Goal: Answer question/provide support: Ask a question

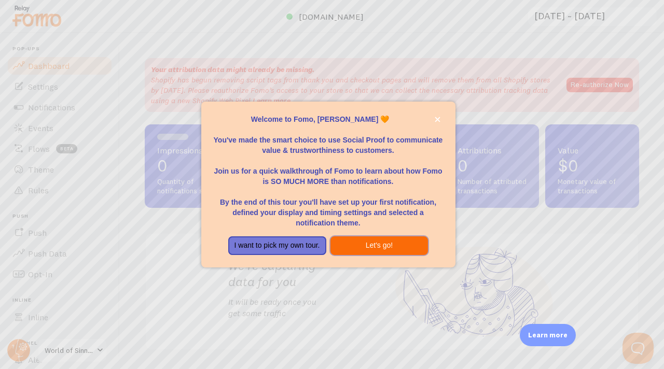
click at [395, 248] on button "Let's go!" at bounding box center [379, 245] width 98 height 19
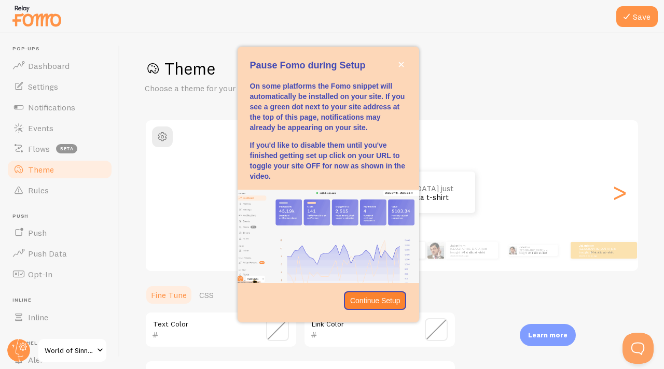
click at [371, 296] on p "Continue Setup" at bounding box center [375, 301] width 50 height 10
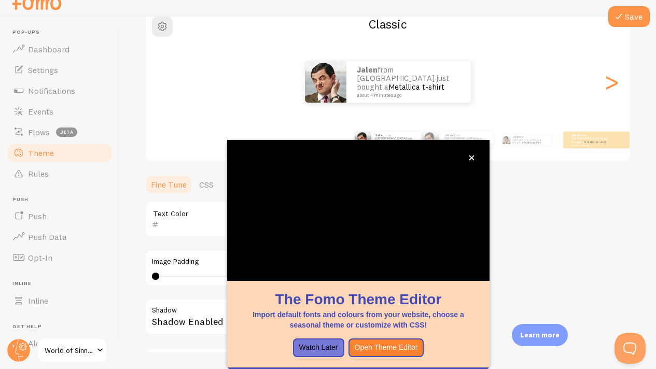
scroll to position [94, 0]
click at [471, 156] on icon "close," at bounding box center [472, 158] width 6 height 6
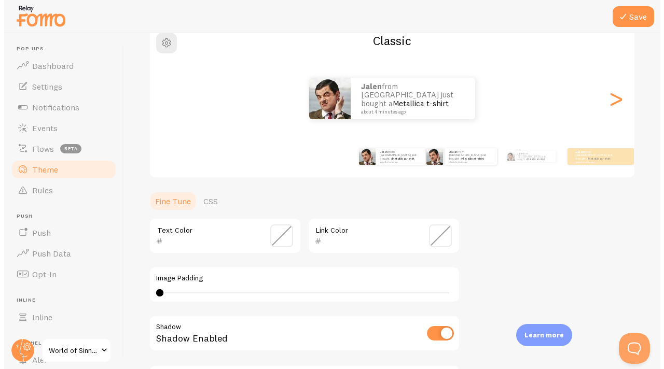
scroll to position [0, 0]
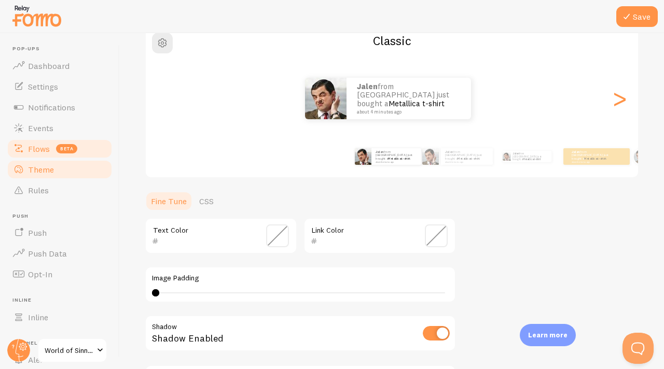
click at [40, 157] on link "Flows beta" at bounding box center [59, 148] width 107 height 21
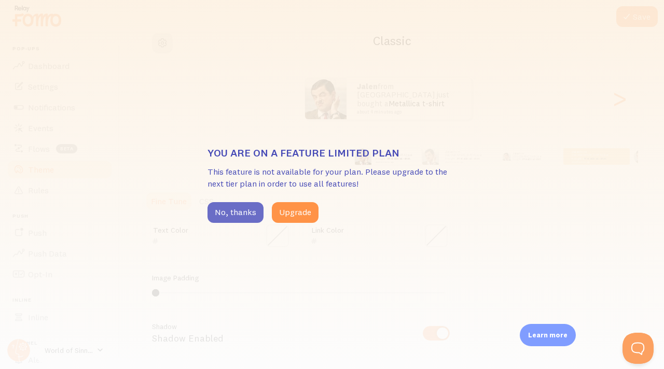
click at [244, 210] on button "No, thanks" at bounding box center [235, 212] width 56 height 21
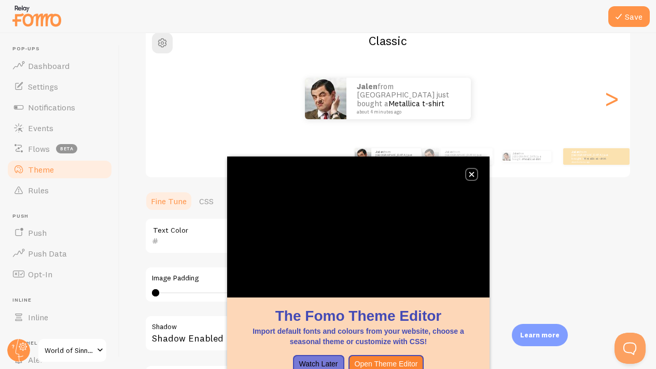
click at [476, 178] on button "close," at bounding box center [471, 174] width 11 height 11
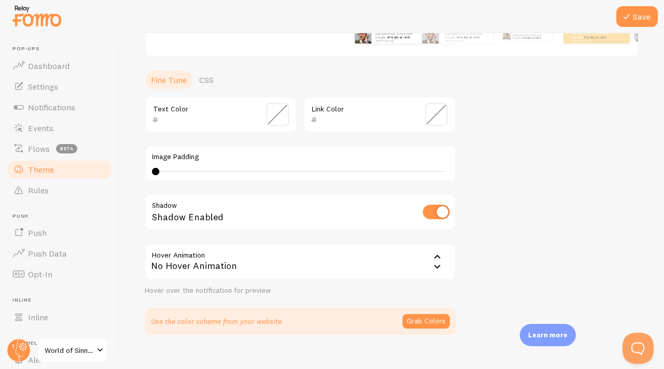
scroll to position [231, 0]
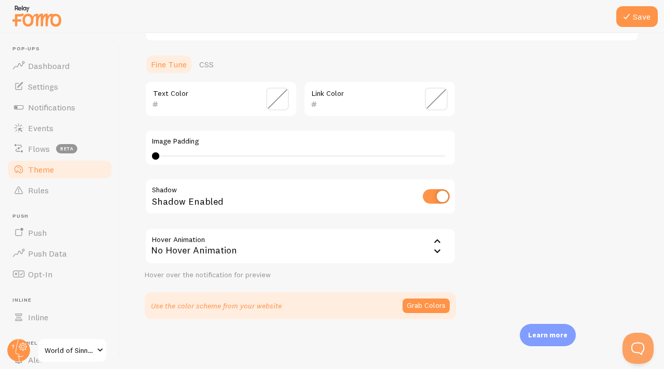
click at [318, 246] on div "No Hover Animation" at bounding box center [300, 246] width 311 height 36
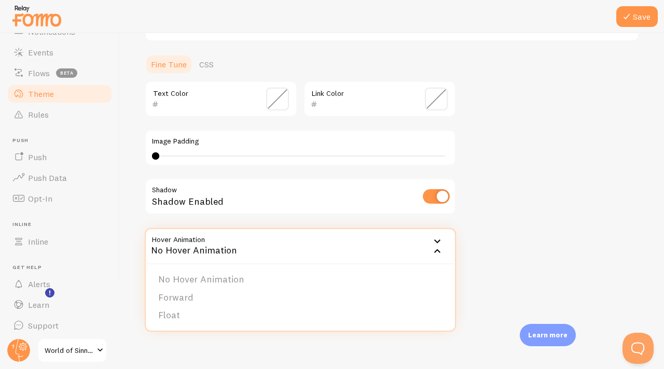
scroll to position [80, 0]
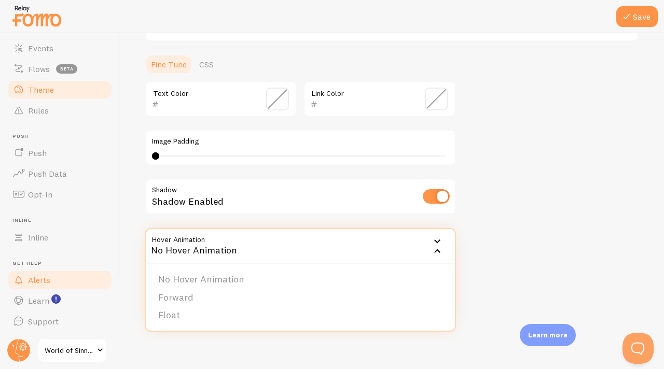
click at [59, 282] on link "Alerts" at bounding box center [59, 280] width 107 height 21
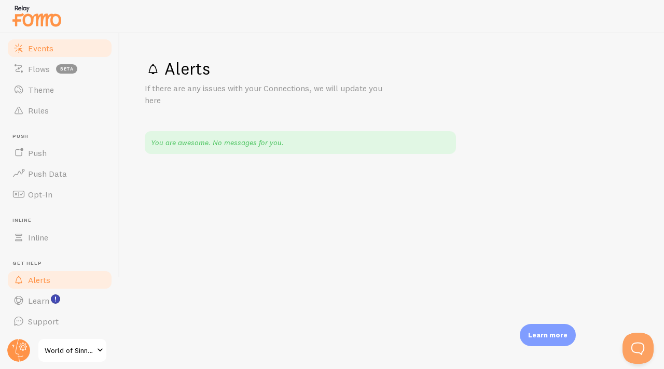
click at [35, 45] on span "Events" at bounding box center [40, 48] width 25 height 10
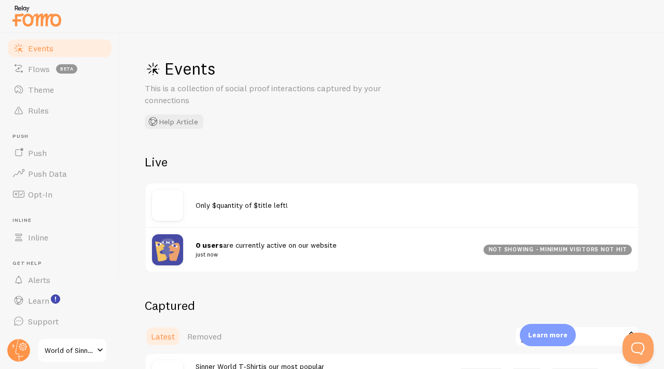
click at [174, 205] on img at bounding box center [167, 205] width 31 height 31
click at [171, 200] on img at bounding box center [167, 205] width 31 height 31
click at [173, 207] on img at bounding box center [167, 205] width 31 height 31
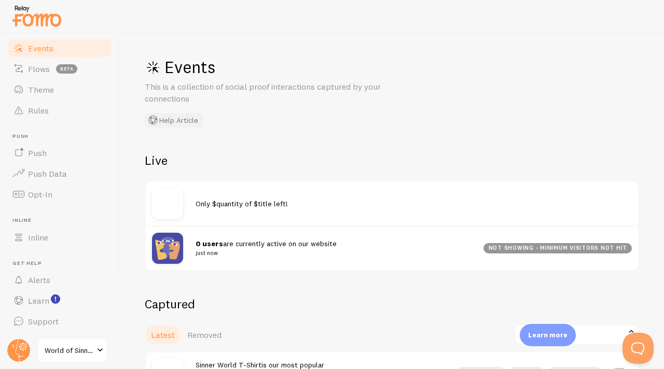
click at [160, 122] on button "Help Article" at bounding box center [174, 120] width 59 height 15
click at [34, 296] on span "Learn" at bounding box center [38, 301] width 21 height 10
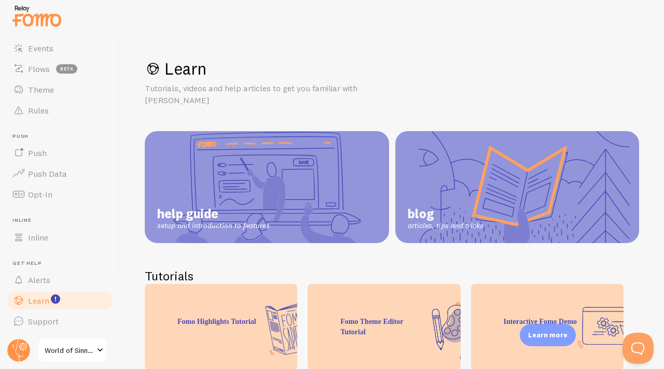
click at [242, 224] on link "help guide setup and introduction to features" at bounding box center [267, 187] width 244 height 112
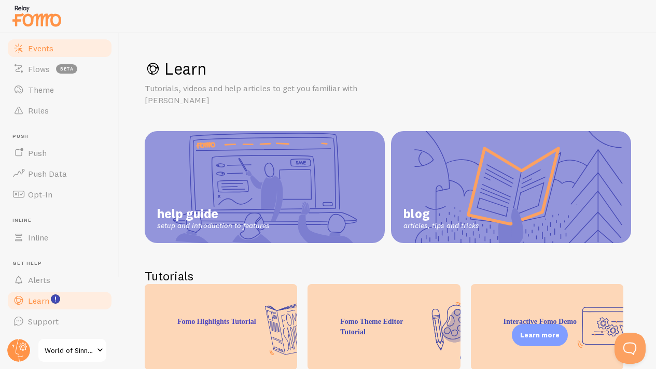
click at [33, 45] on span "Events" at bounding box center [40, 48] width 25 height 10
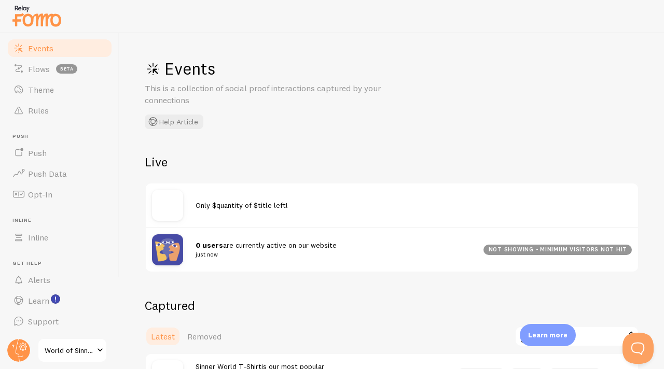
click at [169, 201] on img at bounding box center [167, 205] width 31 height 31
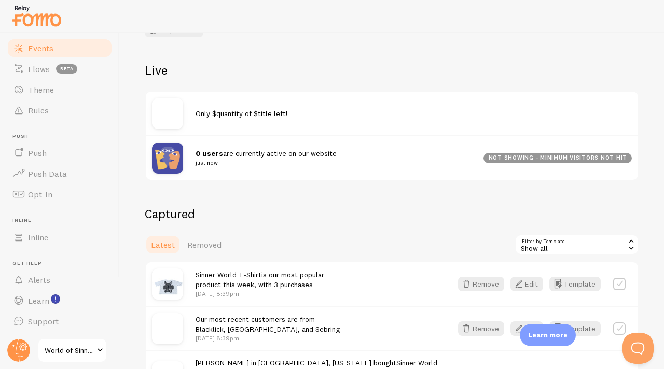
scroll to position [95, 0]
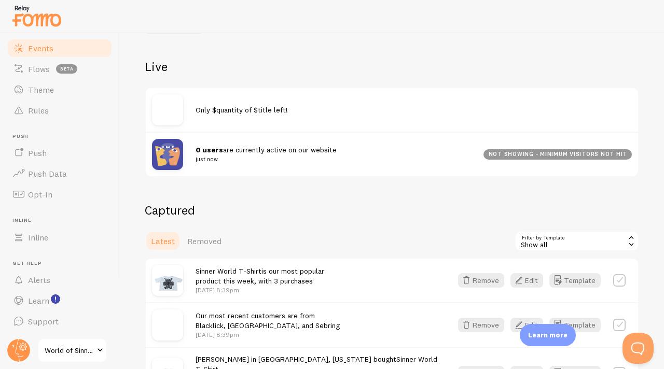
click at [237, 104] on div "Only $quantity of $title left!" at bounding box center [392, 110] width 492 height 44
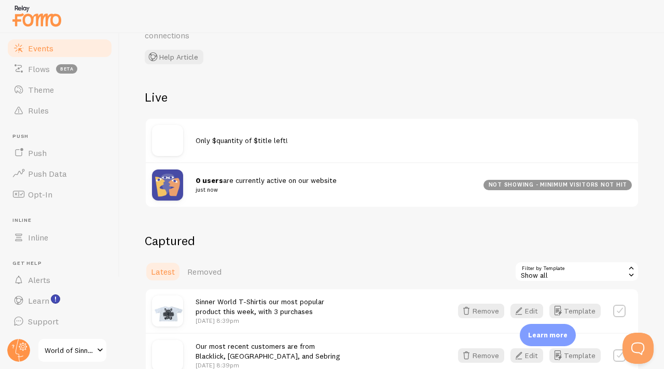
scroll to position [0, 0]
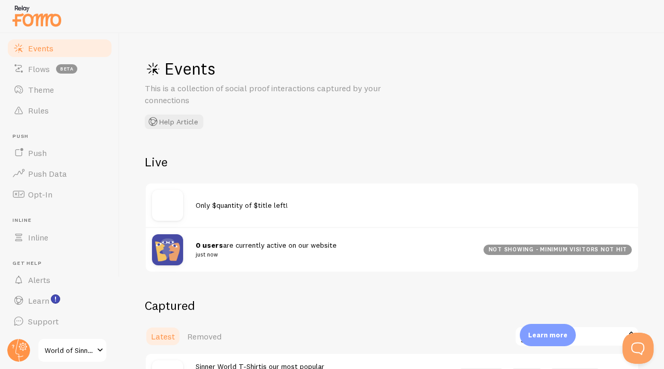
click at [246, 207] on span "Only $quantity of $title left!" at bounding box center [242, 205] width 92 height 9
click at [231, 200] on div "Only $quantity of $title left!" at bounding box center [414, 205] width 436 height 10
click at [230, 199] on div "Only $quantity of $title left!" at bounding box center [392, 206] width 492 height 44
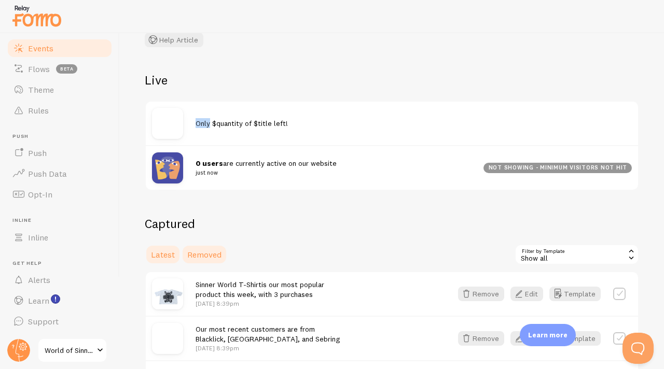
scroll to position [158, 0]
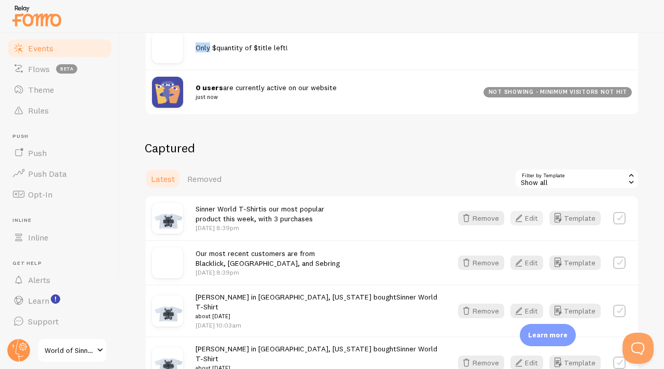
click at [524, 211] on button "Edit" at bounding box center [526, 218] width 33 height 15
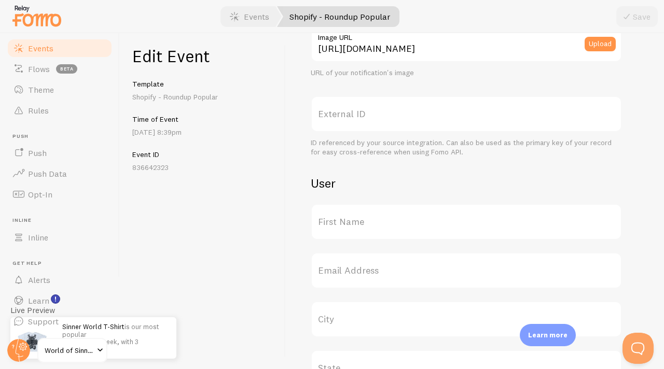
scroll to position [473, 0]
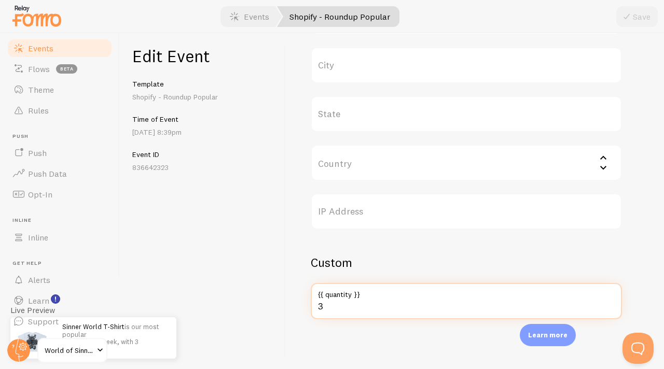
click at [426, 306] on input "3" at bounding box center [466, 301] width 311 height 36
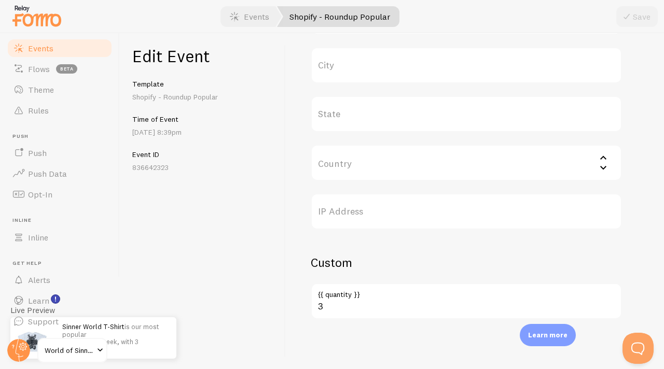
click at [255, 263] on div "Edit Event Template Shopify - Roundup Popular Time of Event Aug 22nd @ 8:39pm E…" at bounding box center [203, 201] width 166 height 336
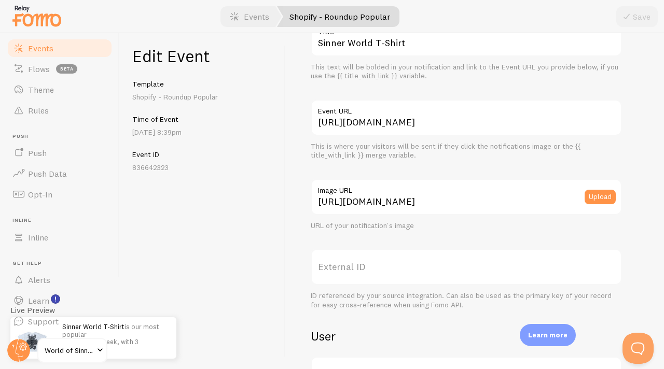
scroll to position [0, 0]
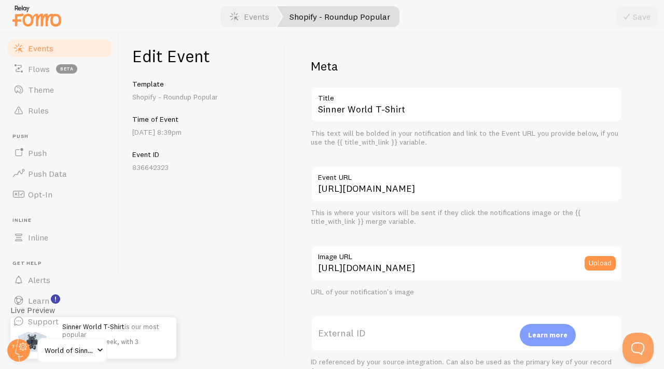
click at [50, 50] on span "Events" at bounding box center [40, 48] width 25 height 10
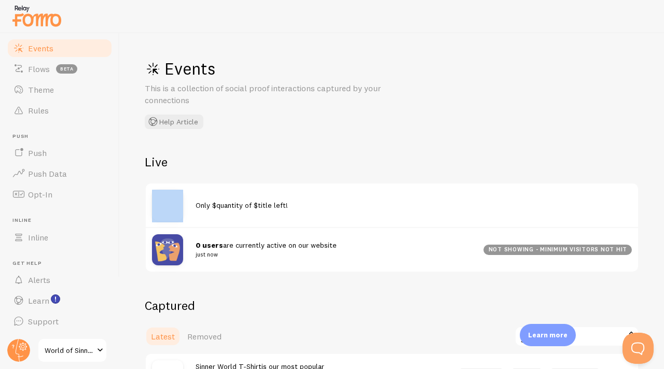
drag, startPoint x: 270, startPoint y: 194, endPoint x: 196, endPoint y: 219, distance: 78.9
click at [194, 219] on div "Only $quantity of $title left!" at bounding box center [392, 206] width 492 height 44
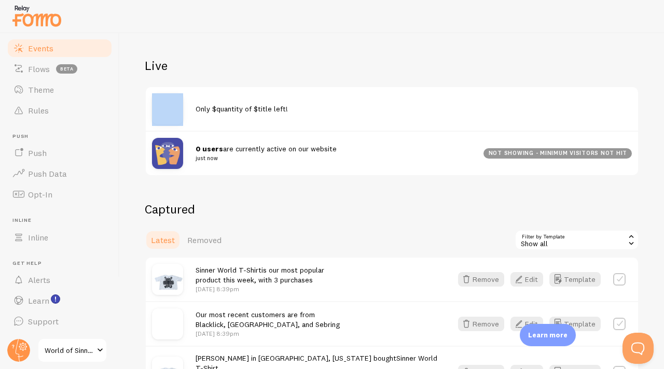
scroll to position [172, 0]
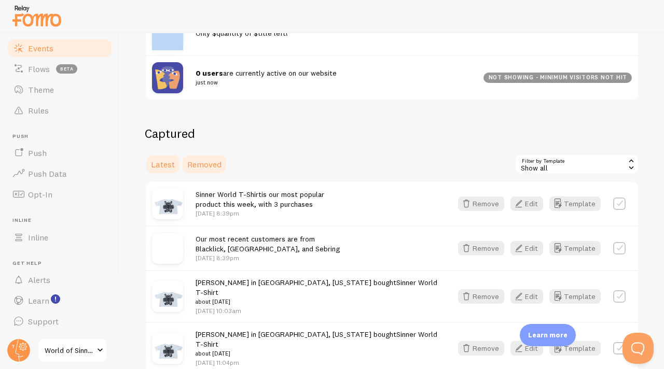
click at [210, 155] on link "Removed" at bounding box center [204, 164] width 47 height 21
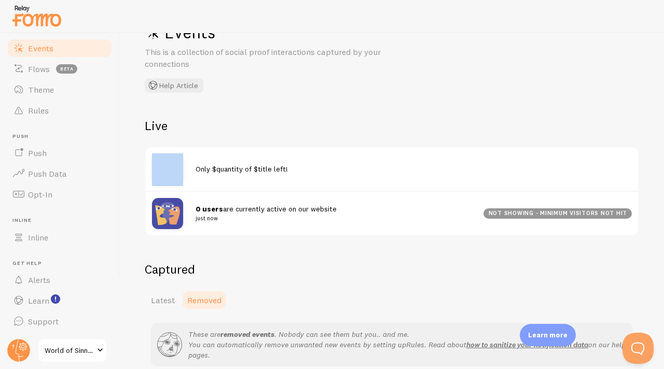
scroll to position [112, 0]
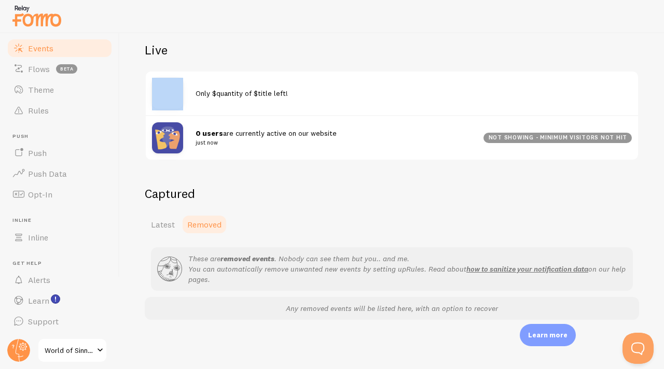
click at [173, 222] on span "Latest" at bounding box center [163, 224] width 24 height 10
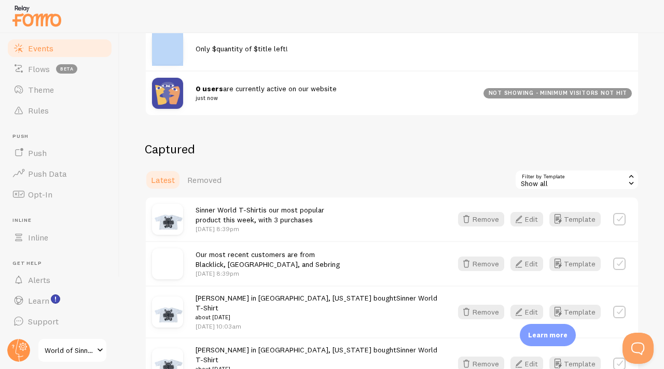
scroll to position [171, 0]
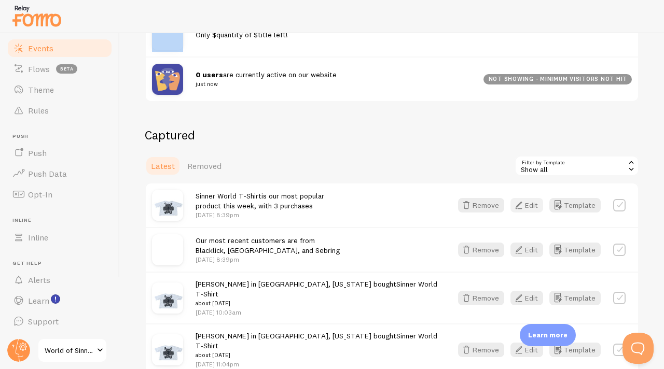
click at [520, 205] on button "Edit" at bounding box center [526, 205] width 33 height 15
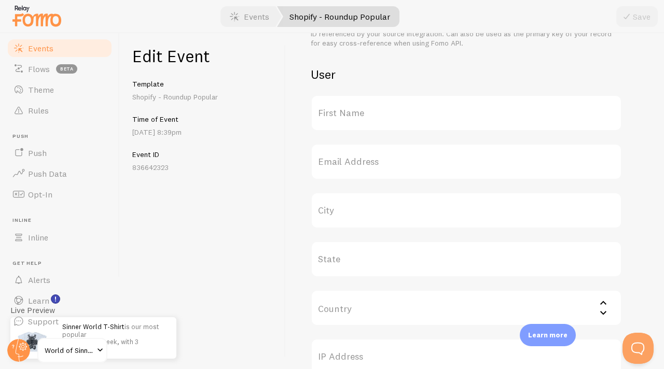
scroll to position [473, 0]
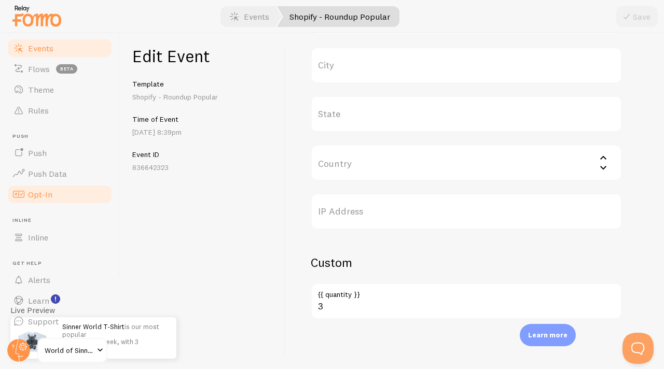
click at [41, 194] on span "Opt-In" at bounding box center [40, 194] width 24 height 10
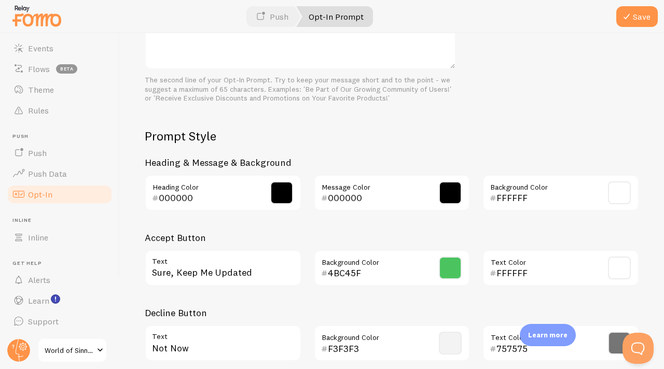
scroll to position [480, 0]
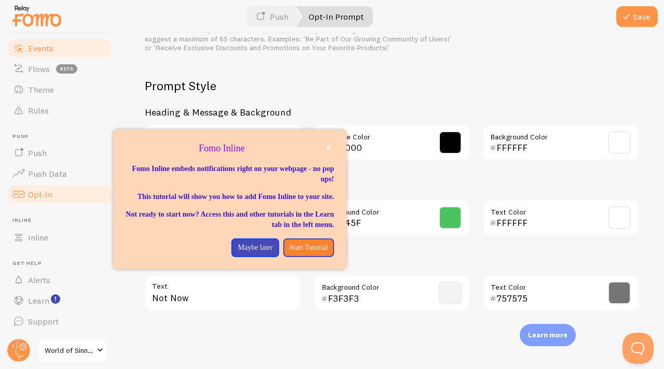
click at [40, 51] on span "Events" at bounding box center [40, 48] width 25 height 10
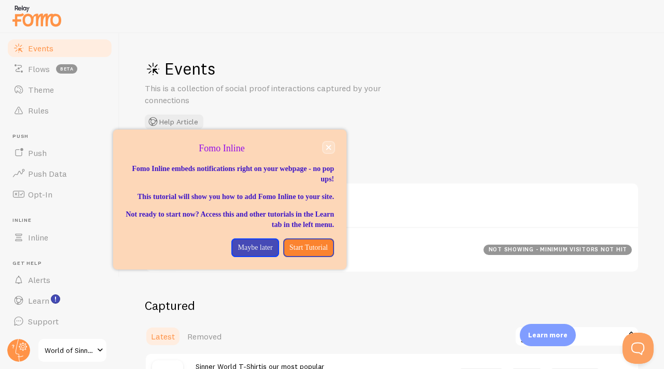
click at [329, 143] on button "close," at bounding box center [328, 147] width 11 height 11
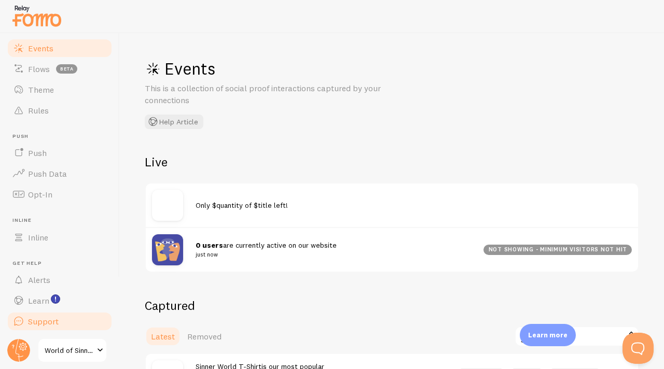
click at [41, 325] on span "Support" at bounding box center [43, 321] width 31 height 10
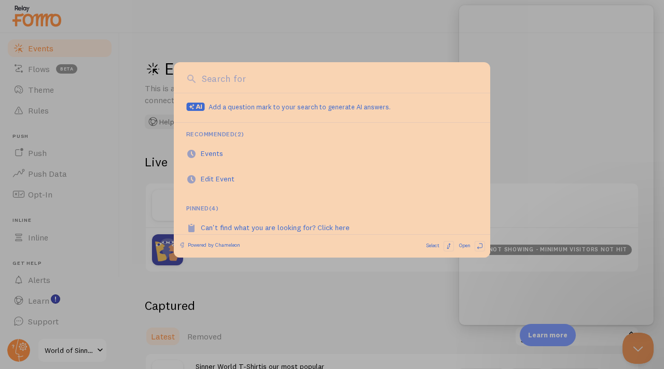
click at [44, 313] on div at bounding box center [332, 184] width 664 height 369
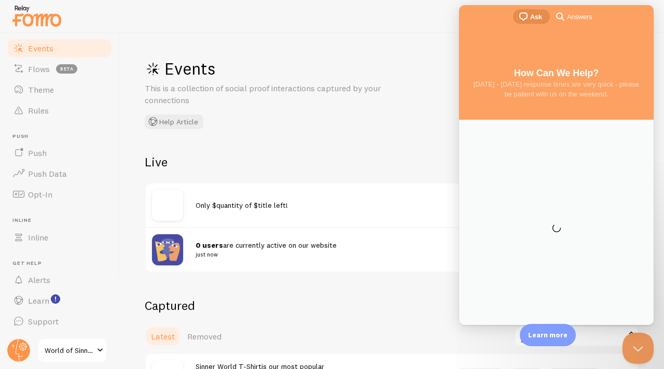
click at [45, 313] on link "Support" at bounding box center [59, 321] width 107 height 21
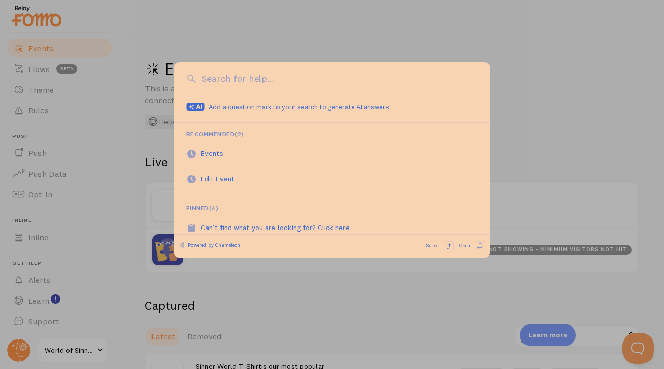
click at [46, 303] on div at bounding box center [332, 184] width 664 height 369
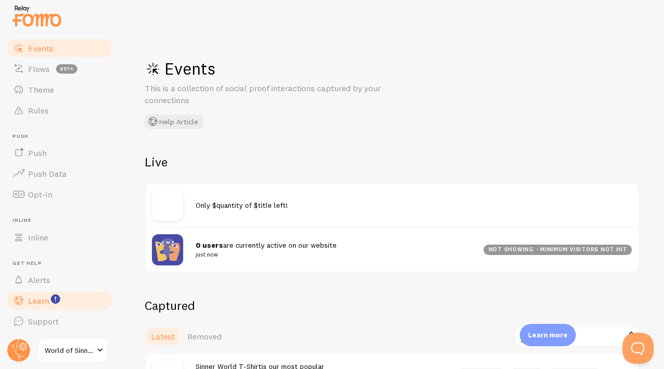
click at [50, 295] on link "Learn" at bounding box center [59, 300] width 107 height 21
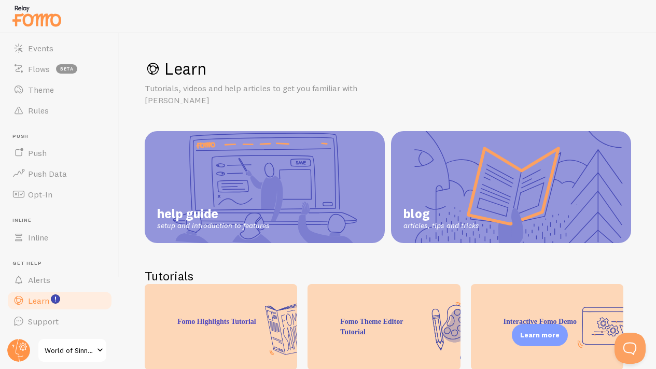
click at [248, 206] on span "help guide" at bounding box center [213, 214] width 113 height 16
click at [41, 52] on span "Events" at bounding box center [40, 48] width 25 height 10
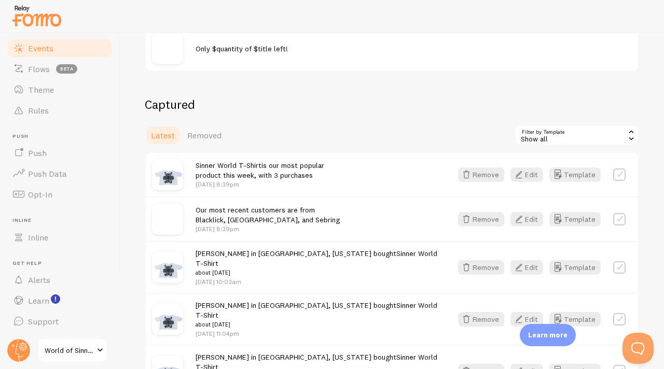
scroll to position [219, 0]
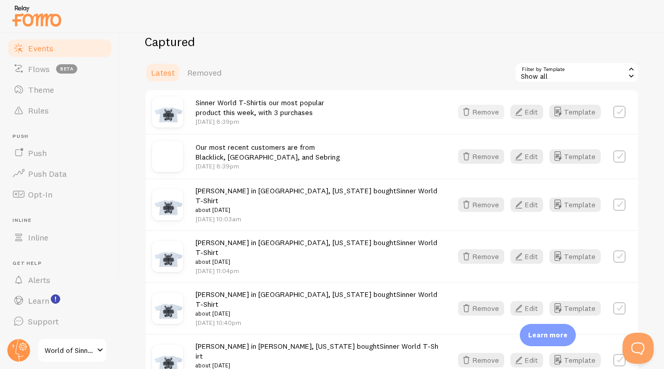
click at [466, 114] on button "Remove" at bounding box center [481, 112] width 46 height 15
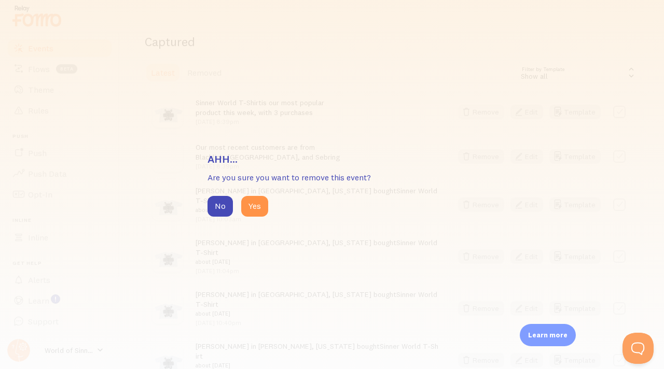
click at [466, 114] on div "Ahh... Are you sure you want to remove this event? No Yes" at bounding box center [332, 184] width 664 height 369
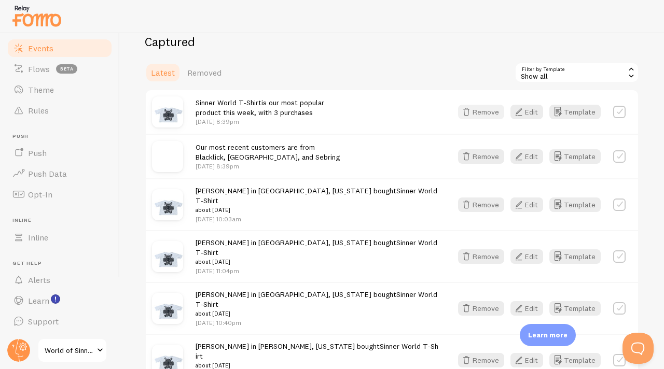
click at [477, 115] on button "Remove" at bounding box center [481, 112] width 46 height 15
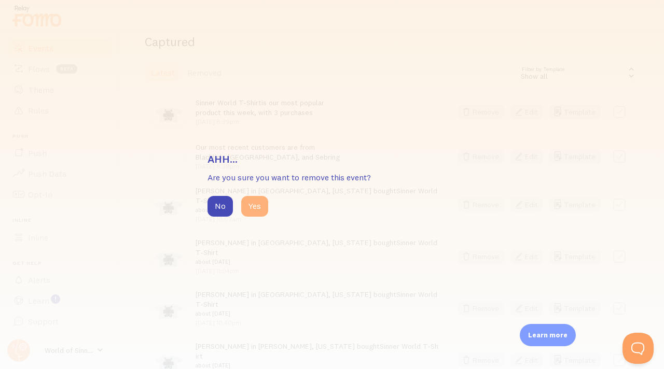
click at [256, 203] on button "Yes" at bounding box center [254, 206] width 27 height 21
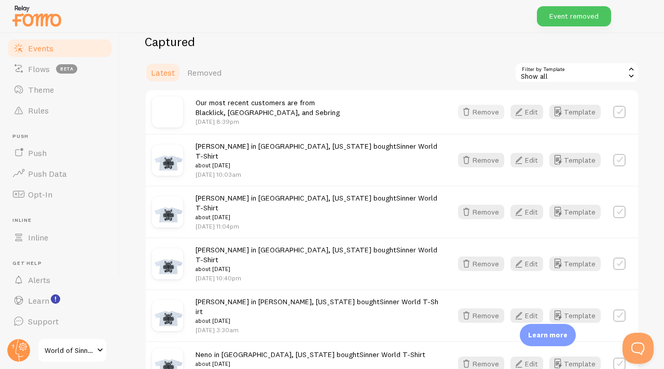
click at [482, 117] on button "Remove" at bounding box center [481, 112] width 46 height 15
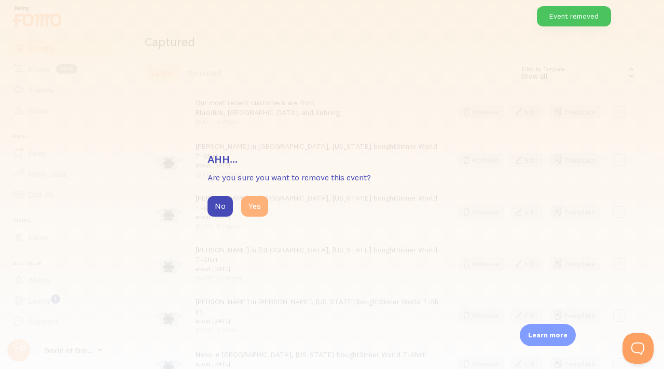
click at [261, 207] on button "Yes" at bounding box center [254, 206] width 27 height 21
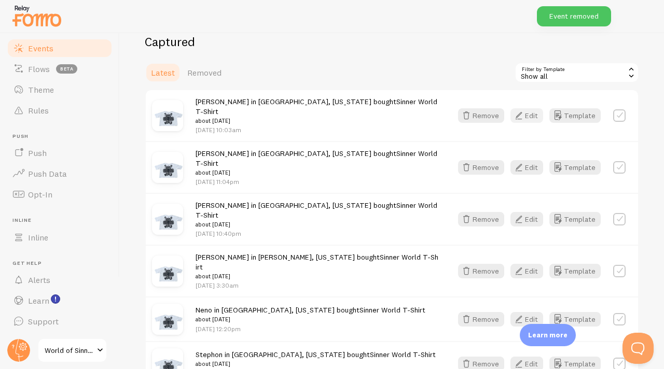
click at [525, 112] on button "Edit" at bounding box center [526, 115] width 33 height 15
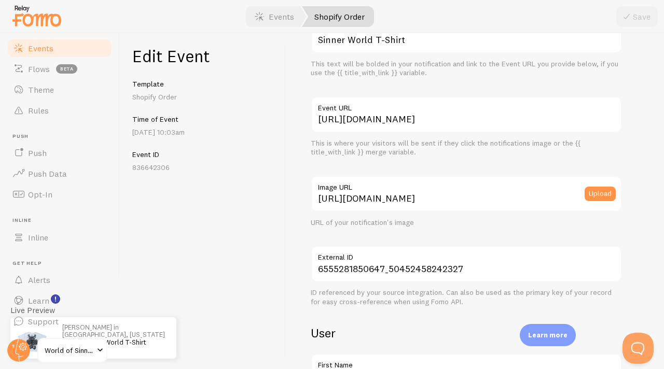
scroll to position [64, 0]
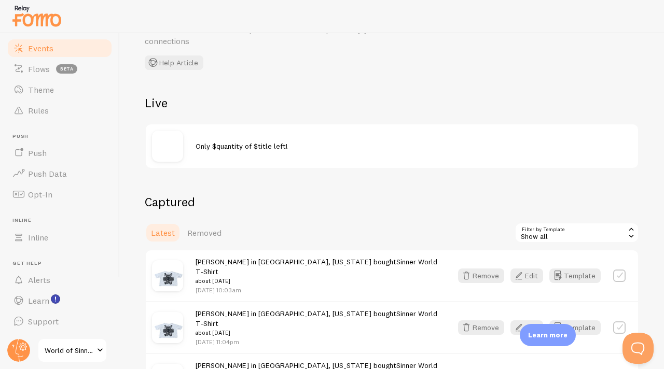
scroll to position [41, 0]
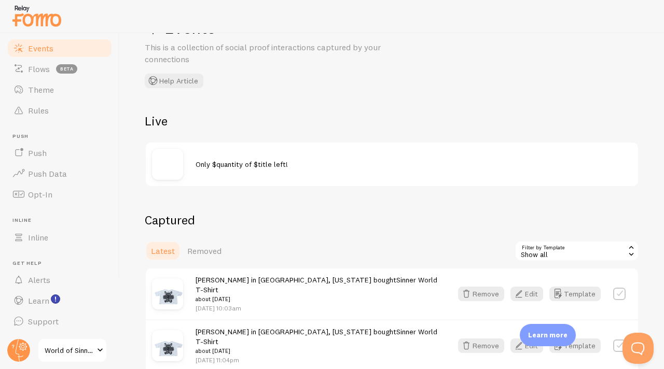
click at [211, 171] on div "Only $quantity of $title left!" at bounding box center [392, 165] width 492 height 44
click at [210, 171] on div "Only $quantity of $title left!" at bounding box center [392, 165] width 492 height 44
click at [208, 171] on div "Only $quantity of $title left!" at bounding box center [392, 165] width 492 height 44
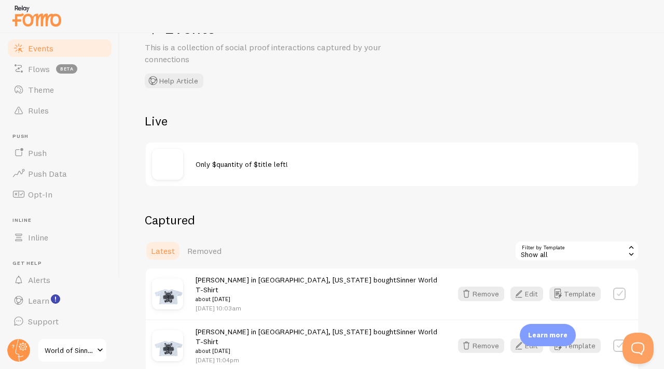
click at [210, 171] on div "Only $quantity of $title left!" at bounding box center [392, 165] width 492 height 44
drag, startPoint x: 212, startPoint y: 171, endPoint x: 154, endPoint y: 200, distance: 64.9
click at [214, 172] on div "Only $quantity of $title left!" at bounding box center [392, 165] width 492 height 44
click at [245, 182] on div "Only $quantity of $title left!" at bounding box center [392, 165] width 492 height 44
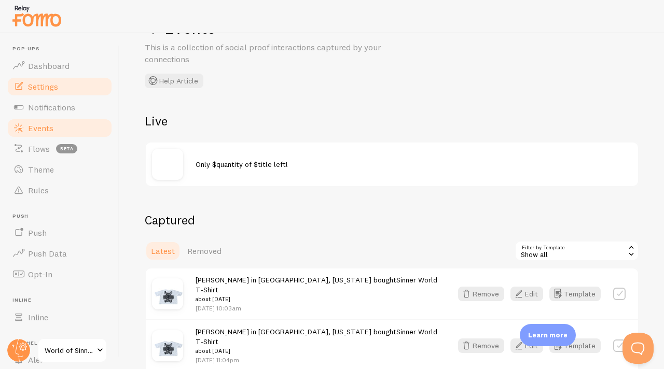
click at [59, 84] on link "Settings" at bounding box center [59, 86] width 107 height 21
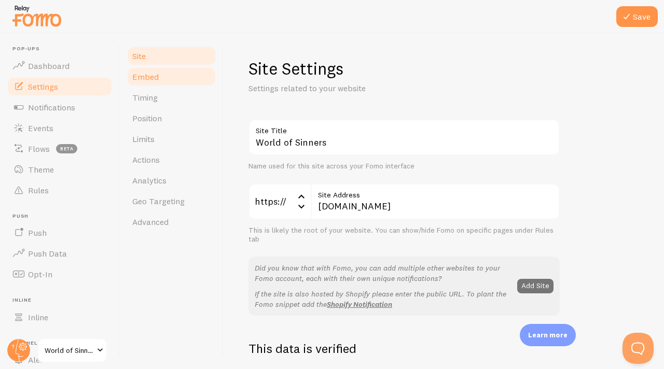
click at [150, 78] on span "Embed" at bounding box center [145, 77] width 26 height 10
click at [153, 227] on span "Advanced" at bounding box center [150, 222] width 36 height 10
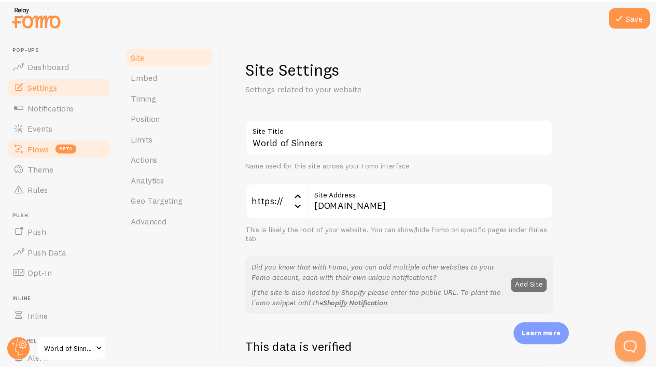
scroll to position [13, 0]
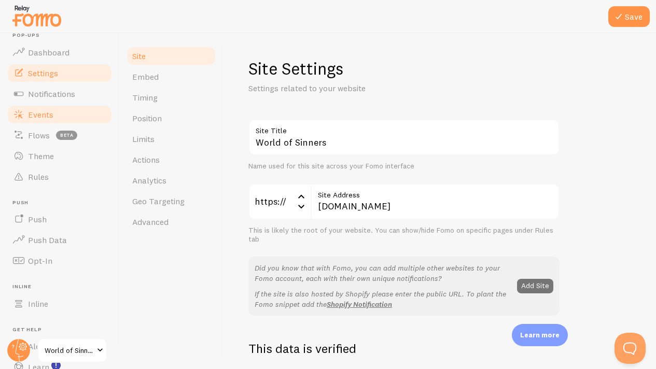
click at [53, 117] on link "Events" at bounding box center [59, 114] width 107 height 21
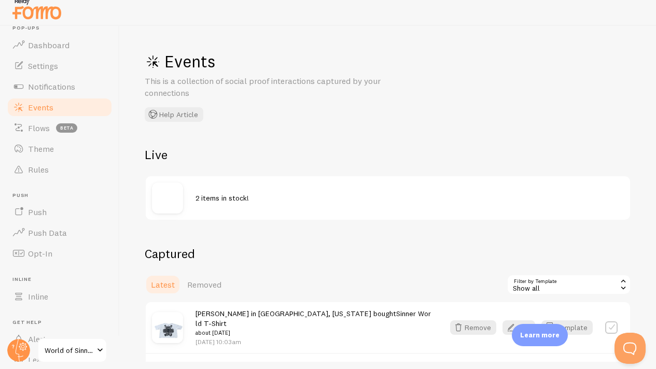
click at [177, 204] on img at bounding box center [167, 198] width 31 height 31
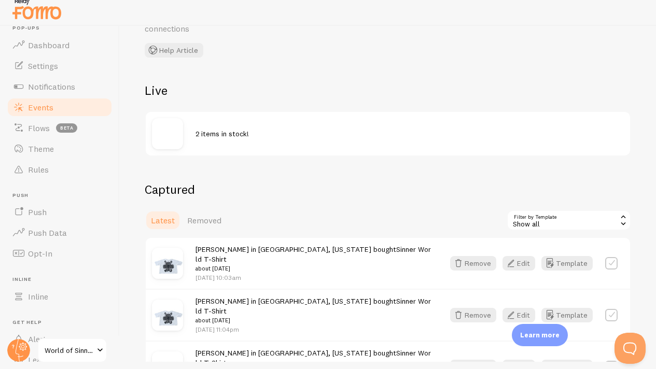
scroll to position [71, 0]
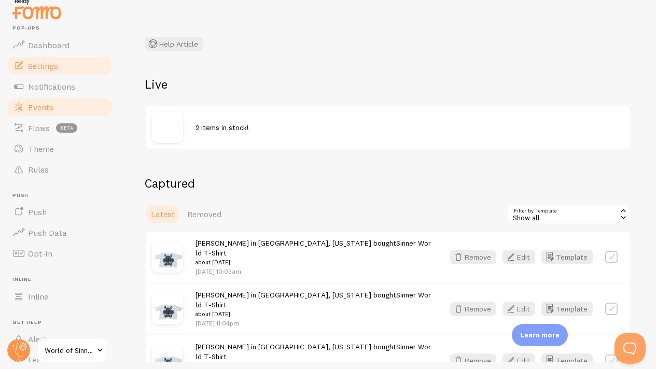
click at [56, 63] on span "Settings" at bounding box center [43, 66] width 30 height 10
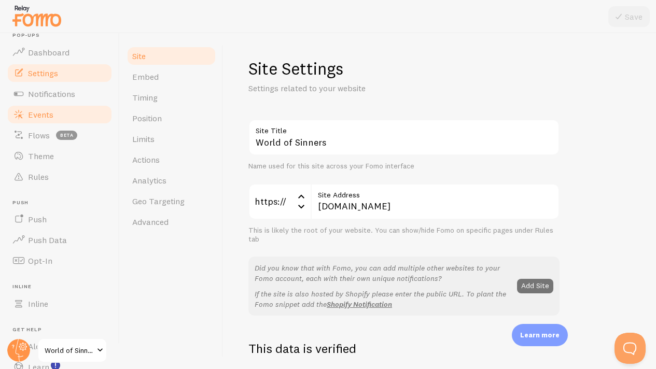
click at [50, 119] on link "Events" at bounding box center [59, 114] width 107 height 21
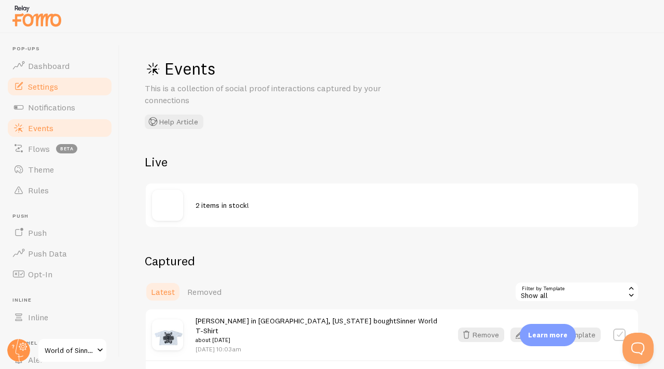
click at [61, 81] on link "Settings" at bounding box center [59, 86] width 107 height 21
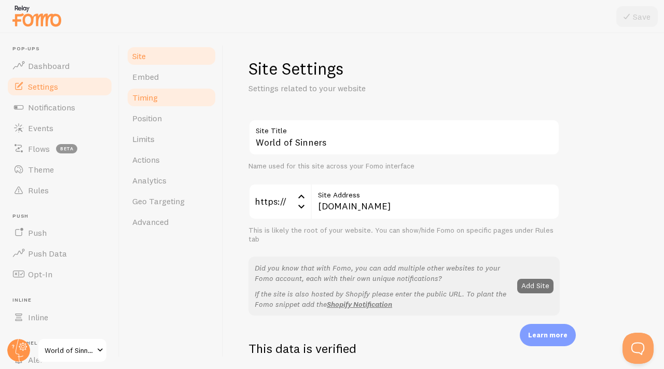
click at [145, 107] on link "Timing" at bounding box center [171, 97] width 91 height 21
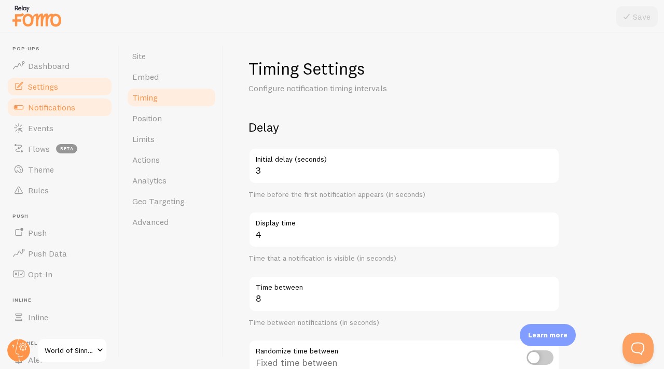
click at [50, 111] on span "Notifications" at bounding box center [51, 107] width 47 height 10
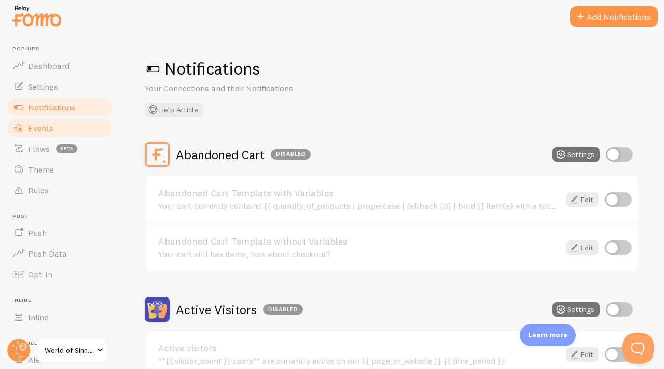
click at [47, 128] on span "Events" at bounding box center [40, 128] width 25 height 10
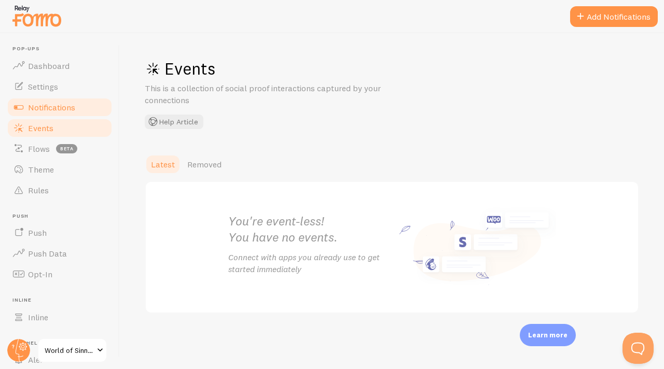
click at [45, 109] on span "Notifications" at bounding box center [51, 107] width 47 height 10
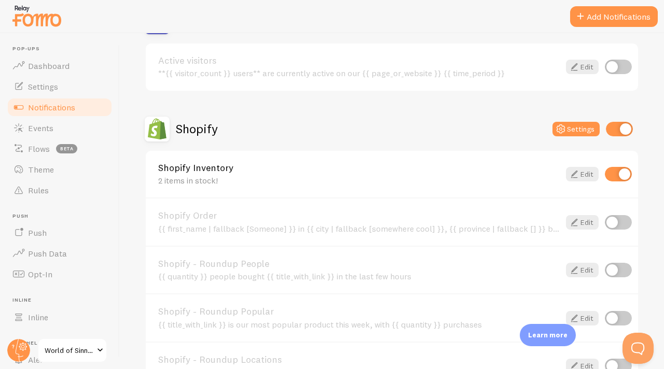
scroll to position [297, 0]
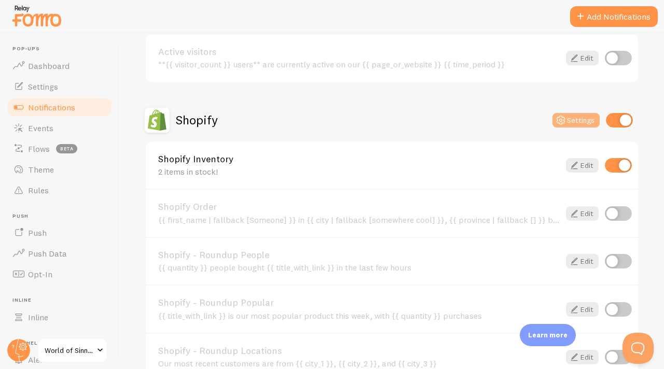
click at [582, 116] on button "Settings" at bounding box center [575, 120] width 47 height 15
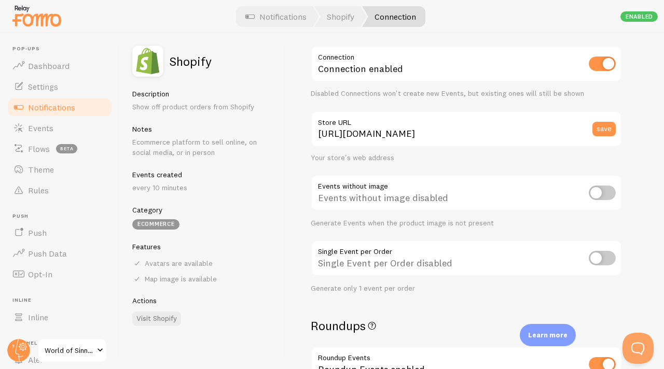
scroll to position [144, 0]
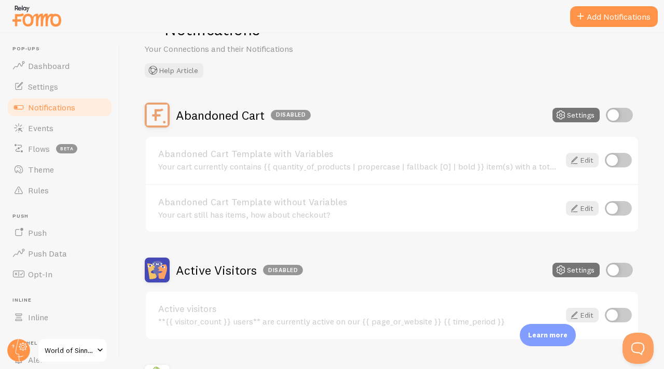
scroll to position [287, 0]
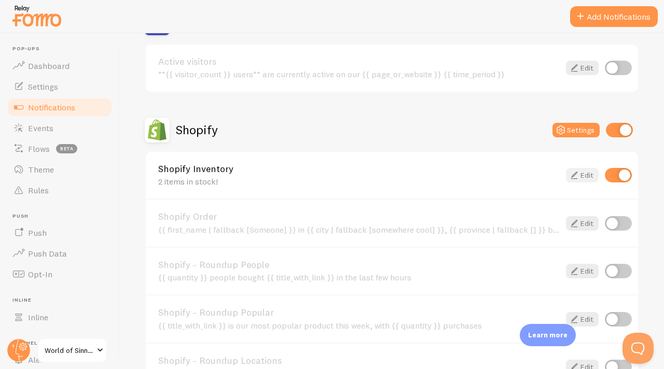
click at [578, 175] on link "Edit" at bounding box center [582, 175] width 33 height 15
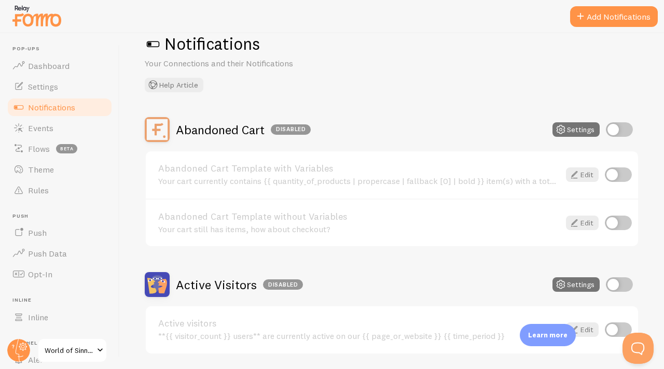
scroll to position [31, 0]
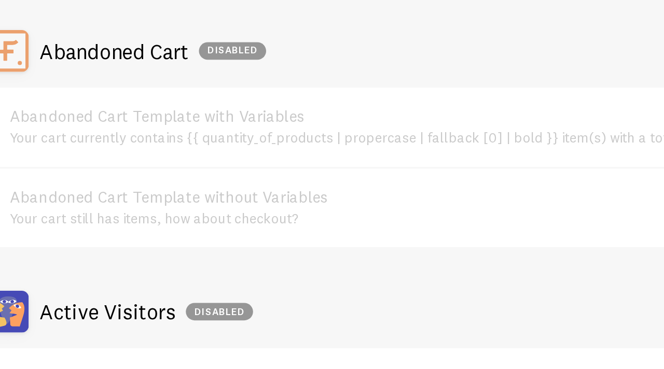
click at [353, 219] on div "Your cart still has items, how about checkout?" at bounding box center [358, 222] width 401 height 9
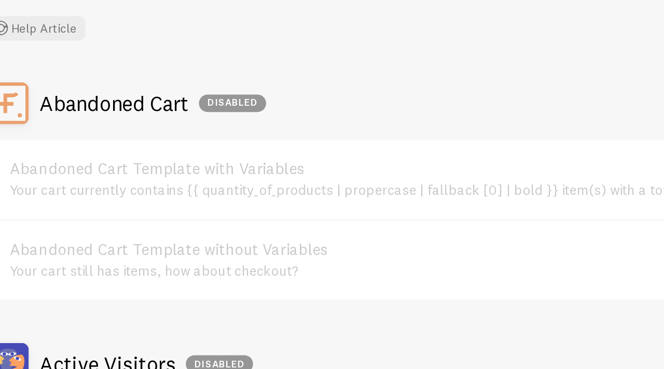
click at [433, 202] on div "Your cart currently contains {{ quantity_of_products | propercase | fallback [0…" at bounding box center [358, 205] width 401 height 9
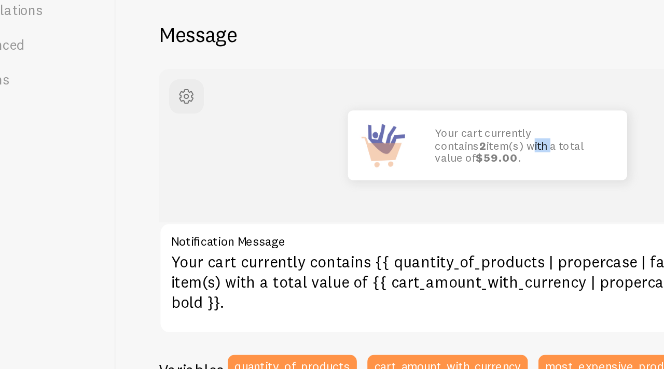
scroll to position [48, 0]
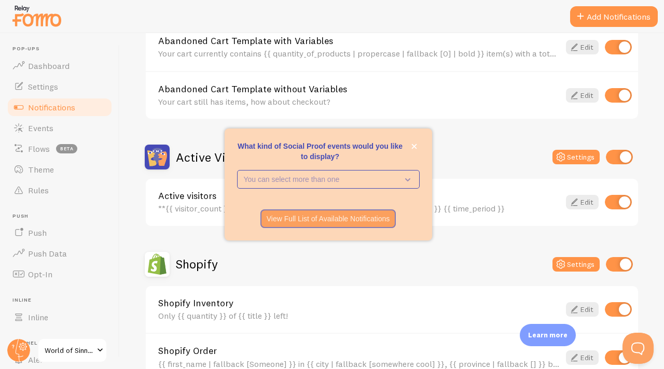
scroll to position [153, 0]
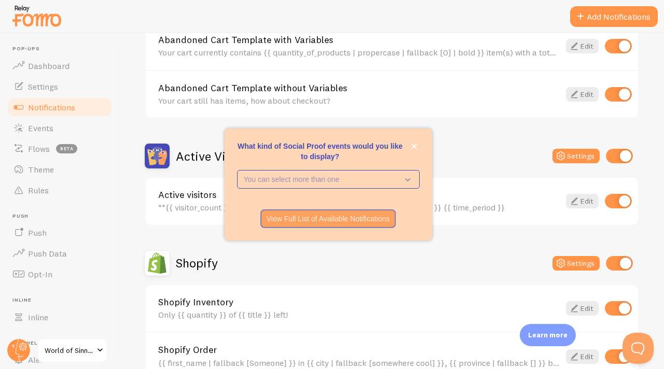
click at [607, 201] on input "checkbox" at bounding box center [618, 201] width 27 height 15
checkbox input "false"
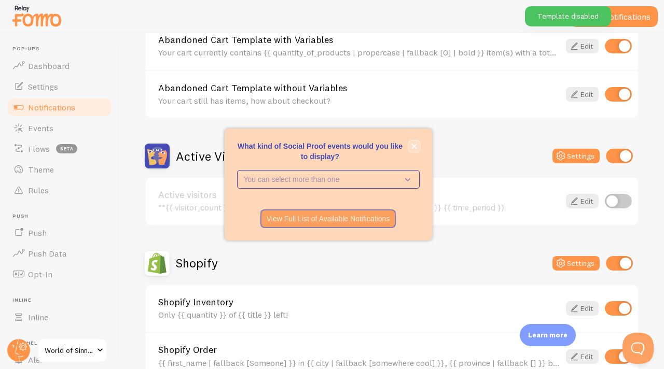
click at [418, 146] on button "close," at bounding box center [414, 146] width 11 height 11
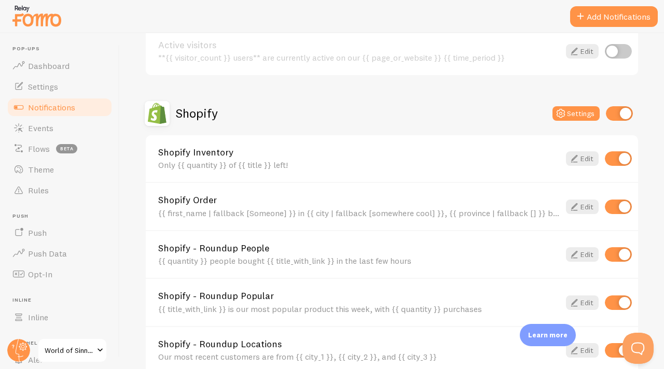
scroll to position [304, 0]
click at [605, 206] on input "checkbox" at bounding box center [618, 206] width 27 height 15
checkbox input "false"
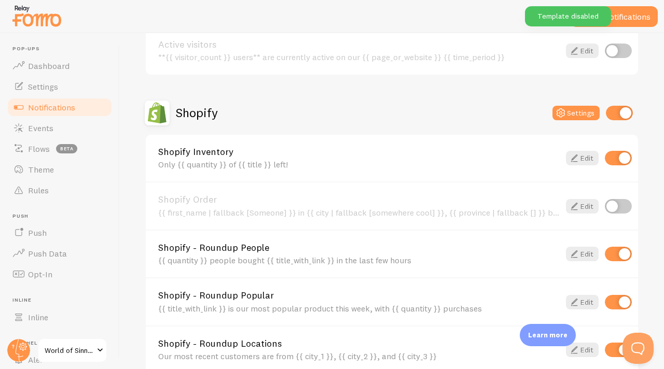
click at [613, 255] on input "checkbox" at bounding box center [618, 254] width 27 height 15
checkbox input "false"
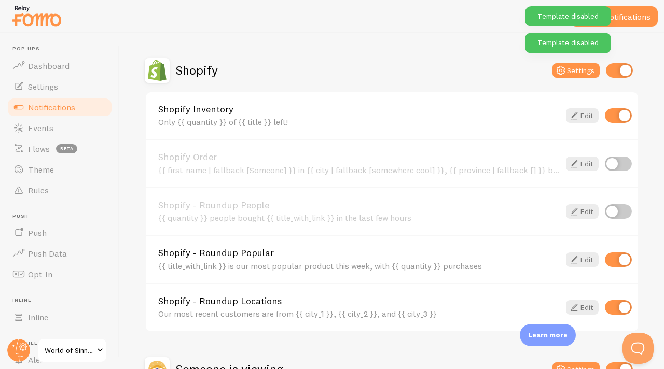
click at [613, 256] on input "checkbox" at bounding box center [618, 260] width 27 height 15
checkbox input "false"
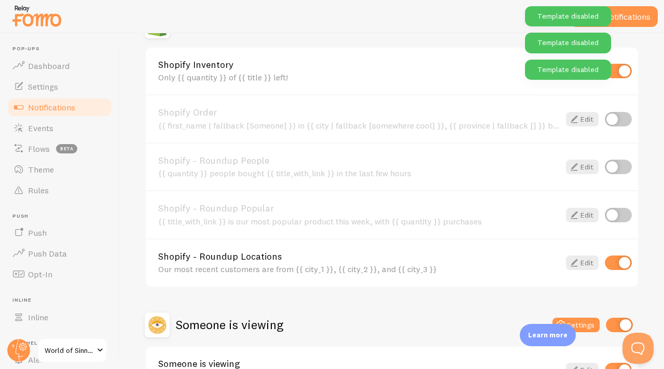
click at [616, 264] on input "checkbox" at bounding box center [618, 263] width 27 height 15
checkbox input "false"
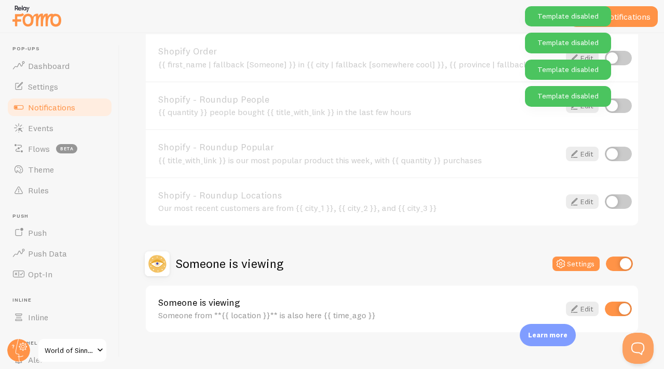
scroll to position [466, 0]
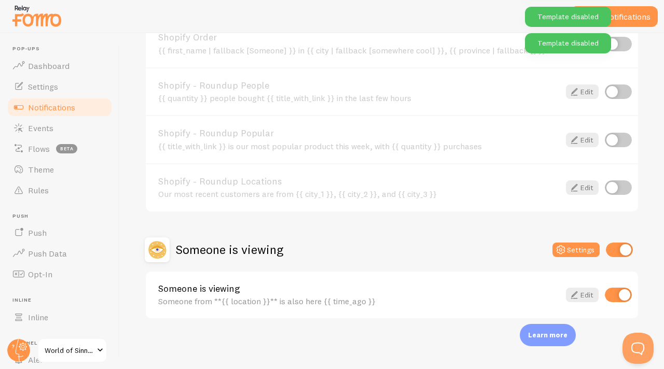
click at [611, 300] on input "checkbox" at bounding box center [618, 295] width 27 height 15
checkbox input "false"
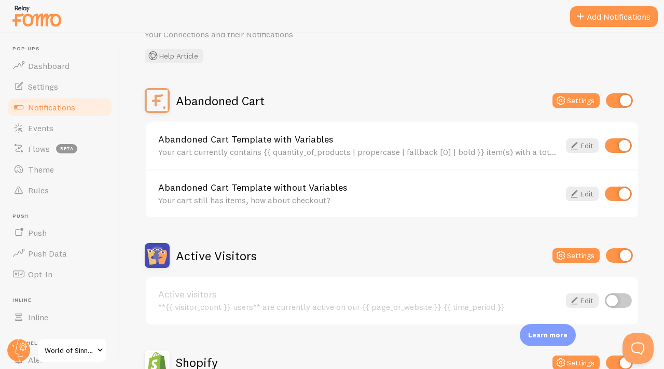
scroll to position [51, 0]
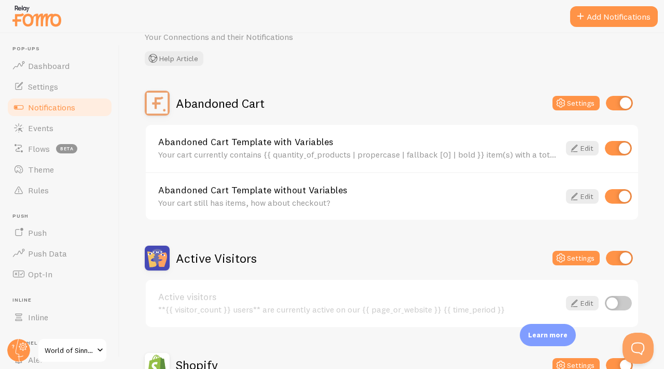
click at [613, 150] on input "checkbox" at bounding box center [618, 148] width 27 height 15
checkbox input "false"
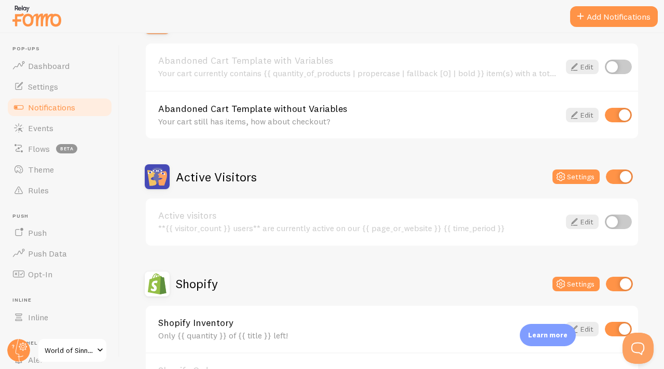
scroll to position [128, 0]
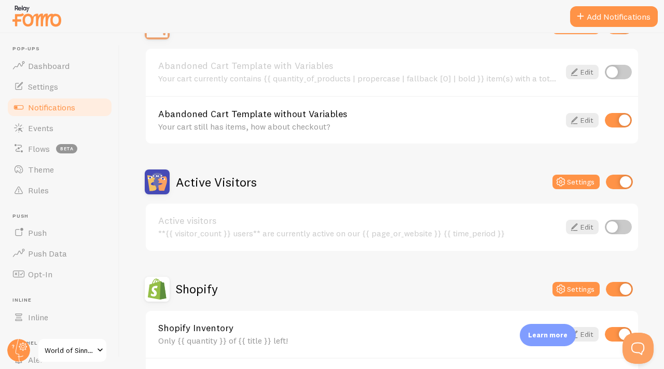
click at [606, 123] on input "checkbox" at bounding box center [618, 120] width 27 height 15
checkbox input "false"
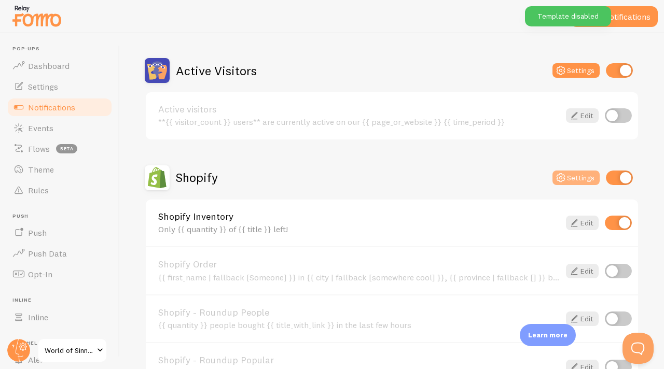
scroll to position [248, 0]
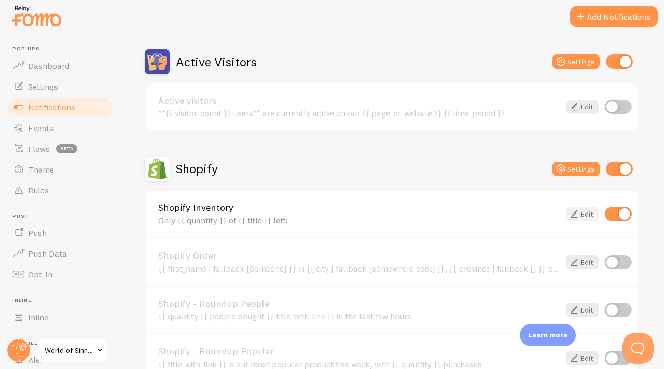
click at [570, 214] on icon at bounding box center [574, 214] width 12 height 12
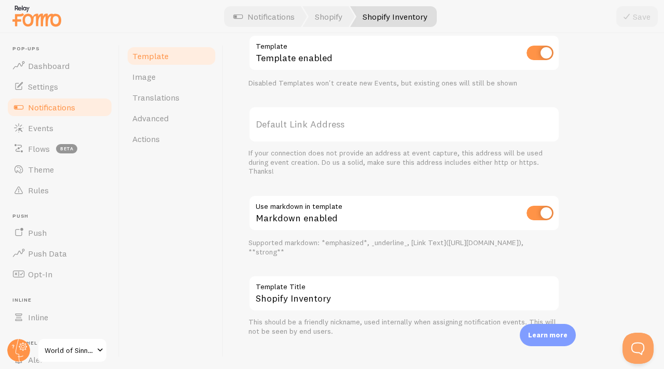
scroll to position [380, 0]
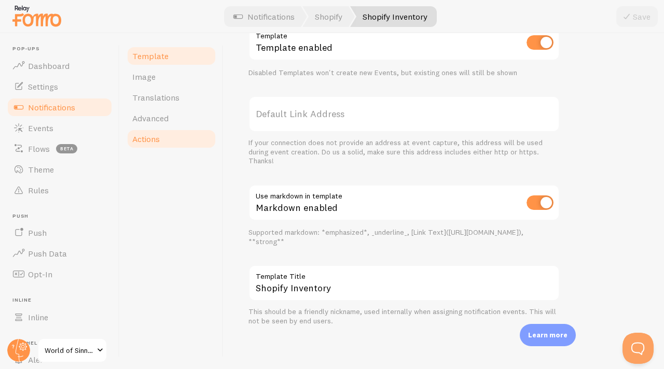
click at [176, 137] on link "Actions" at bounding box center [171, 139] width 91 height 21
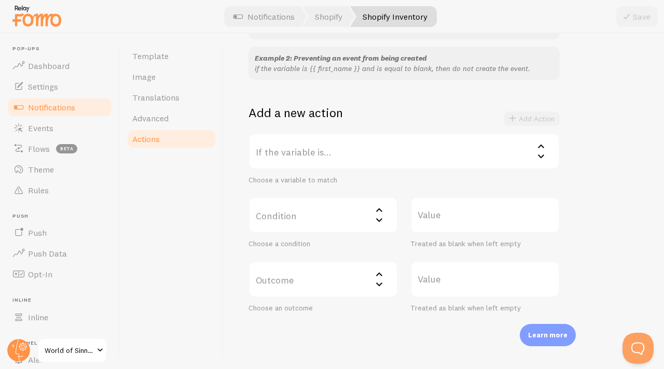
scroll to position [170, 0]
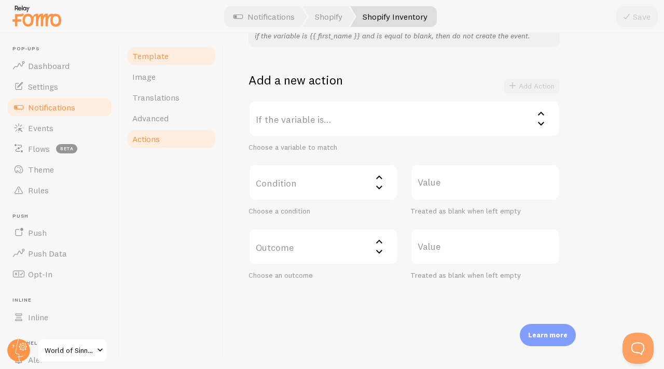
click at [161, 56] on span "Template" at bounding box center [150, 56] width 36 height 10
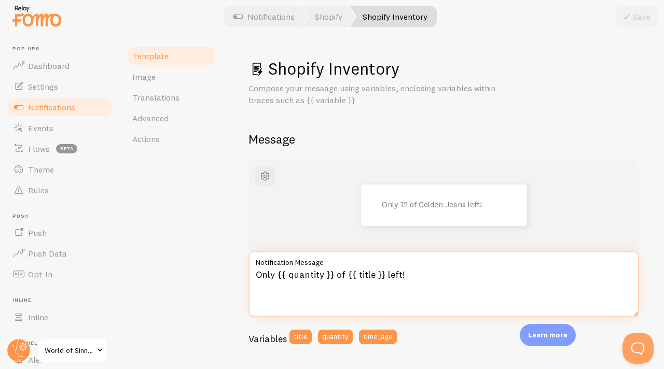
click at [323, 275] on textarea "Only {{ quantity }} of {{ title }} left!" at bounding box center [443, 284] width 390 height 66
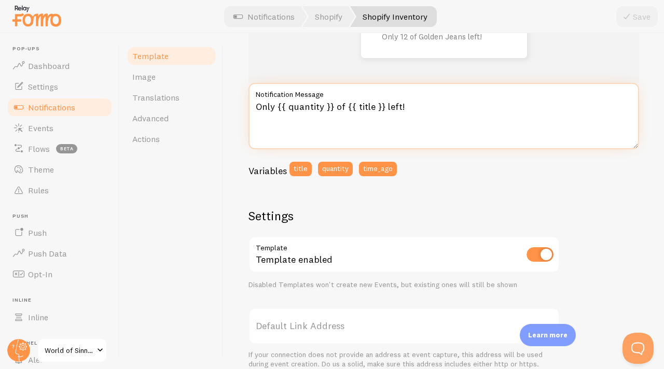
scroll to position [162, 0]
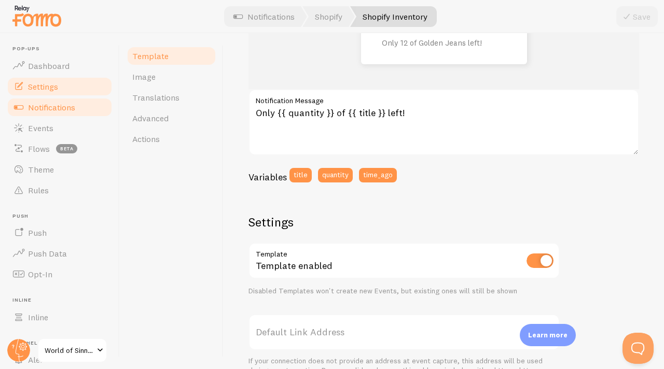
click at [47, 89] on span "Settings" at bounding box center [43, 86] width 30 height 10
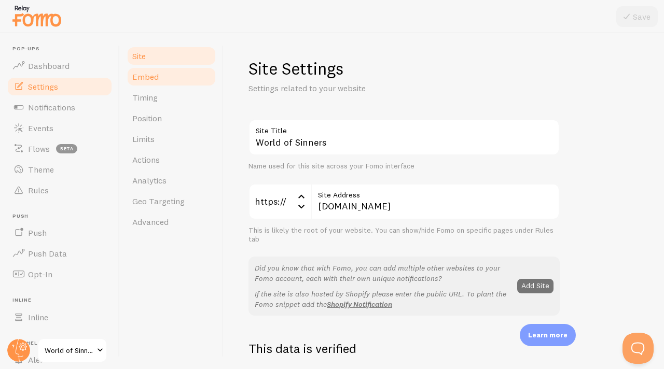
click at [147, 82] on link "Embed" at bounding box center [171, 76] width 91 height 21
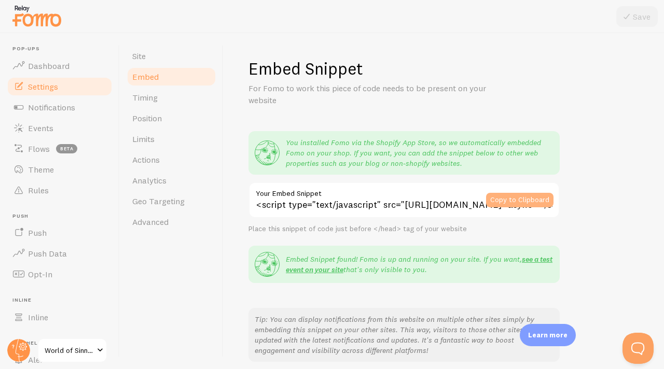
click at [523, 196] on button "Copy to Clipboard" at bounding box center [519, 200] width 67 height 15
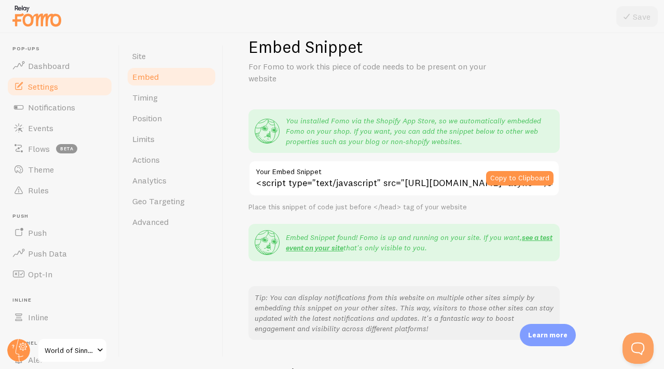
scroll to position [23, 0]
click at [321, 250] on link "see a test event on your site" at bounding box center [419, 242] width 267 height 20
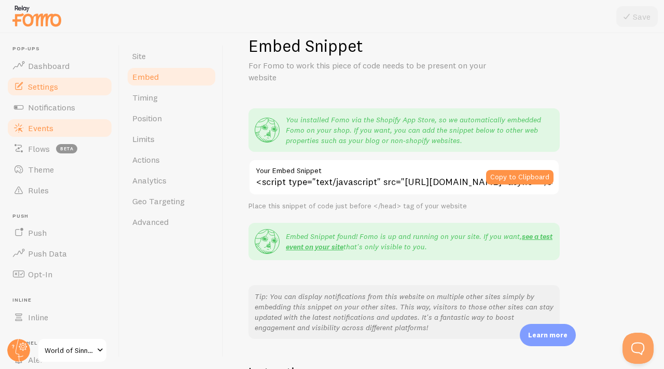
click at [20, 129] on span at bounding box center [18, 128] width 12 height 12
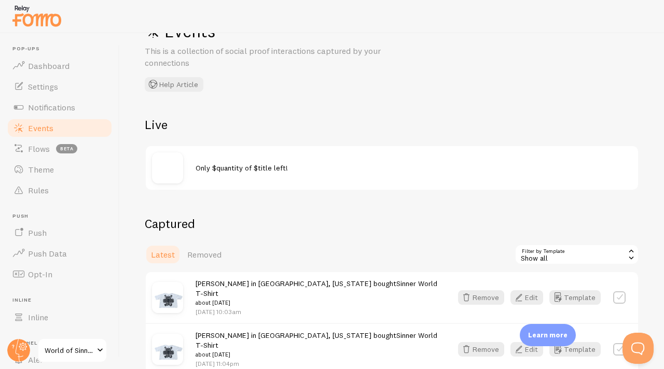
scroll to position [39, 0]
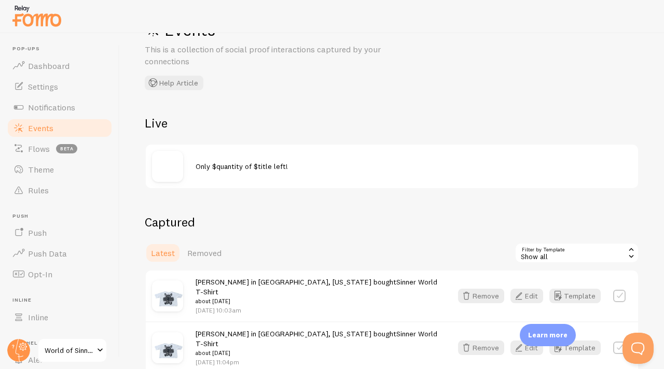
click at [186, 151] on div at bounding box center [174, 166] width 44 height 31
click at [176, 173] on img at bounding box center [167, 166] width 31 height 31
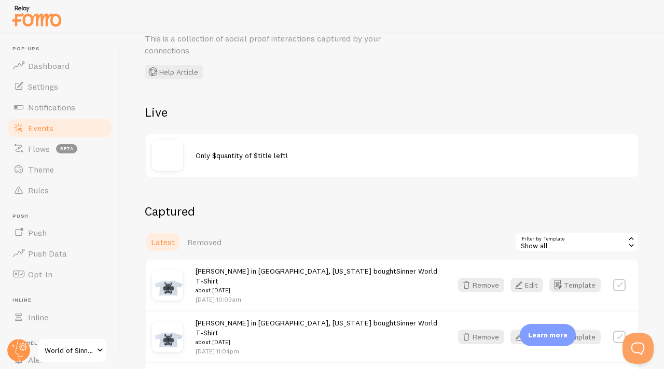
scroll to position [54, 0]
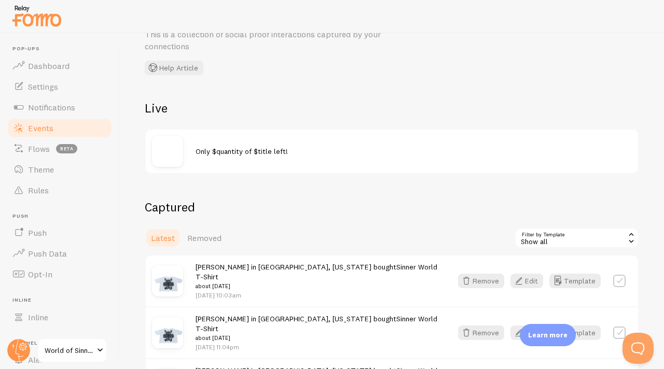
click at [246, 165] on div "Only $quantity of $title left!" at bounding box center [392, 152] width 492 height 44
click at [185, 147] on div at bounding box center [174, 151] width 44 height 31
click at [47, 115] on link "Notifications" at bounding box center [59, 107] width 107 height 21
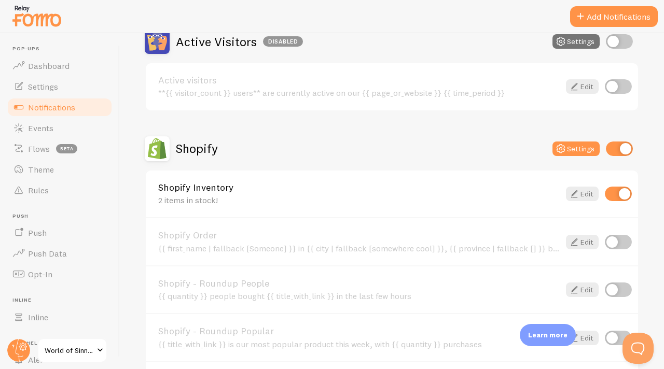
scroll to position [269, 0]
click at [572, 191] on icon at bounding box center [574, 193] width 12 height 12
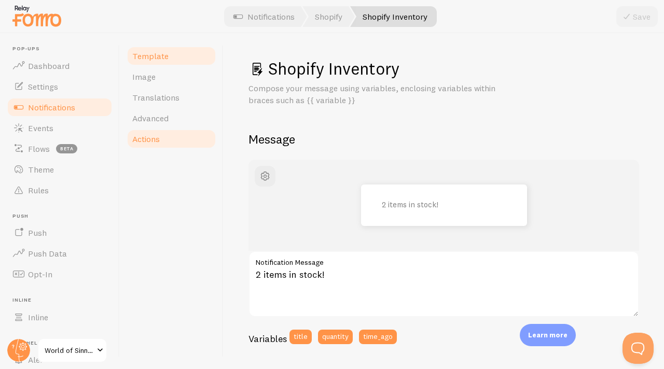
click at [182, 139] on link "Actions" at bounding box center [171, 139] width 91 height 21
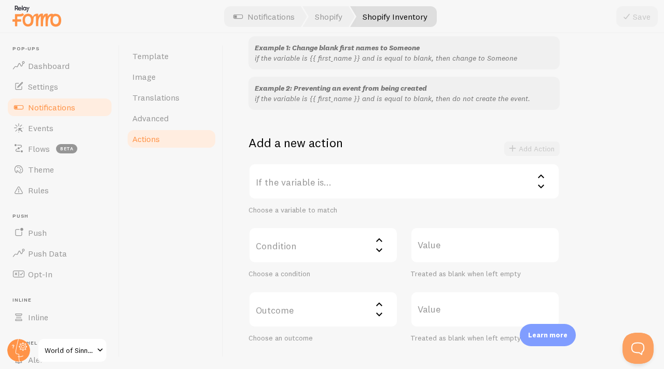
scroll to position [113, 0]
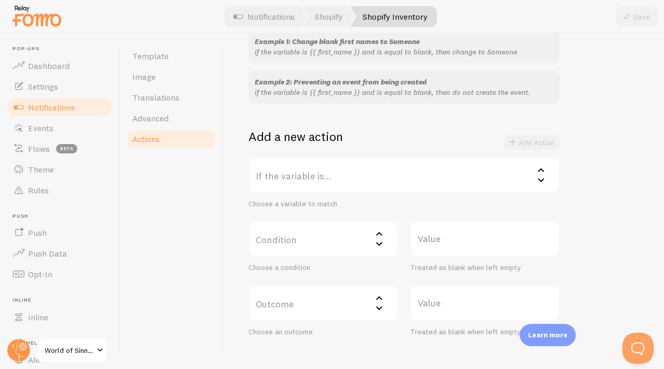
click at [381, 235] on icon at bounding box center [379, 234] width 12 height 12
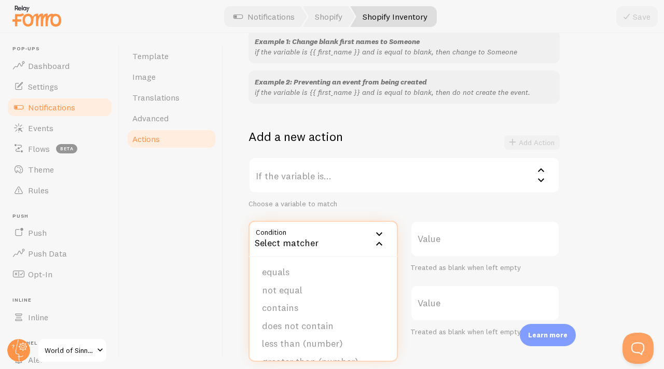
click at [427, 243] on label "Value" at bounding box center [484, 239] width 149 height 36
click at [427, 243] on input "Value" at bounding box center [484, 239] width 149 height 36
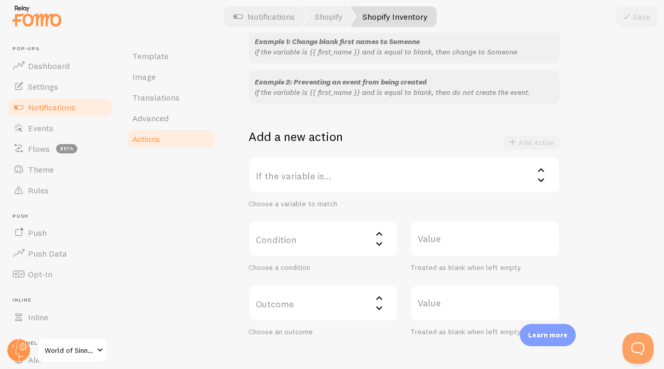
click at [380, 165] on label "If the variable is..." at bounding box center [403, 175] width 311 height 36
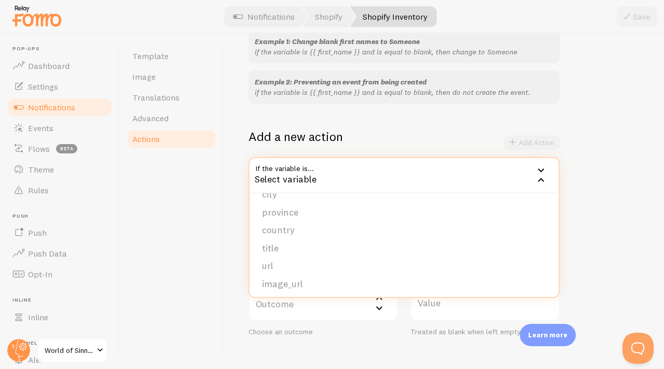
scroll to position [43, 0]
click at [316, 241] on li "title" at bounding box center [403, 237] width 309 height 18
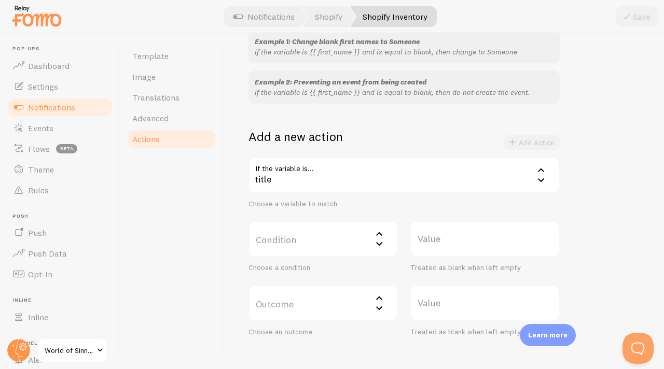
click at [375, 236] on icon at bounding box center [379, 234] width 12 height 12
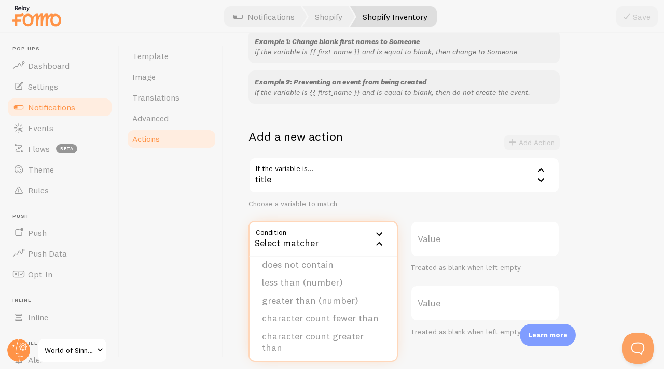
scroll to position [63, 0]
click at [440, 247] on label "Value" at bounding box center [484, 239] width 149 height 36
click at [440, 247] on input "Value" at bounding box center [484, 239] width 149 height 36
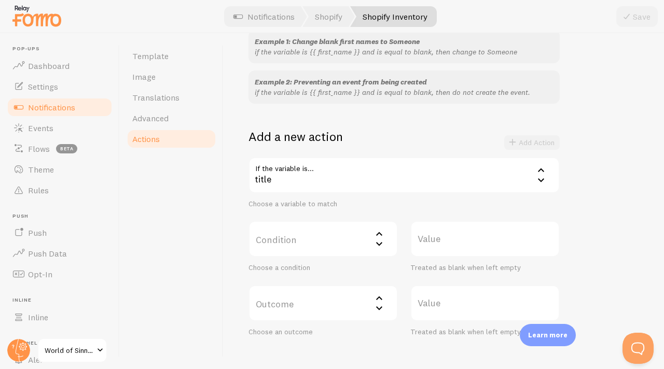
click at [448, 192] on div "title" at bounding box center [403, 175] width 311 height 36
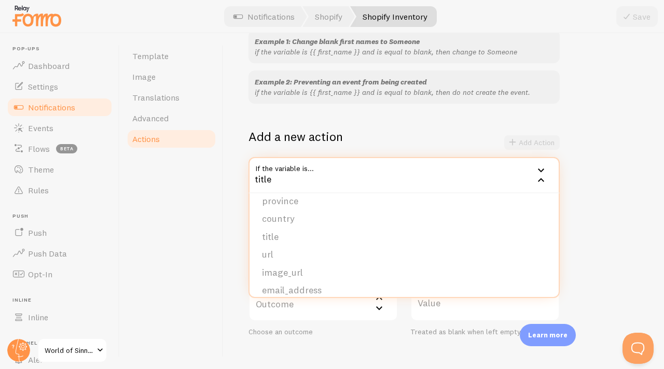
click at [482, 101] on div "Example 2: Preventing an event from being created if the variable is {{ first_n…" at bounding box center [403, 87] width 311 height 33
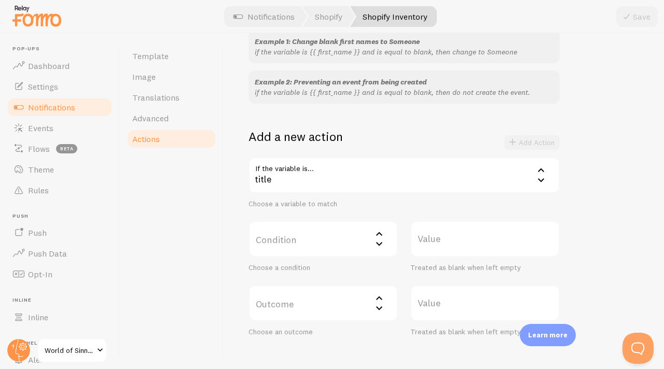
click at [489, 253] on label "Value" at bounding box center [484, 239] width 149 height 36
click at [489, 253] on input "Value" at bounding box center [484, 239] width 149 height 36
click at [488, 250] on label "Value" at bounding box center [484, 239] width 149 height 36
click at [488, 250] on input "Value" at bounding box center [484, 239] width 149 height 36
click at [343, 247] on label "Condition" at bounding box center [322, 239] width 149 height 36
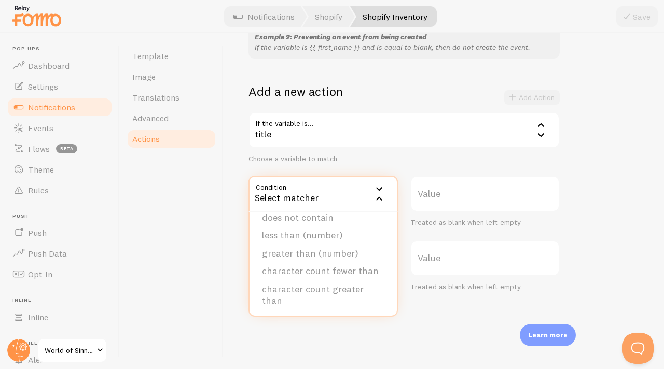
scroll to position [170, 0]
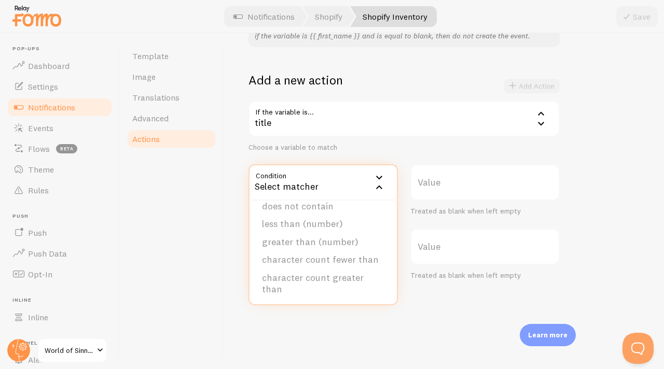
click at [383, 124] on div "title" at bounding box center [403, 119] width 311 height 36
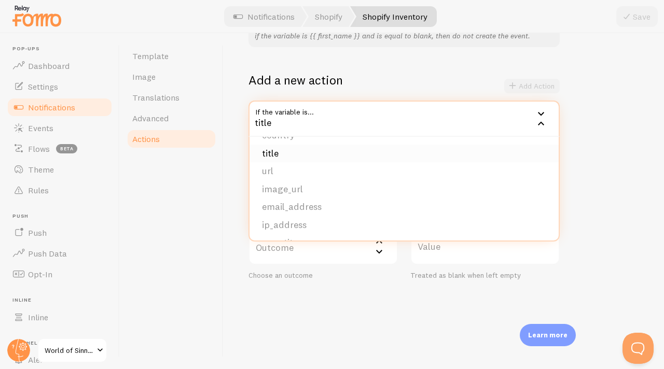
scroll to position [88, 0]
click at [334, 152] on li "url" at bounding box center [403, 154] width 309 height 18
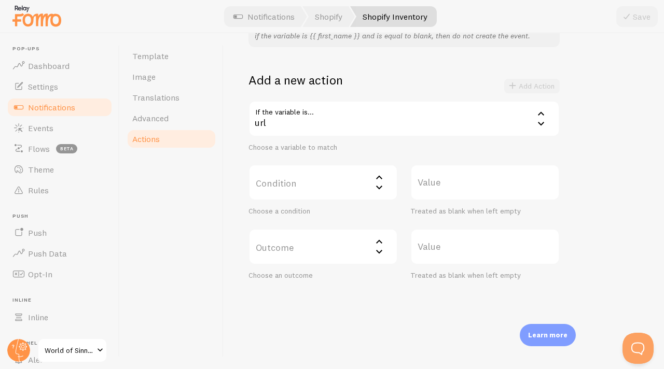
click at [346, 124] on div "url" at bounding box center [403, 119] width 311 height 36
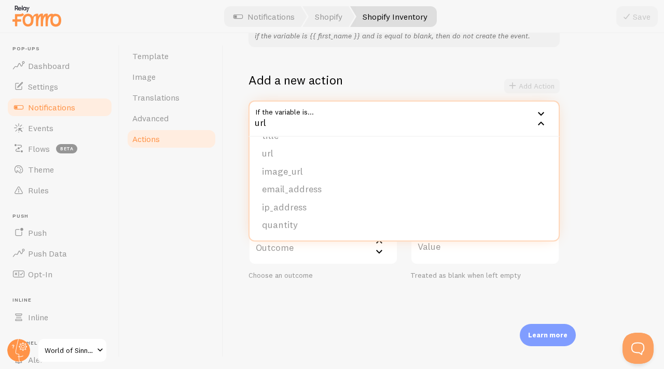
click at [307, 230] on li "quantity" at bounding box center [403, 225] width 309 height 18
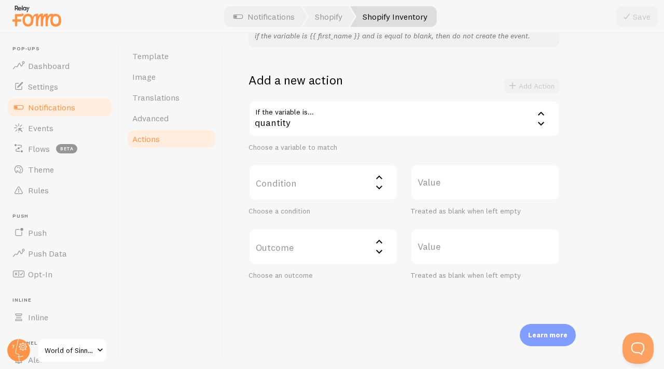
click at [312, 195] on label "Condition" at bounding box center [322, 182] width 149 height 36
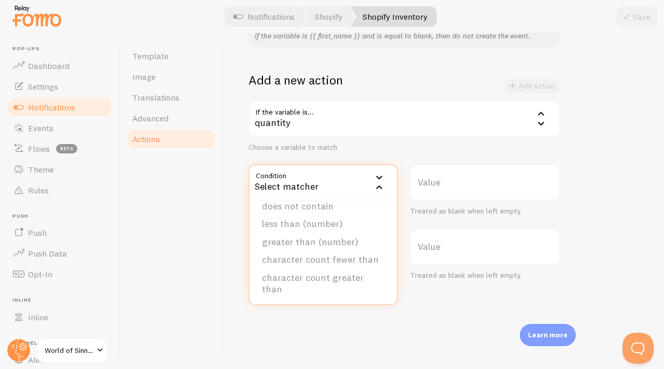
click at [413, 111] on div "quantity" at bounding box center [403, 119] width 311 height 36
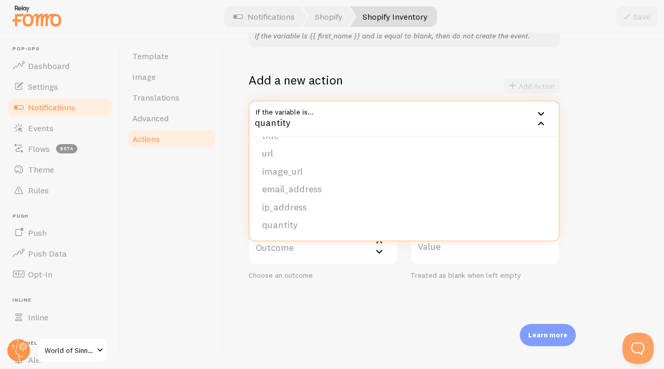
click at [388, 94] on div "Add a new action Add Action" at bounding box center [403, 86] width 311 height 29
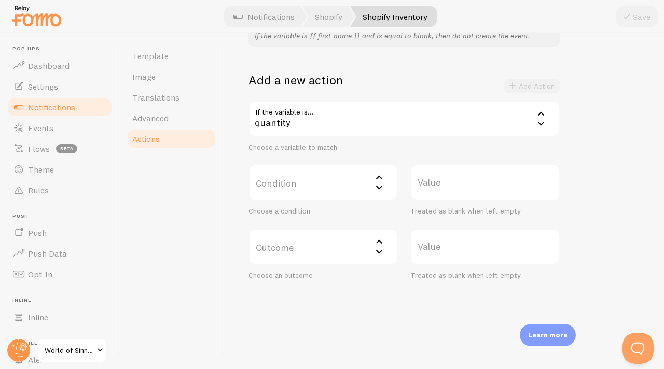
click at [347, 179] on label "Condition" at bounding box center [322, 182] width 149 height 36
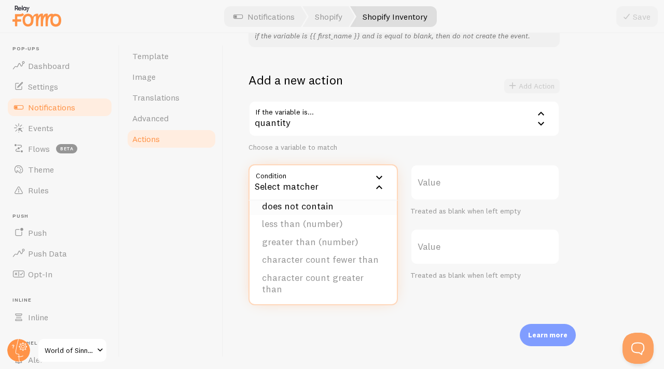
click at [336, 209] on li "does not contain" at bounding box center [322, 207] width 147 height 18
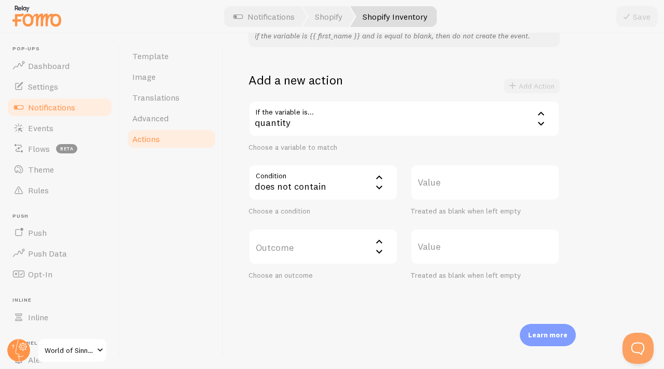
click at [441, 194] on label "Value" at bounding box center [484, 182] width 149 height 36
click at [441, 194] on input "Value" at bounding box center [484, 182] width 149 height 36
type input "2"
click at [595, 137] on div "Example 1: Change blank first names to Someone if the variable is {{ first_name…" at bounding box center [443, 127] width 390 height 306
click at [551, 88] on div "Add Action" at bounding box center [531, 86] width 55 height 15
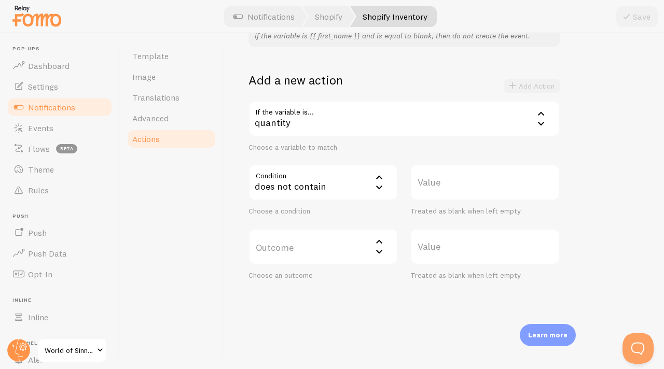
click at [532, 112] on div "quantity" at bounding box center [403, 119] width 311 height 36
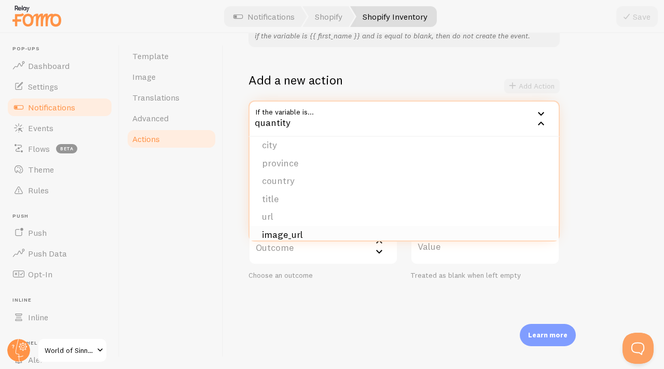
scroll to position [0, 0]
click at [352, 155] on li "first_name" at bounding box center [403, 152] width 309 height 18
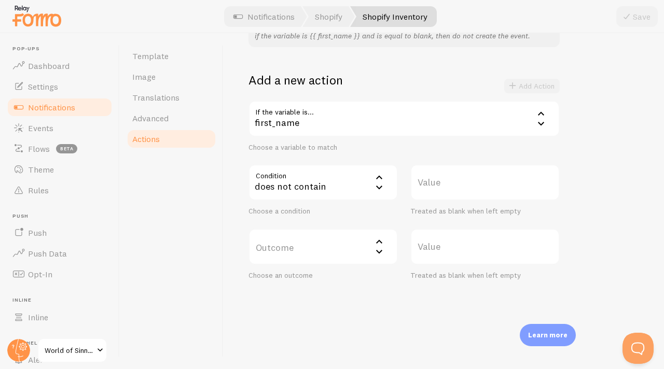
click at [345, 186] on div "does not contain" at bounding box center [322, 182] width 149 height 36
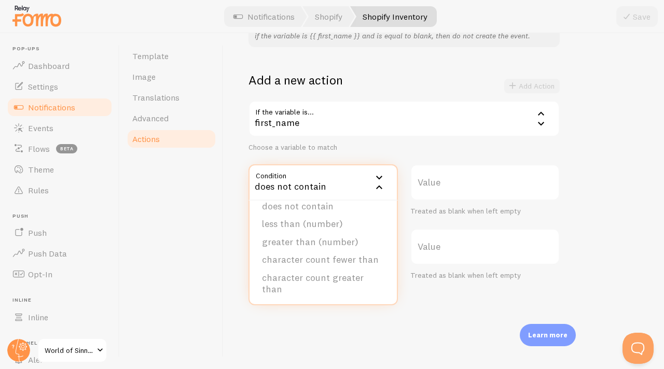
click at [431, 192] on label "Value" at bounding box center [484, 182] width 149 height 36
click at [431, 192] on input "Value" at bounding box center [484, 182] width 149 height 36
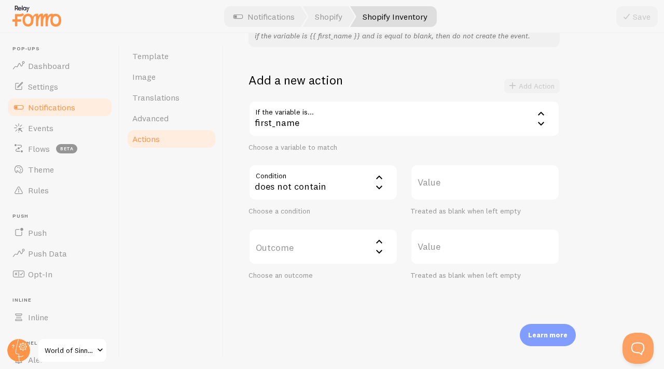
click at [335, 131] on div "first_name" at bounding box center [403, 119] width 311 height 36
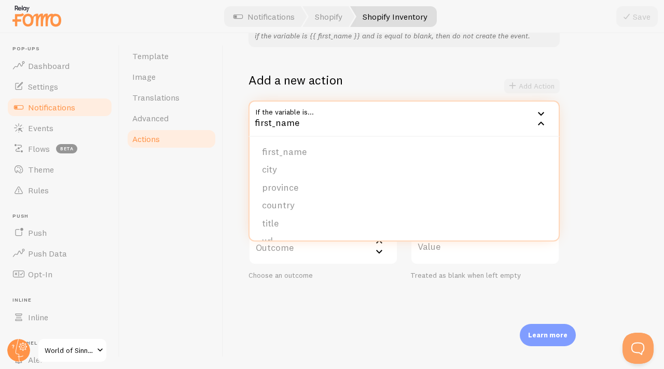
scroll to position [88, 0]
click at [296, 227] on li "quantity" at bounding box center [403, 225] width 309 height 18
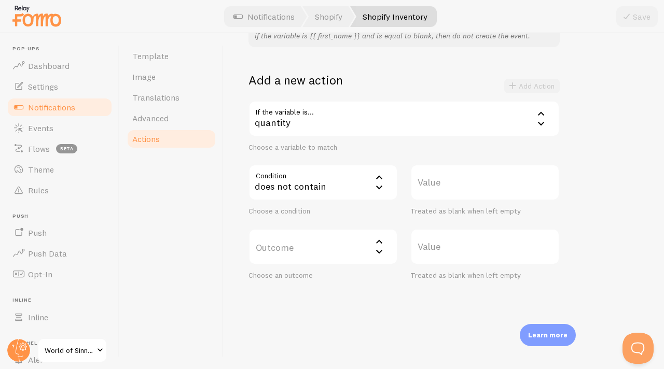
click at [314, 184] on div "does not contain" at bounding box center [322, 182] width 149 height 36
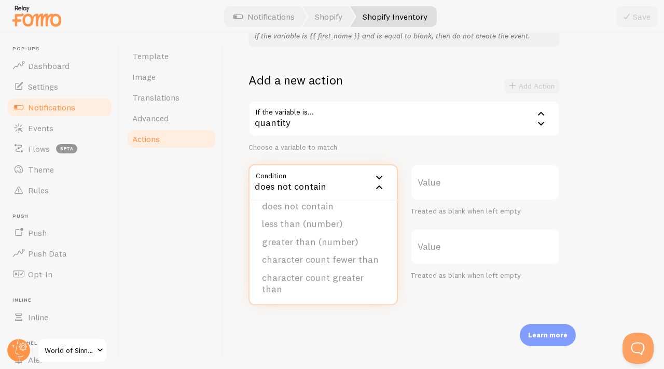
click at [442, 318] on div "Actions You can match any {{ variable }} and replace it with a word, change eve…" at bounding box center [444, 201] width 440 height 336
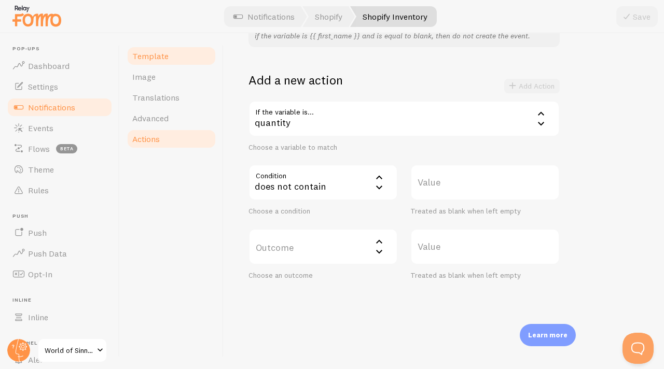
click at [152, 57] on span "Template" at bounding box center [150, 56] width 36 height 10
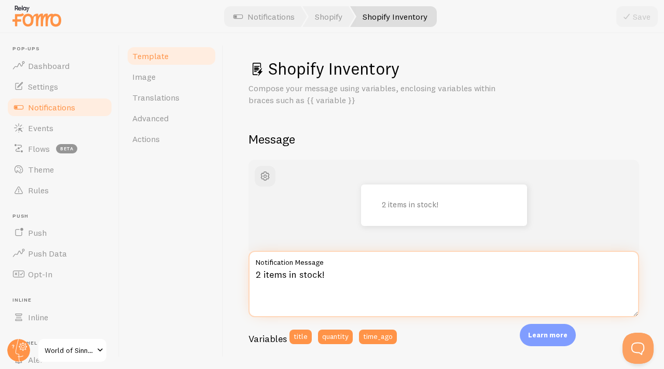
click at [336, 277] on textarea "2 items in stock!" at bounding box center [443, 284] width 390 height 66
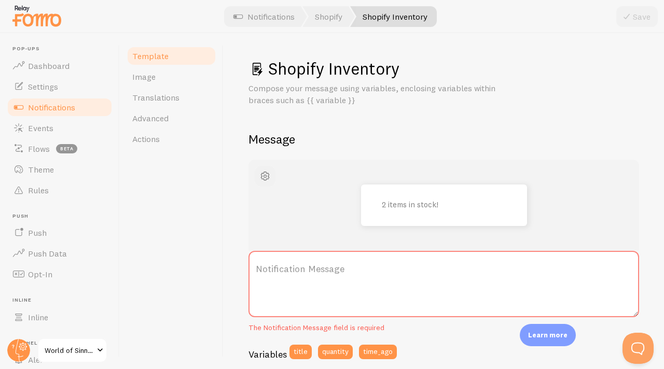
click at [270, 180] on span "button" at bounding box center [265, 176] width 12 height 12
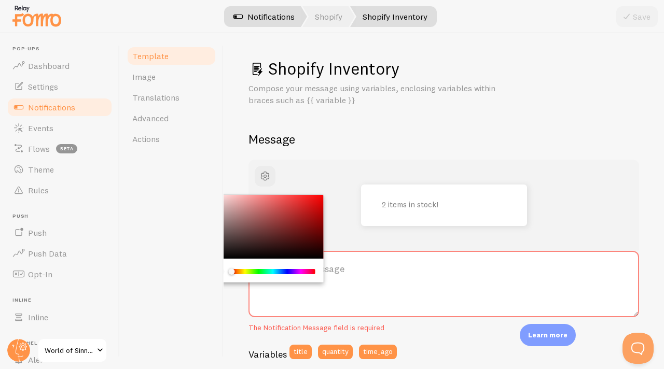
click at [273, 25] on link "Notifications" at bounding box center [264, 16] width 86 height 21
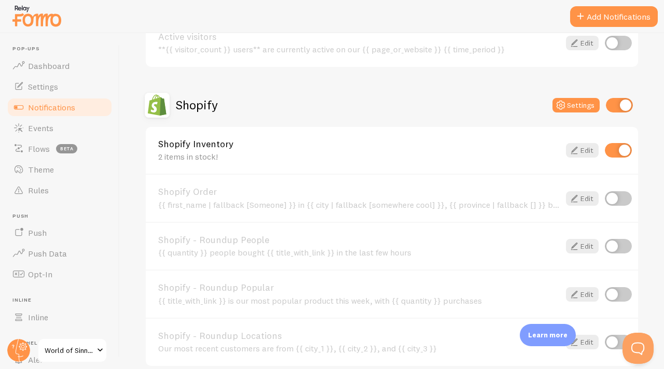
scroll to position [328, 0]
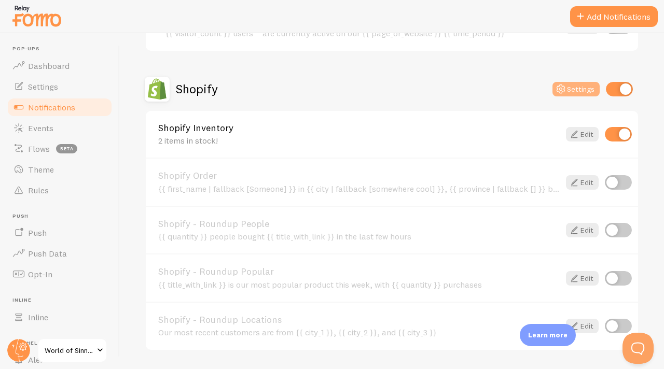
click at [569, 93] on button "Settings" at bounding box center [575, 89] width 47 height 15
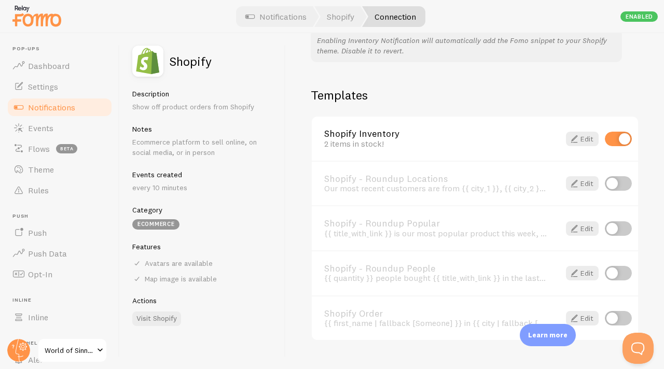
scroll to position [722, 0]
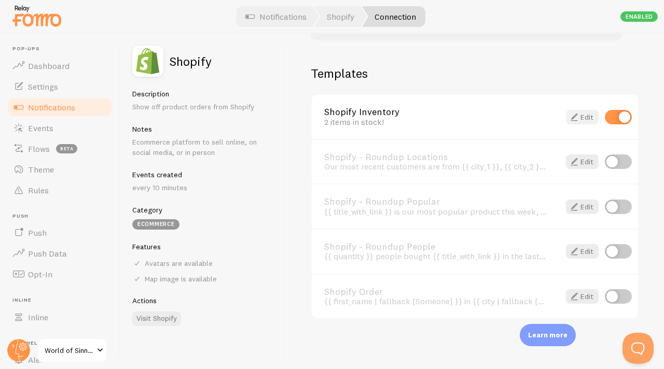
click at [573, 118] on link "Edit" at bounding box center [582, 117] width 33 height 15
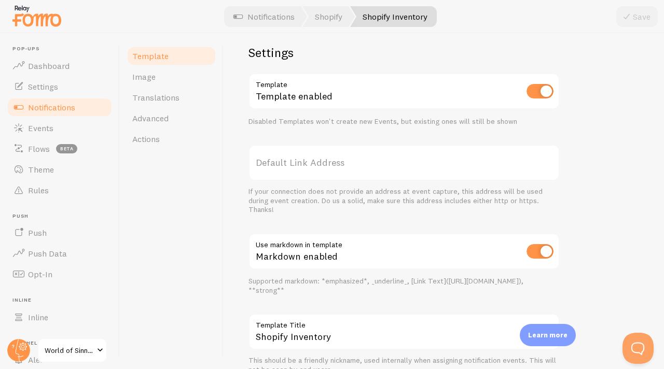
scroll to position [380, 0]
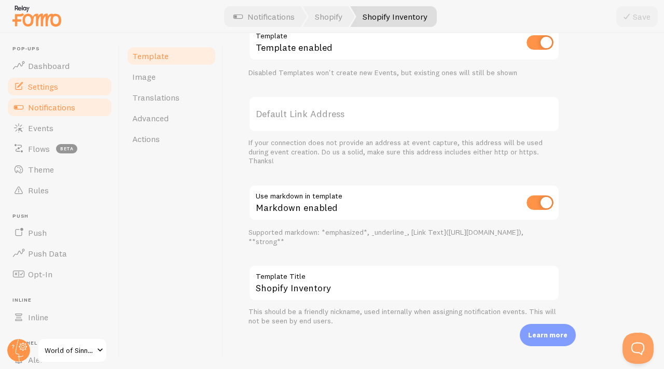
click at [45, 90] on span "Settings" at bounding box center [43, 86] width 30 height 10
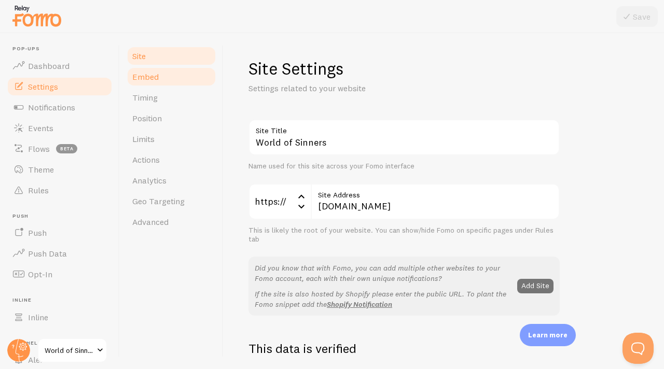
click at [156, 80] on span "Embed" at bounding box center [145, 77] width 26 height 10
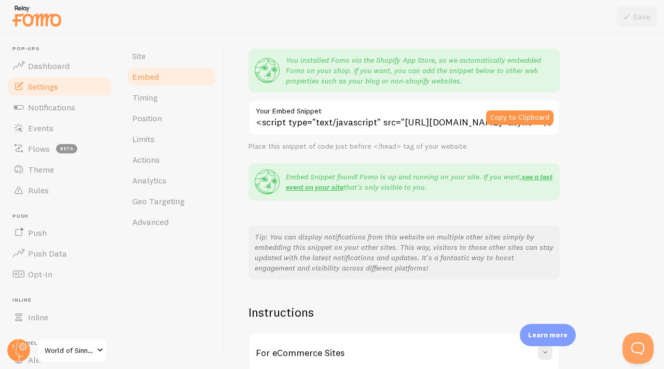
scroll to position [80, 0]
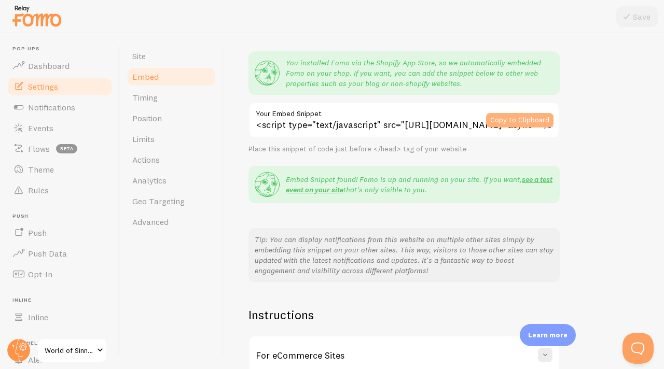
click at [526, 120] on button "Copy to Clipboard" at bounding box center [519, 120] width 67 height 15
click at [72, 112] on span "Notifications" at bounding box center [51, 107] width 47 height 10
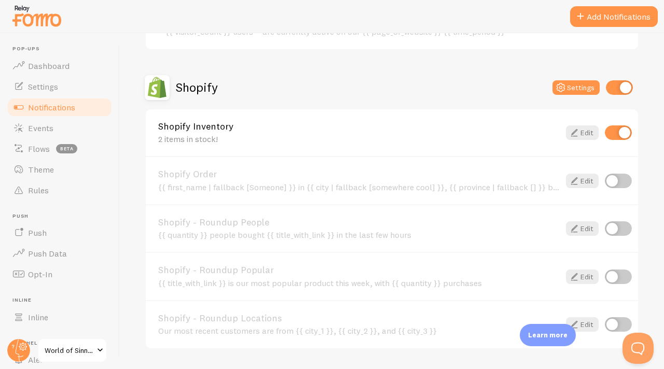
scroll to position [322, 0]
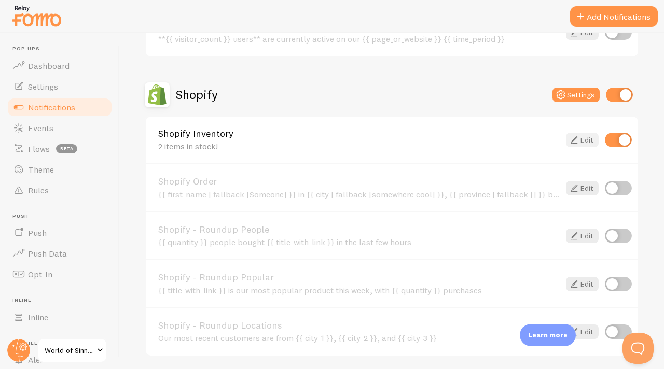
click at [577, 143] on link "Edit" at bounding box center [582, 140] width 33 height 15
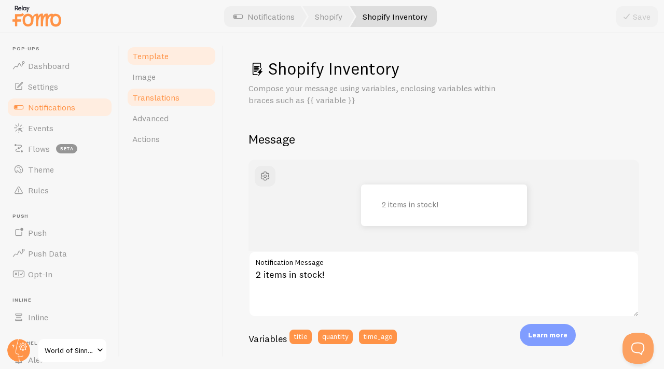
click at [193, 95] on link "Translations" at bounding box center [171, 97] width 91 height 21
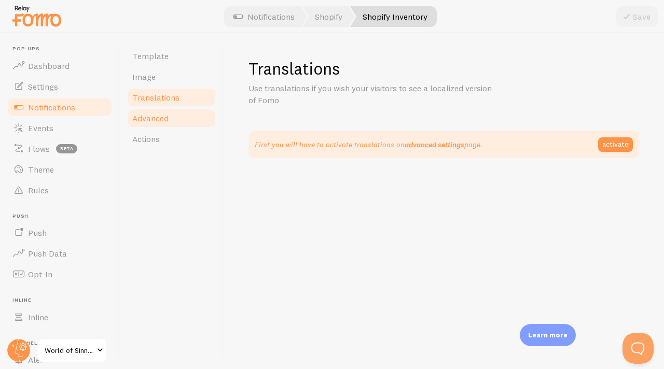
click at [182, 113] on link "Advanced" at bounding box center [171, 118] width 91 height 21
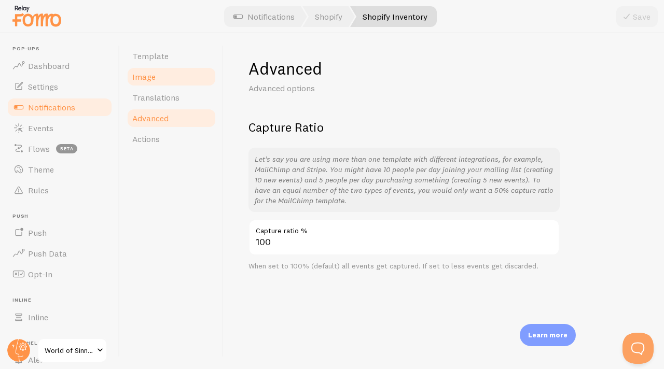
click at [173, 68] on link "Image" at bounding box center [171, 76] width 91 height 21
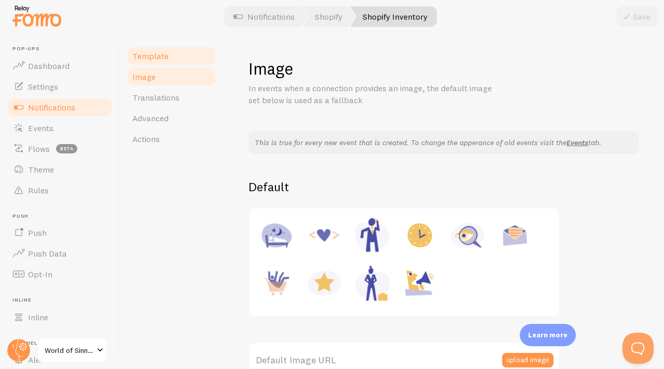
click at [172, 58] on link "Template" at bounding box center [171, 56] width 91 height 21
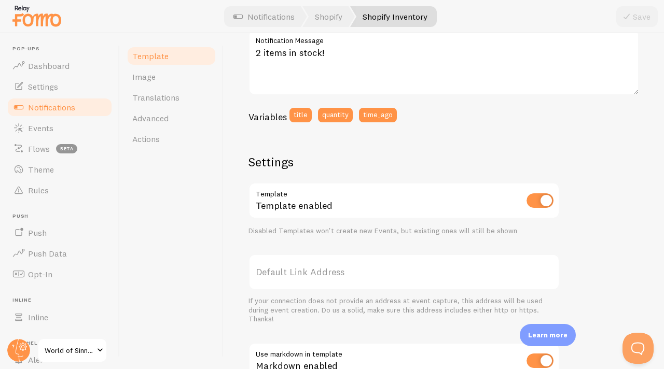
scroll to position [227, 0]
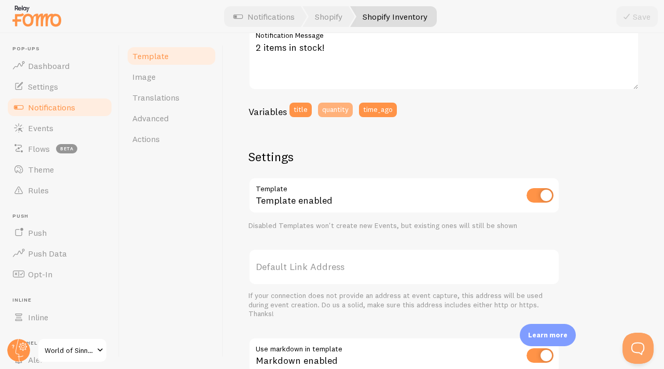
click at [343, 113] on button "quantity" at bounding box center [335, 110] width 35 height 15
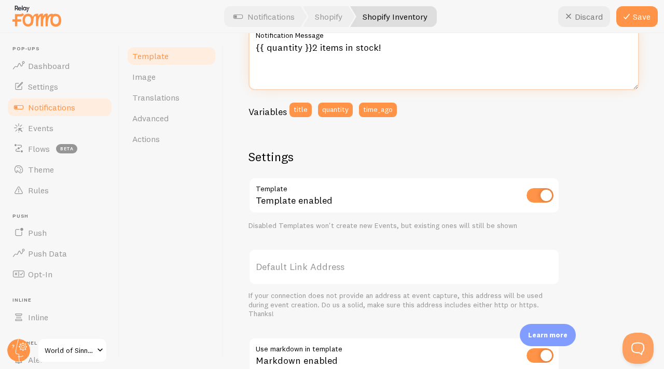
click at [387, 48] on textarea "{{ quantity }}2 items in stock!" at bounding box center [443, 57] width 390 height 66
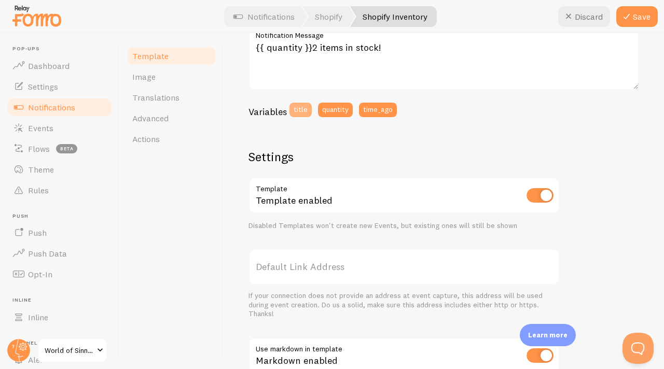
click at [306, 105] on button "title" at bounding box center [300, 110] width 22 height 15
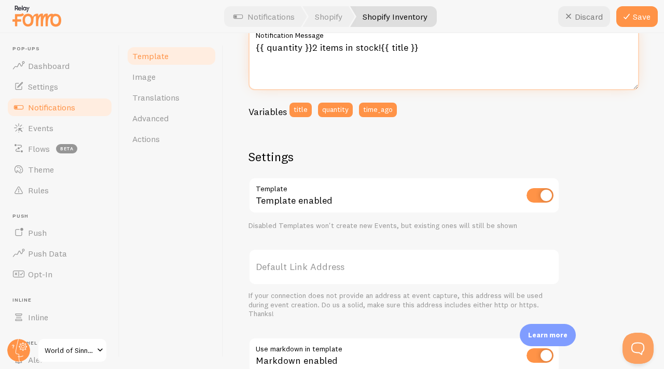
click at [314, 45] on textarea "{{ quantity }}2 items in stock!{{ title }}" at bounding box center [443, 57] width 390 height 66
click at [420, 49] on textarea "{{ quantity }}5 items in stock!{{ title }}" at bounding box center [443, 57] width 390 height 66
type textarea "{{ quantity }}5 items in stock!{{ title }}Sinner World T-shirt"
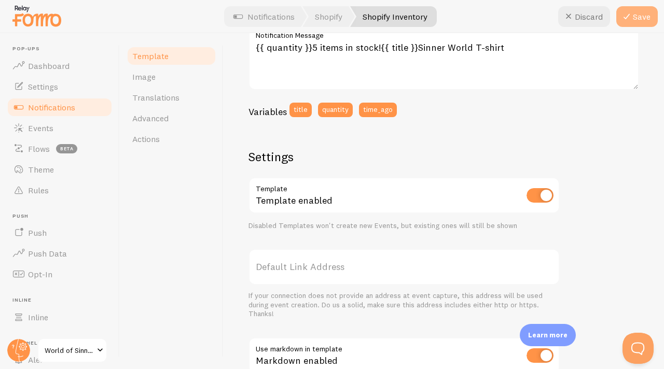
click at [624, 22] on icon at bounding box center [626, 16] width 12 height 12
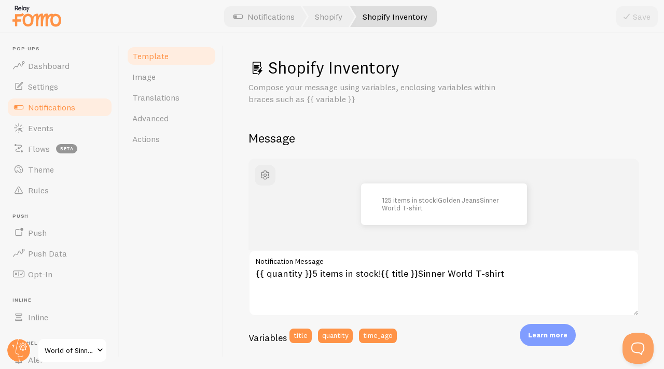
scroll to position [0, 0]
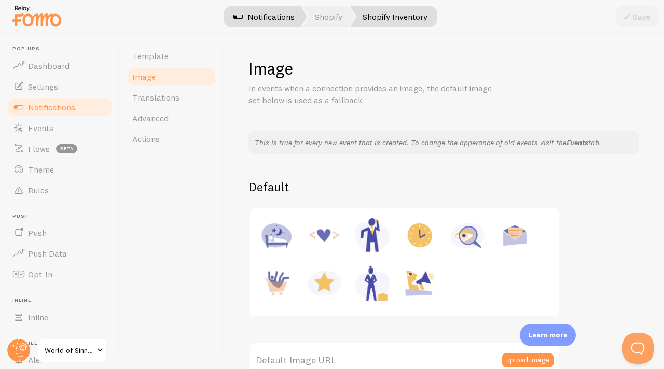
click at [283, 15] on link "Notifications" at bounding box center [264, 16] width 86 height 21
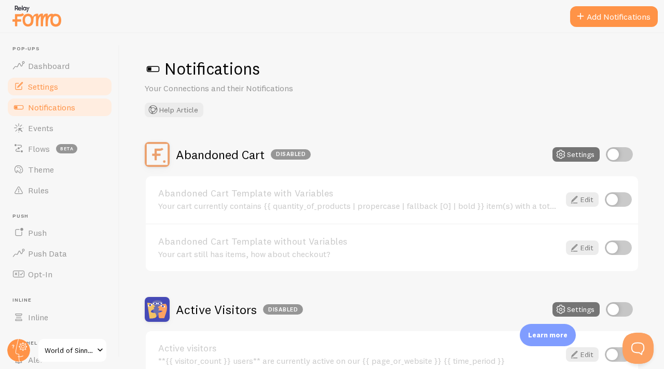
click at [36, 79] on link "Settings" at bounding box center [59, 86] width 107 height 21
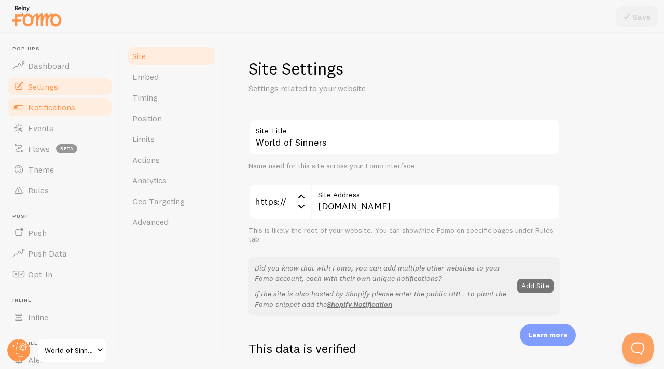
click at [47, 116] on link "Notifications" at bounding box center [59, 107] width 107 height 21
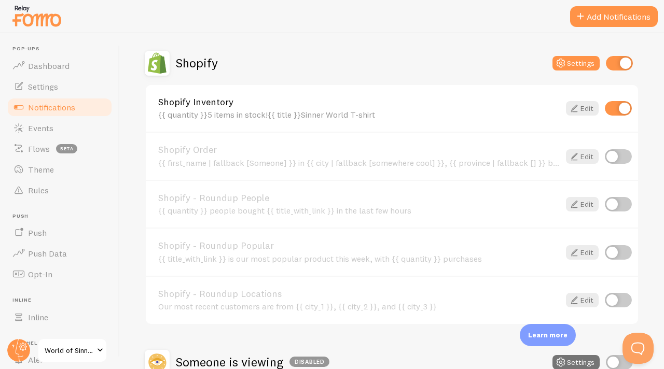
scroll to position [360, 0]
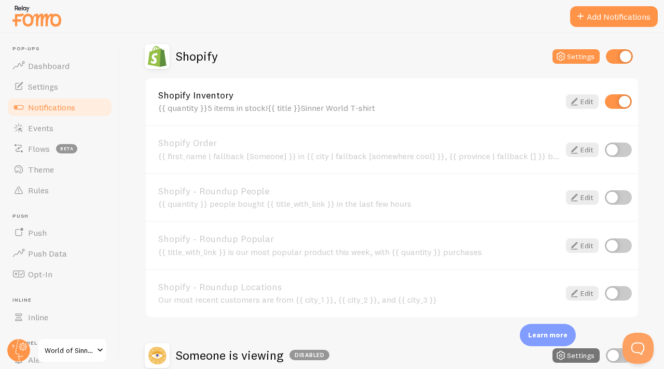
click at [570, 94] on div "Shopify Inventory {{ quantity }}5 items in stock!{{ title }}Sinner World T-shir…" at bounding box center [392, 101] width 492 height 47
click at [571, 96] on icon at bounding box center [574, 101] width 12 height 12
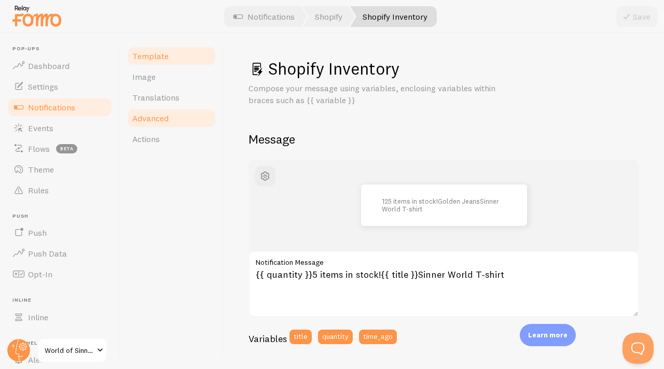
click at [161, 127] on link "Advanced" at bounding box center [171, 118] width 91 height 21
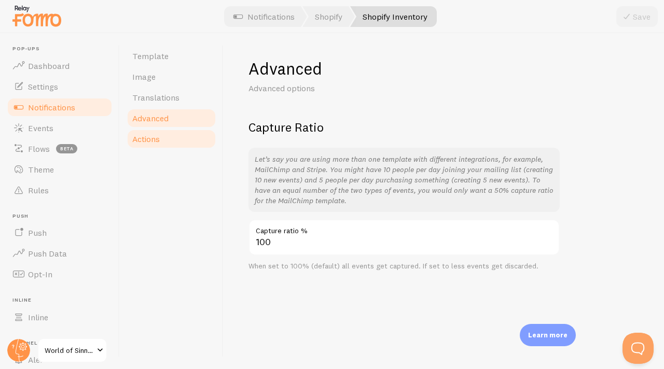
click at [160, 130] on link "Actions" at bounding box center [171, 139] width 91 height 21
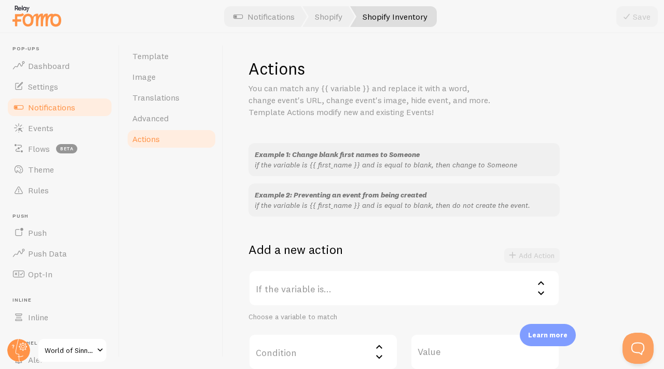
click at [329, 305] on label "If the variable is..." at bounding box center [403, 288] width 311 height 36
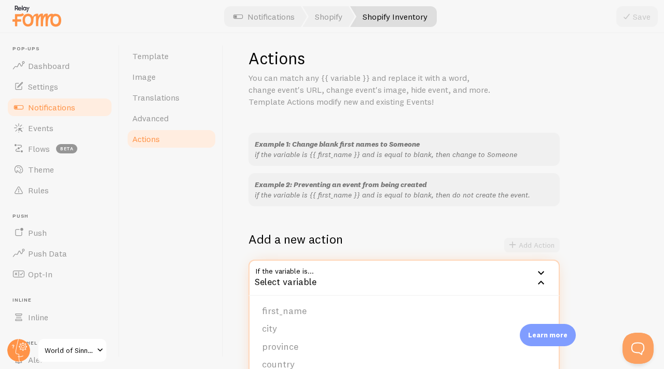
click at [339, 240] on h2 "Add a new action" at bounding box center [295, 239] width 94 height 16
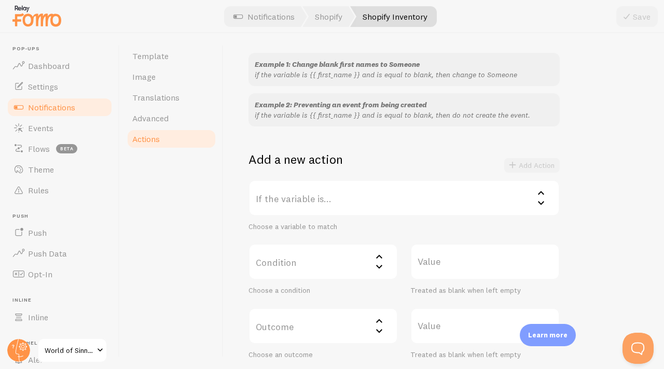
scroll to position [93, 0]
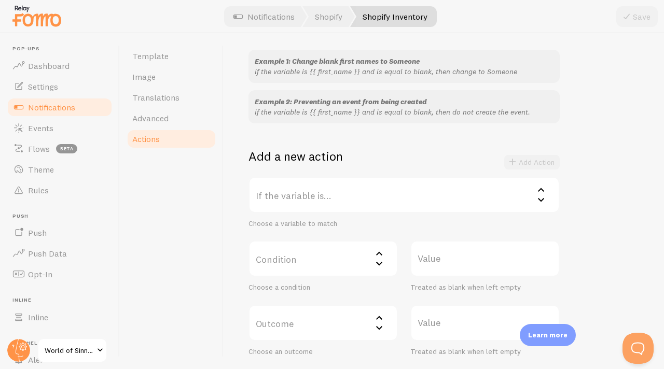
click at [337, 257] on label "Condition" at bounding box center [322, 259] width 149 height 36
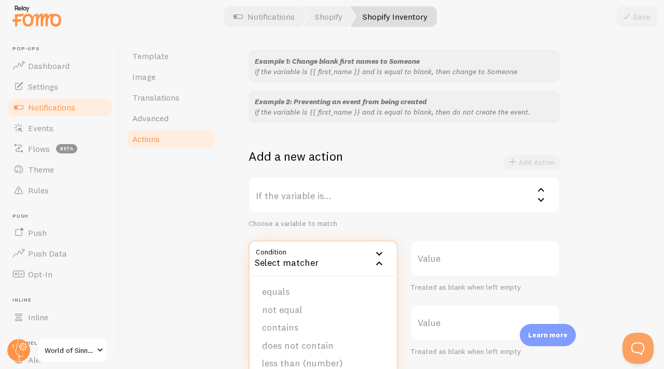
click at [424, 263] on label "Value" at bounding box center [484, 259] width 149 height 36
click at [424, 263] on input "Value" at bounding box center [484, 259] width 149 height 36
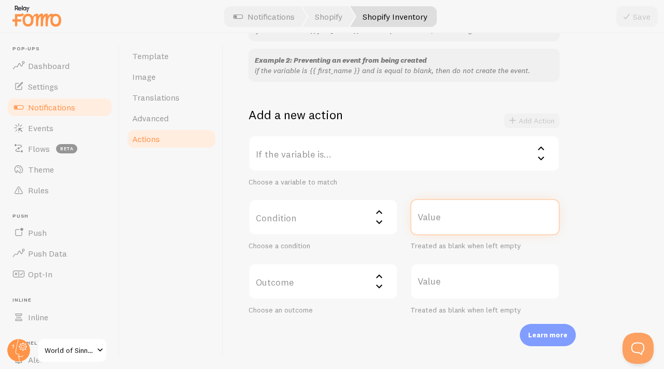
scroll to position [142, 0]
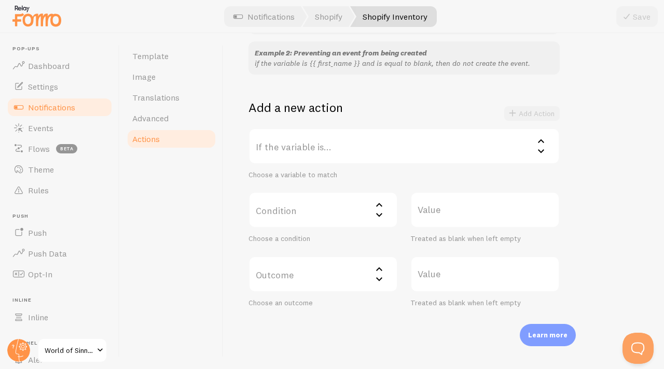
click at [379, 203] on icon at bounding box center [379, 205] width 12 height 12
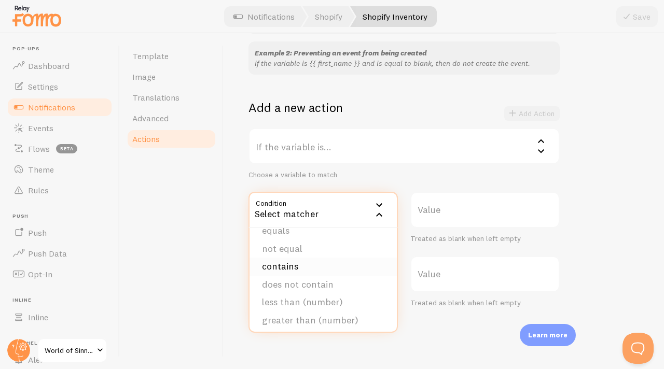
scroll to position [13, 0]
click at [460, 241] on div "Treated as blank when left empty" at bounding box center [484, 238] width 149 height 9
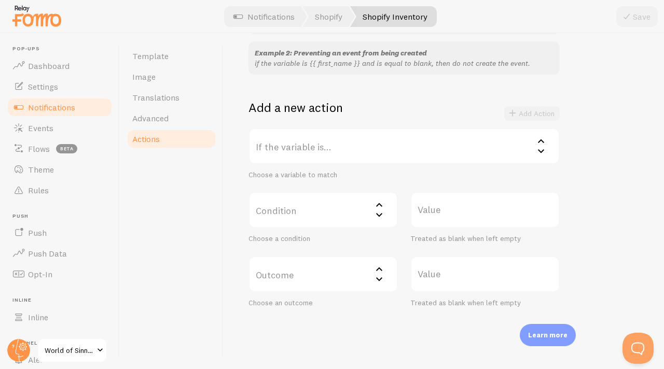
click at [467, 283] on label "Value" at bounding box center [484, 274] width 149 height 36
click at [467, 283] on input "Value" at bounding box center [484, 274] width 149 height 36
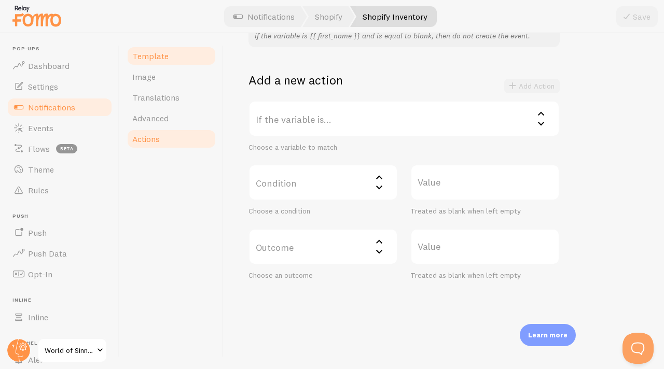
click at [162, 50] on link "Template" at bounding box center [171, 56] width 91 height 21
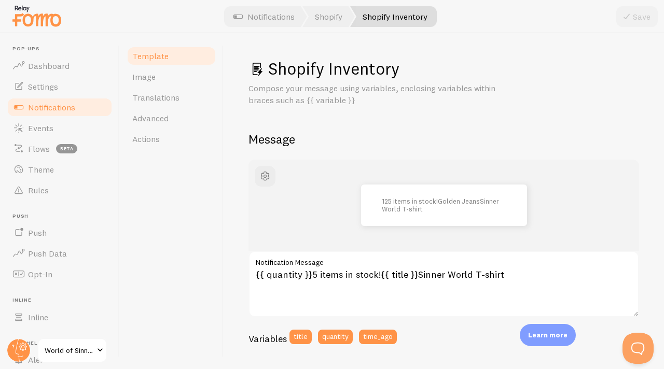
click at [56, 105] on span "Notifications" at bounding box center [51, 107] width 47 height 10
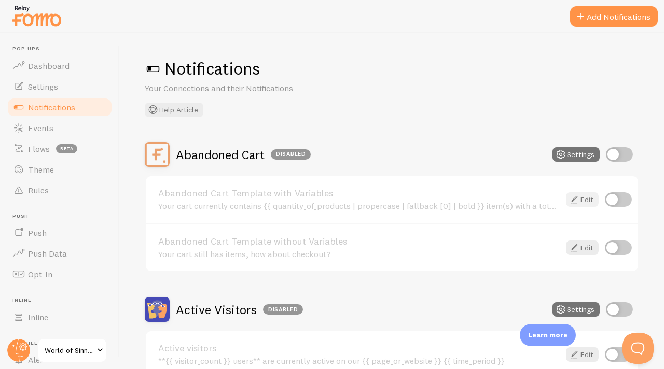
click at [573, 198] on link "Edit" at bounding box center [582, 199] width 33 height 15
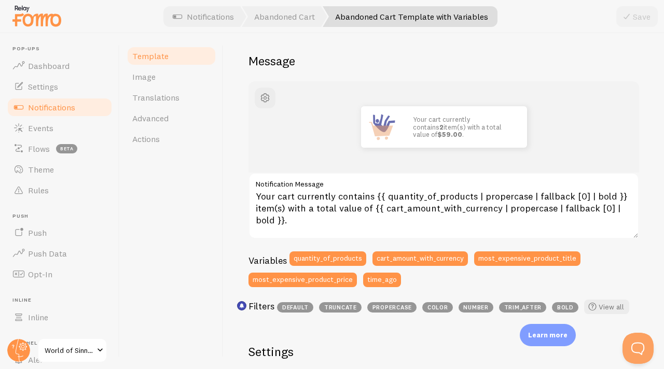
scroll to position [80, 0]
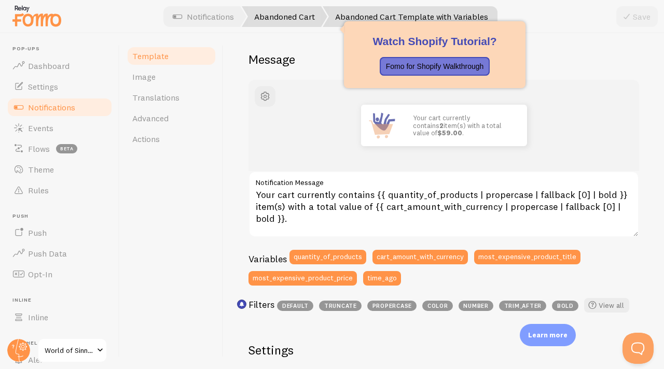
click at [301, 19] on link "Abandoned Cart" at bounding box center [285, 16] width 86 height 21
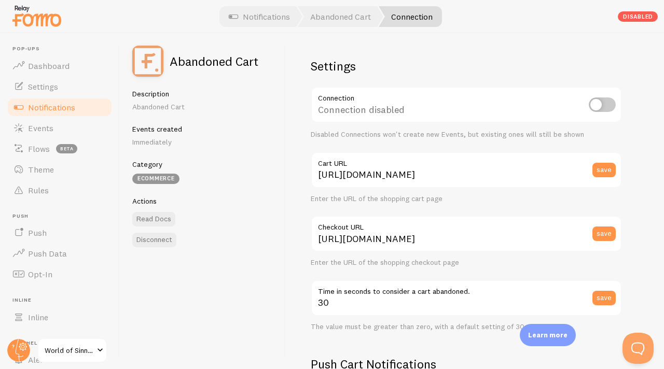
click at [76, 101] on link "Notifications" at bounding box center [59, 107] width 107 height 21
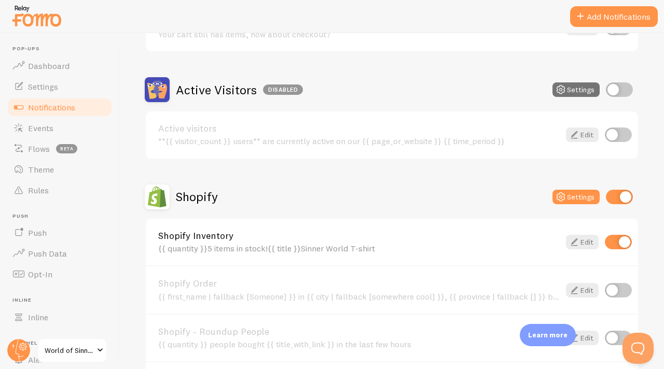
scroll to position [234, 0]
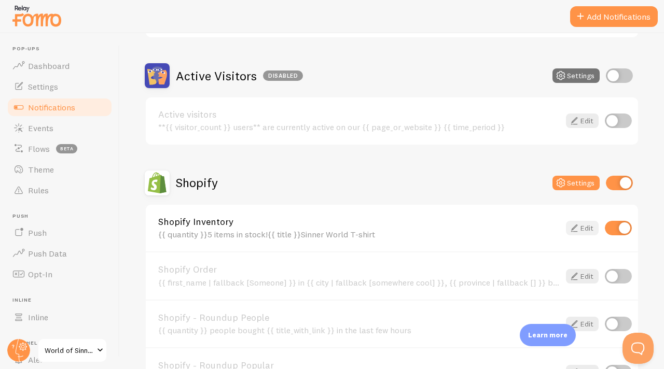
click at [576, 225] on link "Edit" at bounding box center [582, 228] width 33 height 15
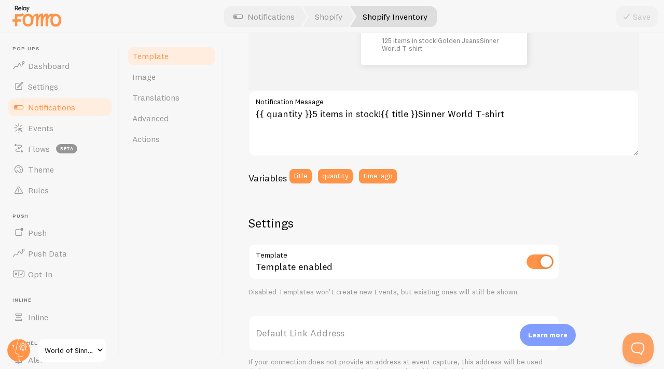
scroll to position [162, 0]
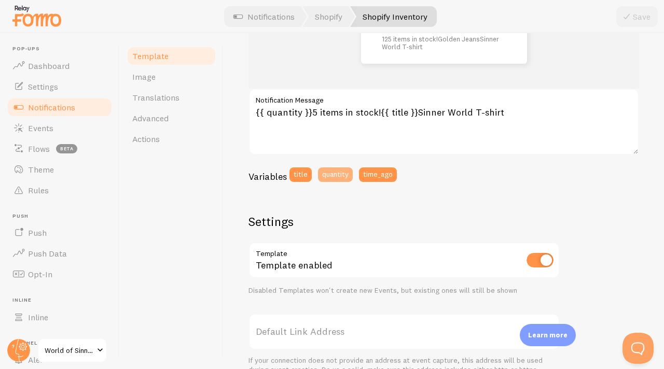
click at [346, 178] on button "quantity" at bounding box center [335, 174] width 35 height 15
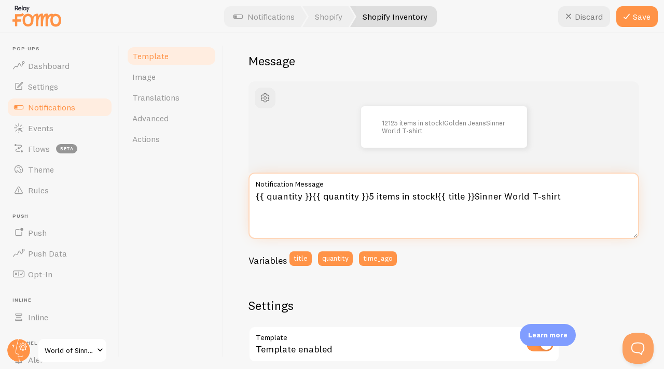
scroll to position [71, 0]
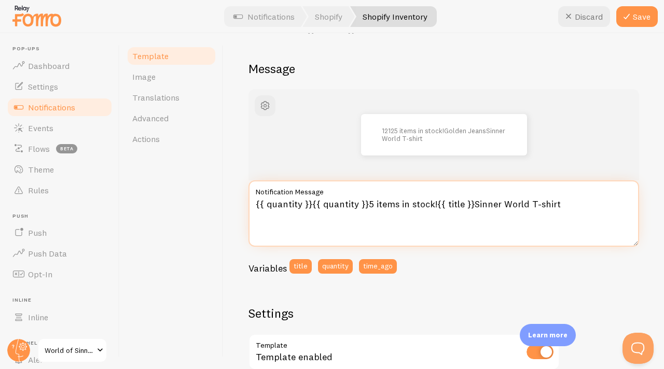
click at [371, 204] on textarea "{{ quantity }}{{ quantity }}5 items in stock!{{ title }}Sinner World T-shirt" at bounding box center [443, 213] width 390 height 66
click at [310, 202] on textarea "{{ quantity }}{{ quantity }} items in stock!{{ title }}Sinner World T-shirt" at bounding box center [443, 213] width 390 height 66
click at [308, 205] on textarea "{{ quantity }} items in stock!{{ title }}Sinner World T-shirt" at bounding box center [443, 213] width 390 height 66
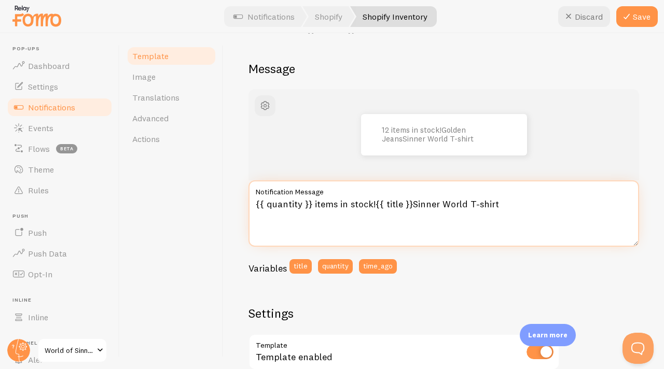
click at [308, 205] on textarea "{{ quantity }} items in stock!{{ title }}Sinner World T-shirt" at bounding box center [443, 213] width 390 height 66
click at [299, 202] on textarea "{{ quantity }} items in stock!{{ title }}Sinner World T-shirt" at bounding box center [443, 213] width 390 height 66
drag, startPoint x: 311, startPoint y: 204, endPoint x: 219, endPoint y: 216, distance: 92.6
click at [219, 216] on div "Template Image Translations Advanced Actions Shopify Inventory Compose your mes…" at bounding box center [392, 201] width 544 height 336
click at [261, 211] on textarea "{{ quantity }} items in stock!{{ title }}Sinner World T-shirt" at bounding box center [443, 213] width 390 height 66
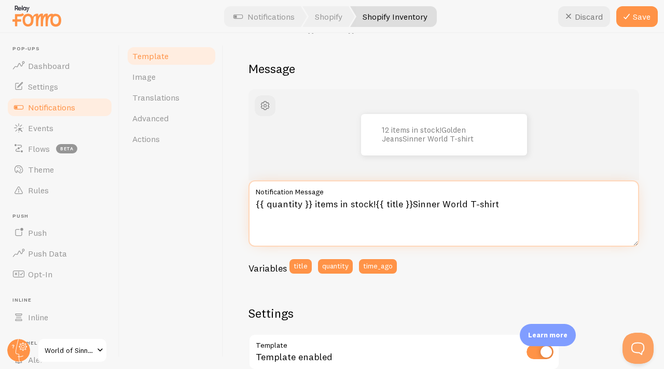
click at [260, 209] on textarea "{{ quantity }} items in stock!{{ title }}Sinner World T-shirt" at bounding box center [443, 213] width 390 height 66
click at [259, 206] on textarea "{{ quantity }} items in stock!{{ title }}Sinner World T-shirt" at bounding box center [443, 213] width 390 height 66
drag, startPoint x: 259, startPoint y: 206, endPoint x: 309, endPoint y: 206, distance: 49.8
click at [309, 206] on textarea "{{ quantity }} items in stock!{{ title }}Sinner World T-shirt" at bounding box center [443, 213] width 390 height 66
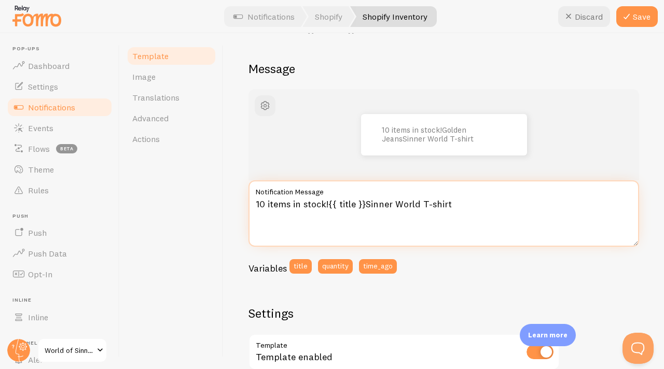
click at [330, 203] on textarea "10 items in stock!{{ title }}Sinner World T-shirt" at bounding box center [443, 213] width 390 height 66
click at [328, 203] on textarea "10 items in stock!{{ title }}Sinner World T-shirt" at bounding box center [443, 213] width 390 height 66
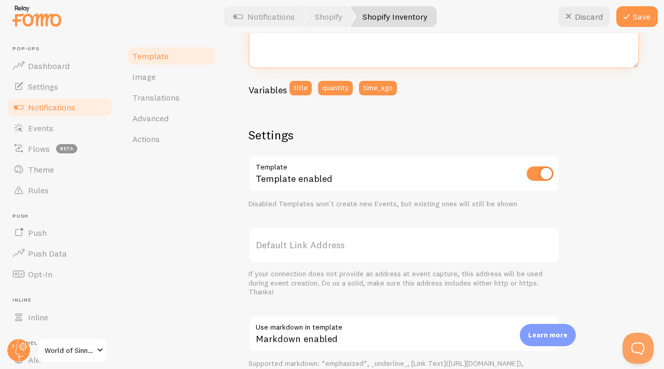
scroll to position [156, 0]
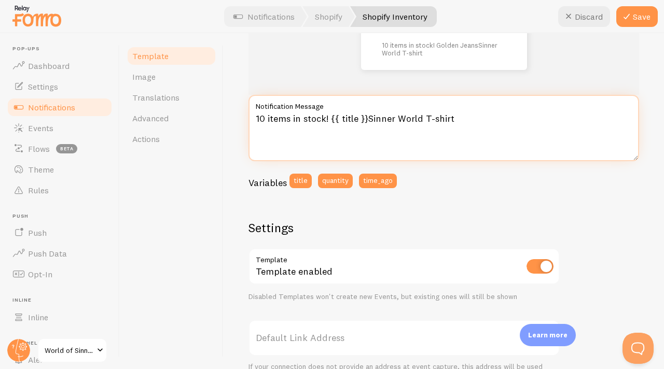
type textarea "10 items in stock! {{ title }}Sinner World T-shirt"
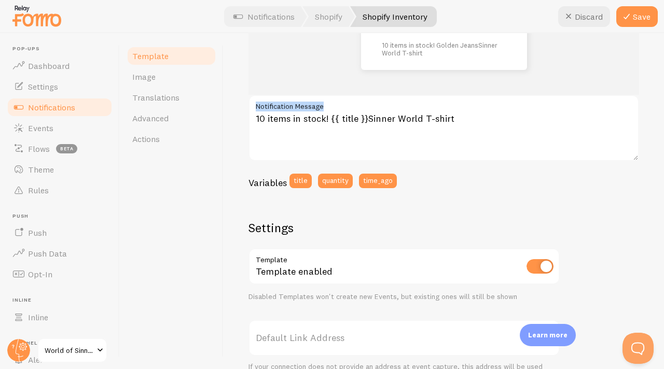
drag, startPoint x: 474, startPoint y: 111, endPoint x: 390, endPoint y: 146, distance: 91.6
click at [384, 139] on div "10 items in stock! {{ title }}Sinner World T-shirt Notification Message" at bounding box center [443, 128] width 390 height 66
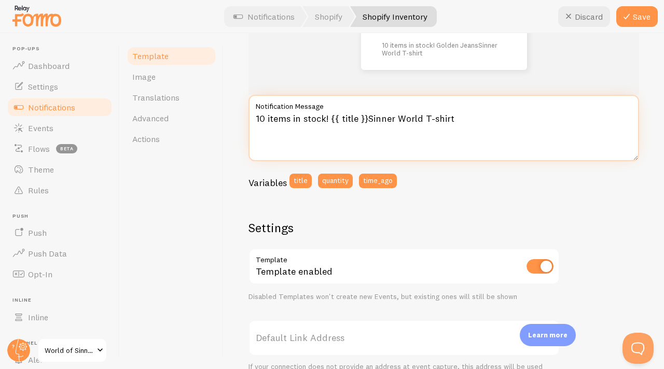
click at [424, 131] on textarea "10 items in stock! {{ title }}Sinner World T-shirt" at bounding box center [443, 128] width 390 height 66
drag, startPoint x: 457, startPoint y: 123, endPoint x: 256, endPoint y: 115, distance: 201.4
click at [256, 115] on textarea "10 items in stock! {{ title }}Sinner World T-shirt" at bounding box center [443, 128] width 390 height 66
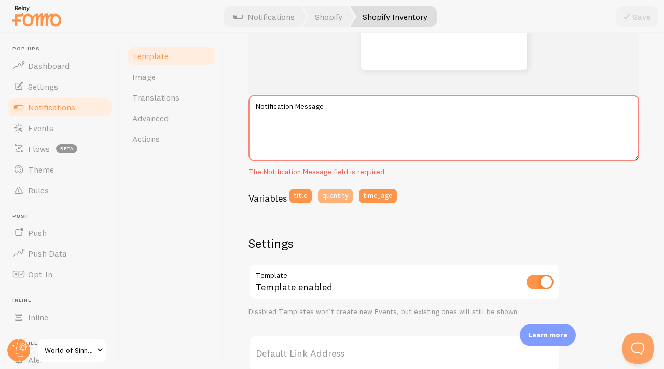
click at [330, 190] on button "quantity" at bounding box center [335, 196] width 35 height 15
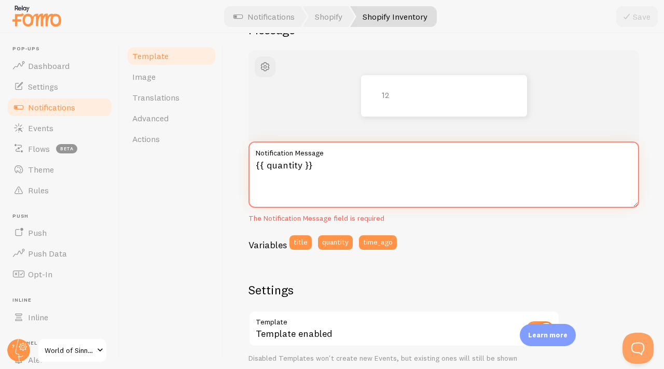
scroll to position [108, 0]
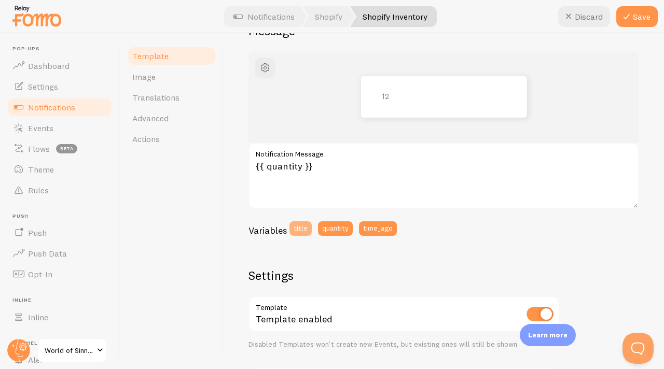
click at [301, 225] on button "title" at bounding box center [300, 228] width 22 height 15
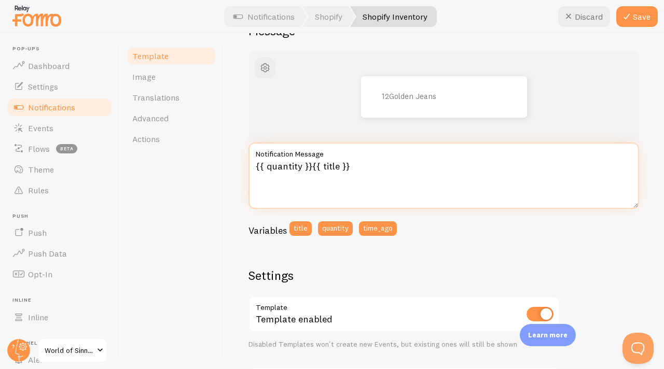
click at [336, 167] on textarea "{{ quantity }}{{ title }}" at bounding box center [443, 176] width 390 height 66
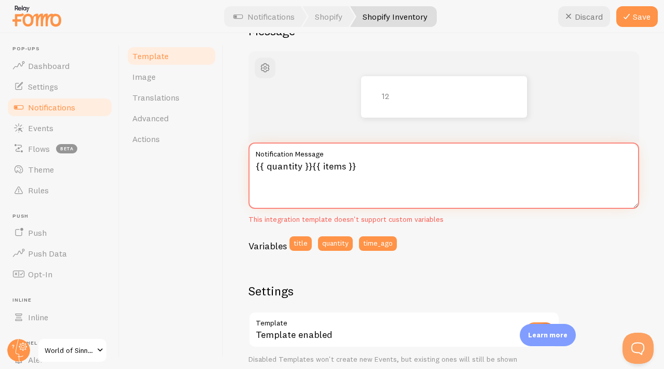
click at [371, 177] on textarea "{{ quantity }}{{ items }}" at bounding box center [443, 176] width 390 height 66
click at [303, 166] on textarea "{{ quantity }}{{ items }}" at bounding box center [443, 176] width 390 height 66
click at [357, 167] on textarea "{{ quantity }}{{ items }}" at bounding box center [443, 176] width 390 height 66
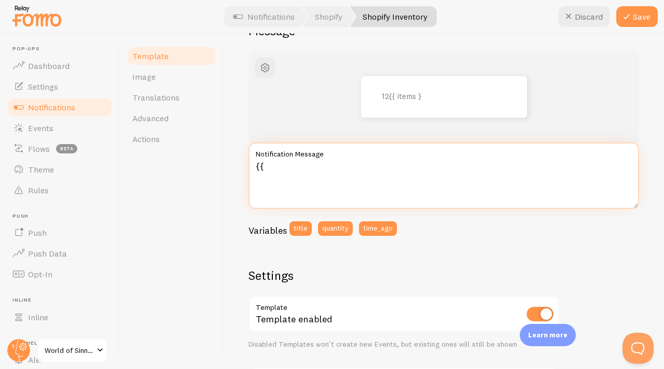
type textarea "{"
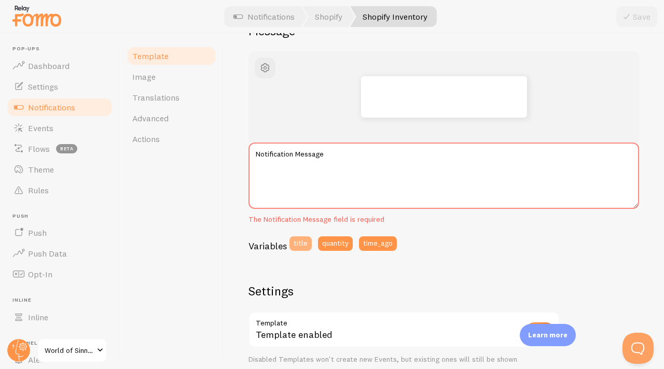
click at [308, 246] on button "title" at bounding box center [300, 243] width 22 height 15
type textarea "{{ title }}"
click at [67, 111] on span "Notifications" at bounding box center [51, 107] width 47 height 10
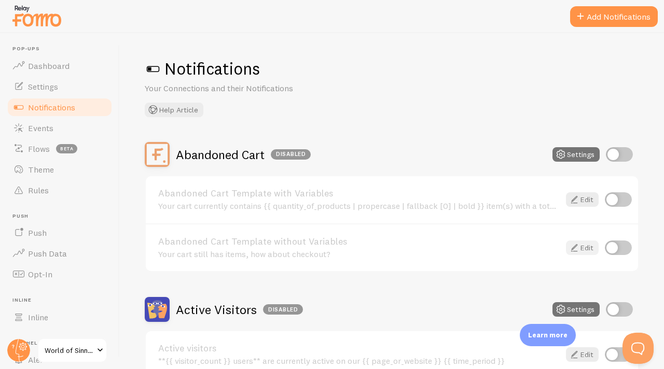
click at [566, 241] on link "Edit" at bounding box center [582, 248] width 33 height 15
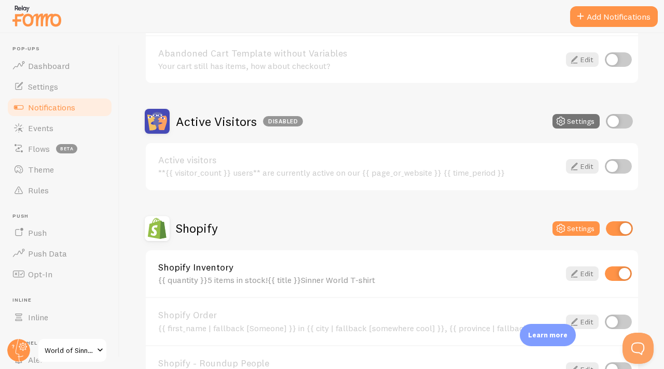
scroll to position [240, 0]
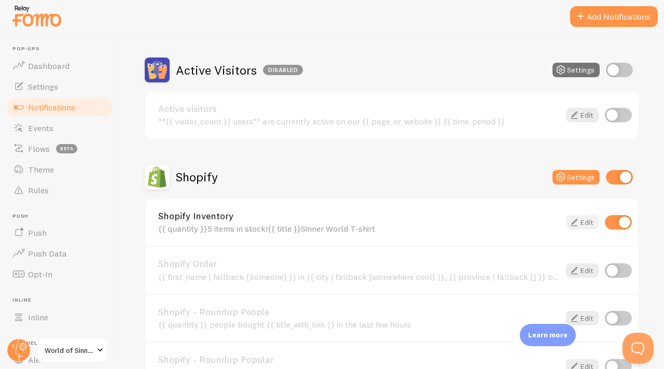
click at [582, 226] on link "Edit" at bounding box center [582, 222] width 33 height 15
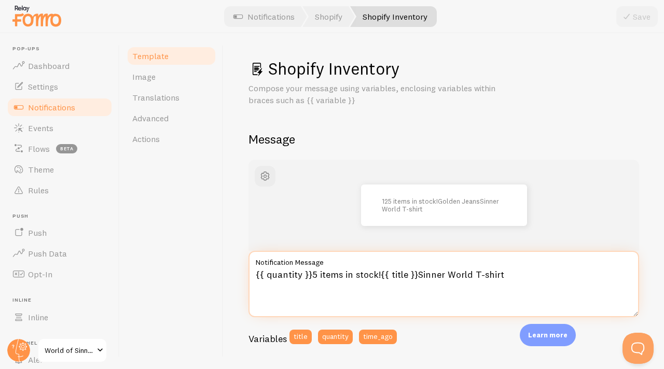
drag, startPoint x: 519, startPoint y: 272, endPoint x: 254, endPoint y: 278, distance: 265.6
click at [252, 278] on textarea "{{ quantity }}5 items in stock!{{ title }}Sinner World T-shirt" at bounding box center [443, 284] width 390 height 66
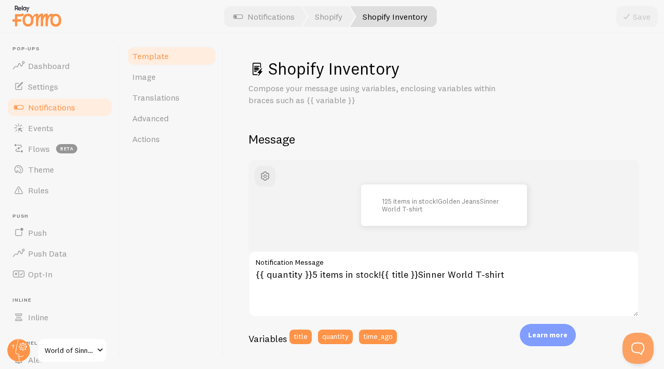
click at [72, 109] on span "Notifications" at bounding box center [51, 107] width 47 height 10
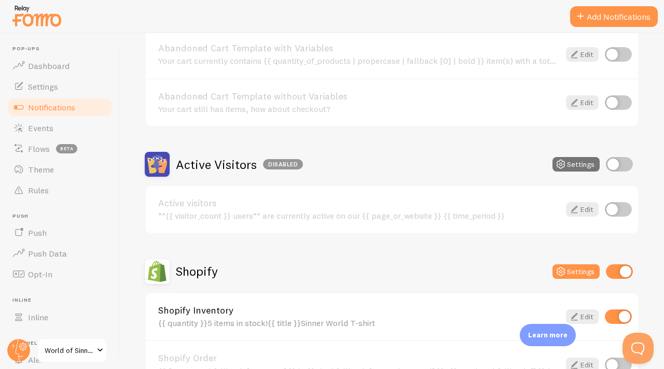
scroll to position [290, 0]
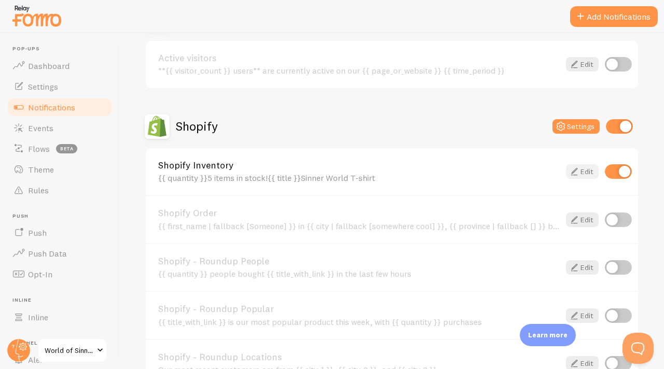
click at [568, 174] on icon at bounding box center [574, 171] width 12 height 12
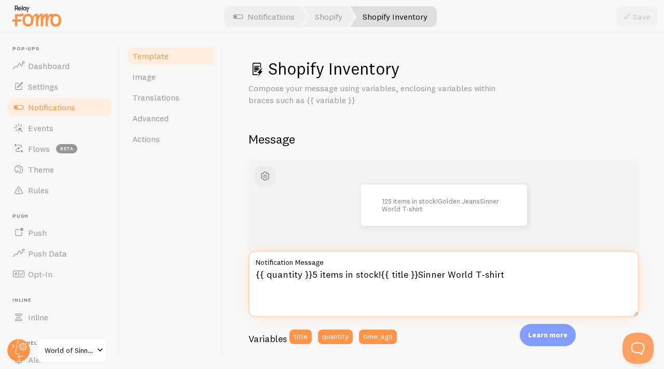
drag, startPoint x: 511, startPoint y: 273, endPoint x: 316, endPoint y: 274, distance: 195.5
click at [311, 274] on textarea "{{ quantity }}5 items in stock!{{ title }}Sinner World T-shirt" at bounding box center [443, 284] width 390 height 66
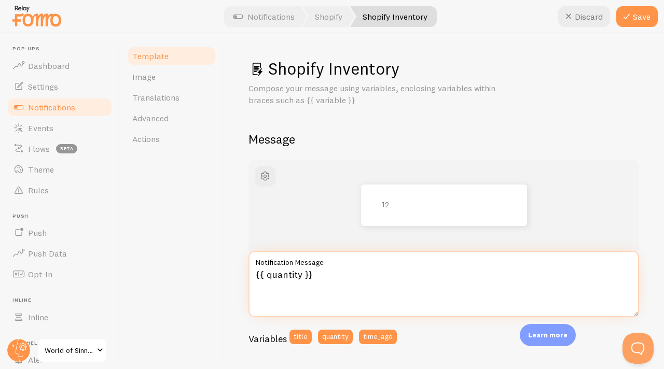
click at [260, 276] on textarea "{{ quantity }}" at bounding box center [443, 284] width 390 height 66
click at [257, 274] on textarea "{{ quantity }}" at bounding box center [443, 284] width 390 height 66
click at [264, 275] on textarea "{{ quantity }}" at bounding box center [443, 284] width 390 height 66
click at [270, 274] on textarea "{{5 quantity }}" at bounding box center [443, 284] width 390 height 66
click at [322, 277] on textarea "{{quantity }}" at bounding box center [443, 284] width 390 height 66
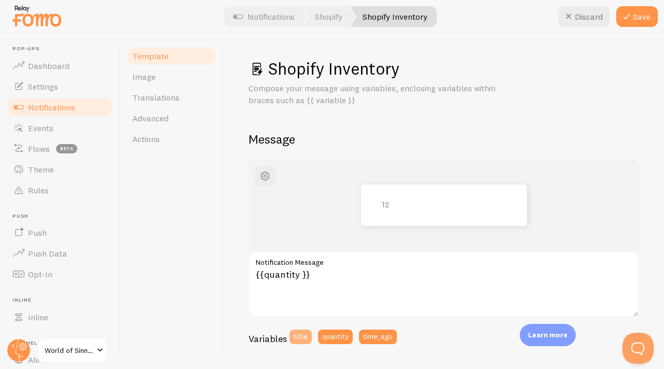
click at [295, 330] on button "title" at bounding box center [300, 337] width 22 height 15
click at [377, 337] on button "time_ago" at bounding box center [378, 337] width 38 height 15
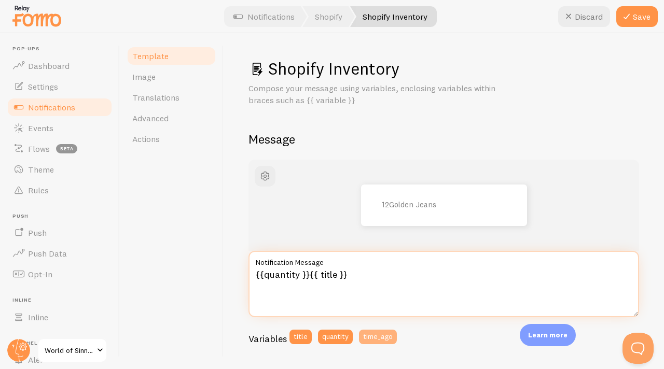
type textarea "{{quantity }}{{ title }}{{ time_ago }}"
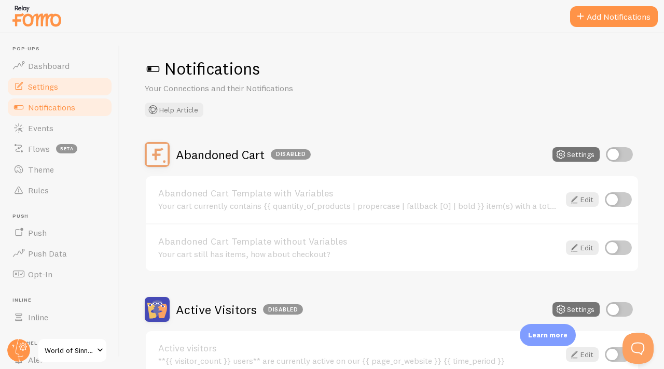
click at [65, 95] on link "Settings" at bounding box center [59, 86] width 107 height 21
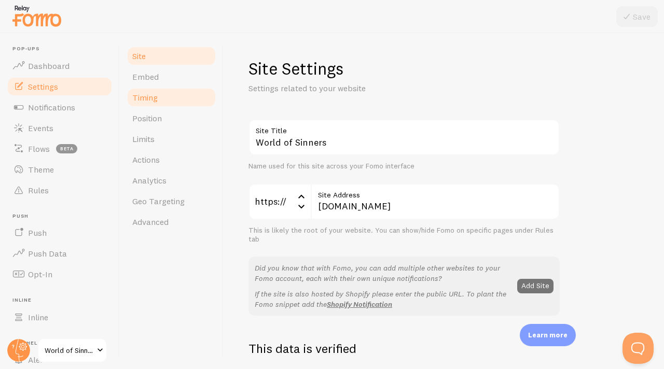
click at [191, 93] on link "Timing" at bounding box center [171, 97] width 91 height 21
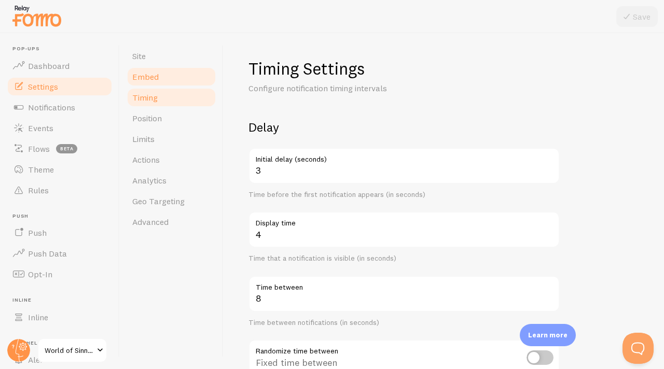
click at [187, 74] on link "Embed" at bounding box center [171, 76] width 91 height 21
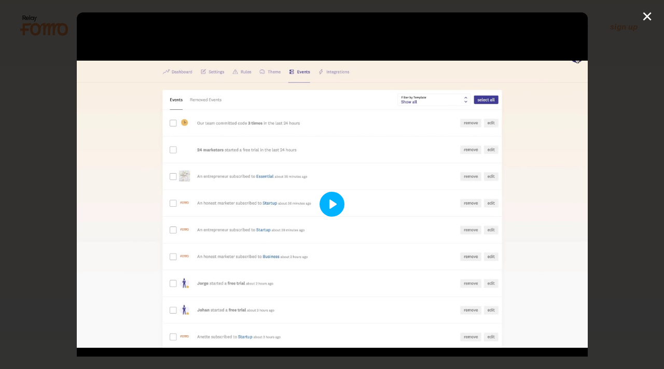
click at [325, 199] on button "Play" at bounding box center [331, 204] width 25 height 25
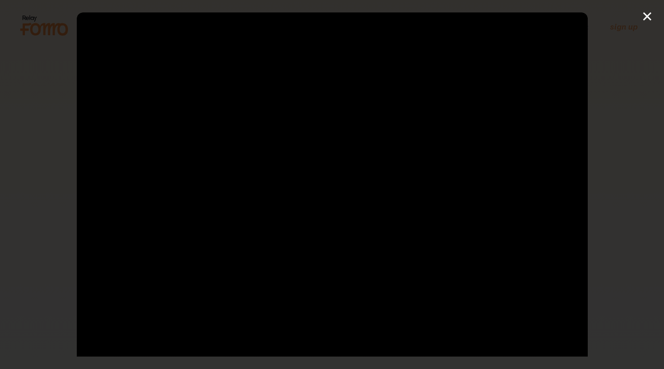
click at [327, 198] on div at bounding box center [332, 203] width 511 height 383
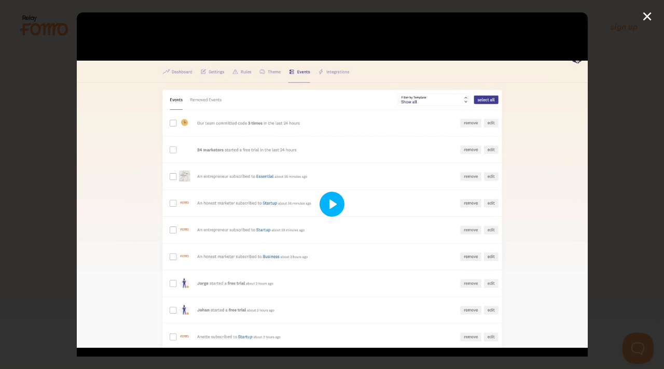
click at [327, 198] on button "Play" at bounding box center [331, 204] width 25 height 25
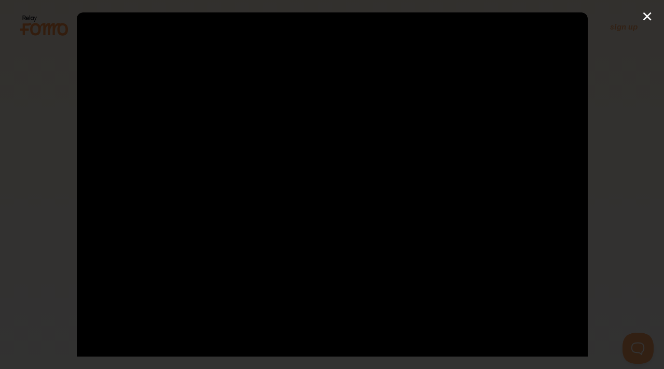
click at [191, 281] on div at bounding box center [332, 203] width 511 height 383
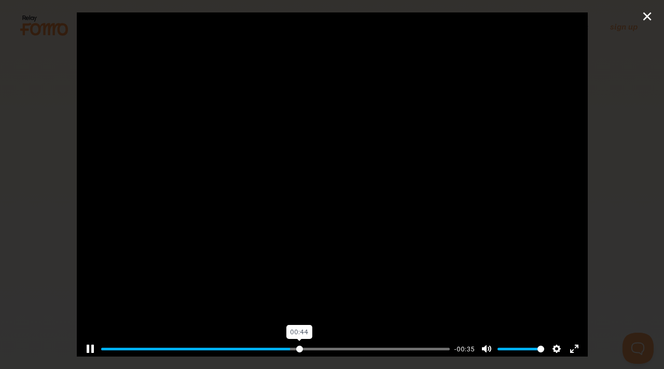
click at [295, 346] on input "Seek" at bounding box center [275, 349] width 349 height 10
click at [311, 347] on input "Seek" at bounding box center [275, 349] width 349 height 10
click at [329, 344] on input "Seek" at bounding box center [275, 349] width 349 height 10
click at [362, 346] on input "Seek" at bounding box center [275, 349] width 349 height 10
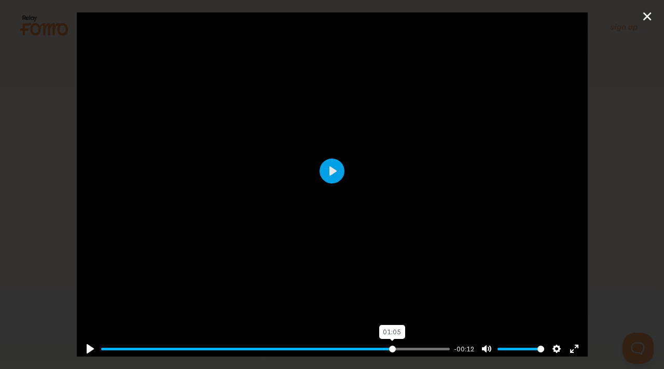
click at [385, 344] on input "Seek" at bounding box center [275, 349] width 349 height 10
click at [125, 344] on input "Seek" at bounding box center [275, 349] width 349 height 10
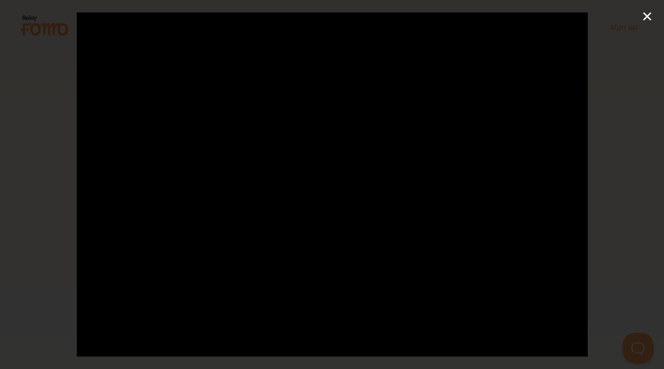
type input "42.37"
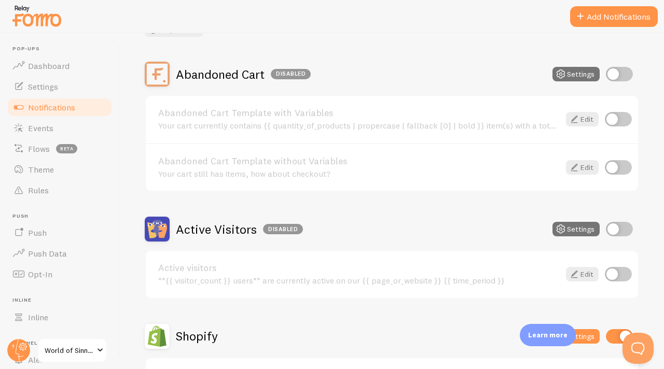
scroll to position [84, 0]
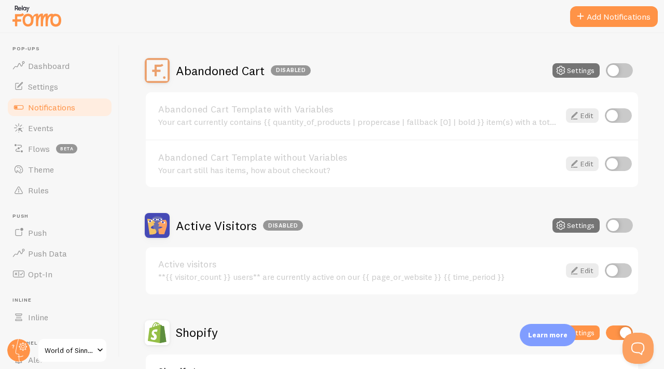
click at [620, 161] on input "checkbox" at bounding box center [618, 164] width 27 height 15
click at [611, 159] on input "checkbox" at bounding box center [618, 164] width 27 height 15
checkbox input "false"
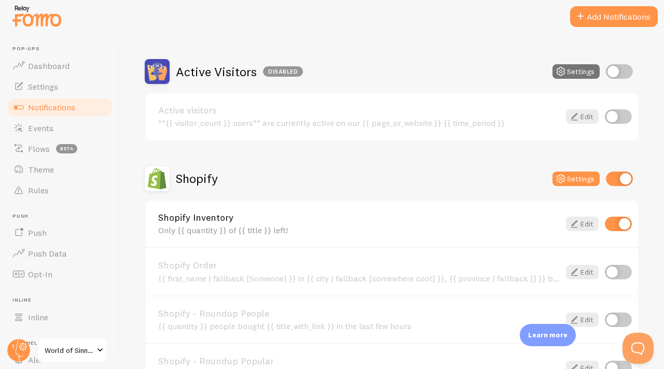
scroll to position [240, 0]
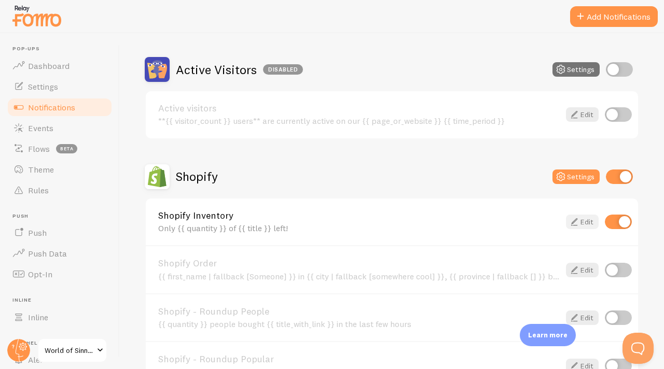
click at [585, 217] on link "Edit" at bounding box center [582, 222] width 33 height 15
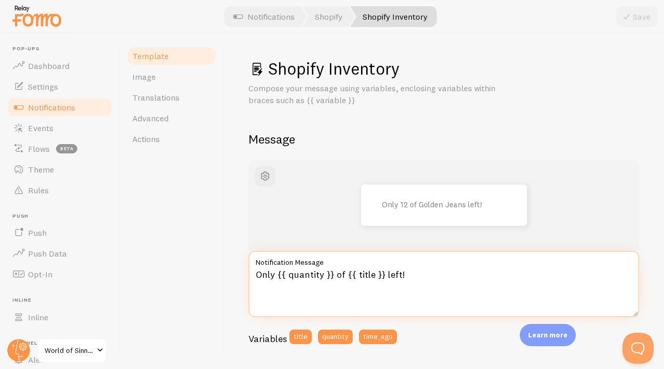
click at [320, 275] on textarea "Only {{ quantity }} of {{ title }} left!" at bounding box center [443, 284] width 390 height 66
click at [334, 274] on textarea "Only {{ quantity }} of {{ title }} left!" at bounding box center [443, 284] width 390 height 66
click at [319, 276] on textarea "Only {{ quantity }} of {{ title }} left!" at bounding box center [443, 284] width 390 height 66
click at [323, 276] on textarea "Only {{ quantity }} of {{ title }} left!" at bounding box center [443, 284] width 390 height 66
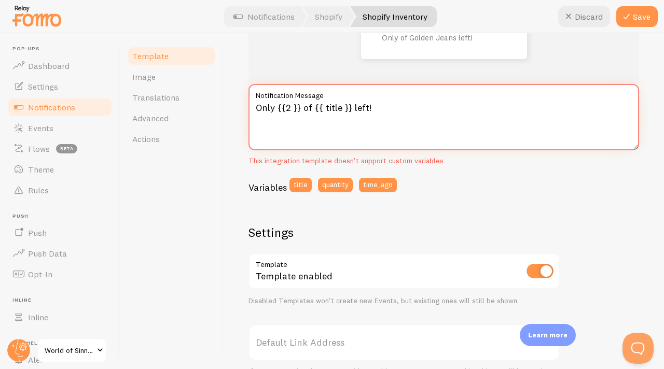
scroll to position [126, 0]
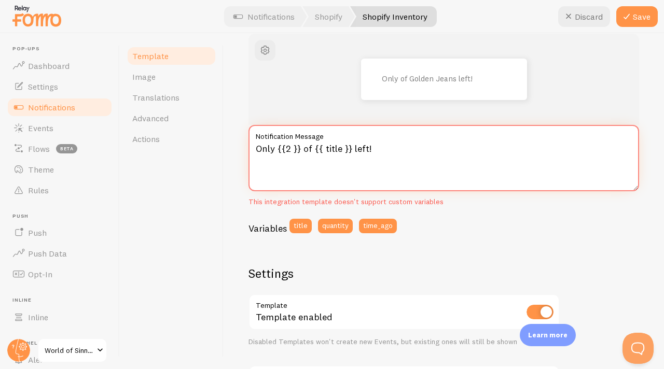
click at [376, 152] on textarea "Only {{2 }} of {{ title }} left!" at bounding box center [443, 158] width 390 height 66
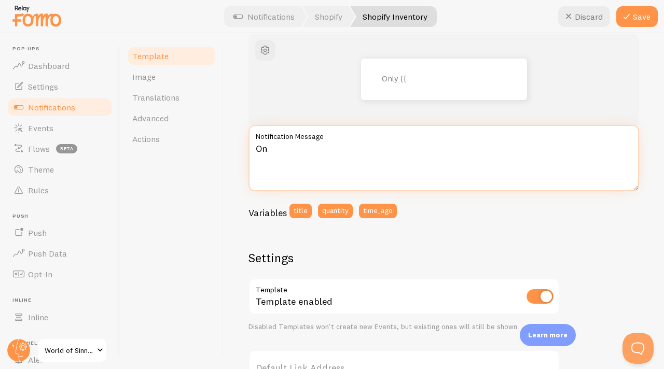
type textarea "O"
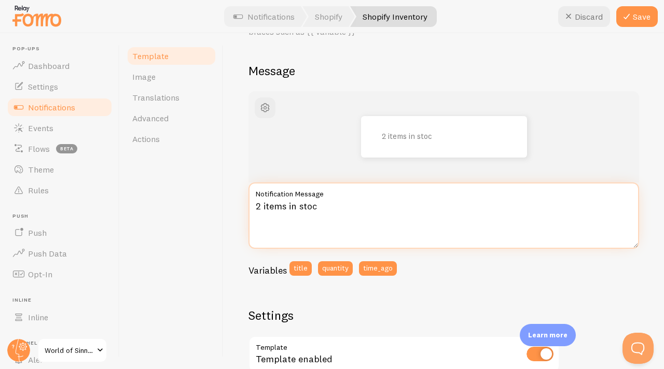
scroll to position [0, 0]
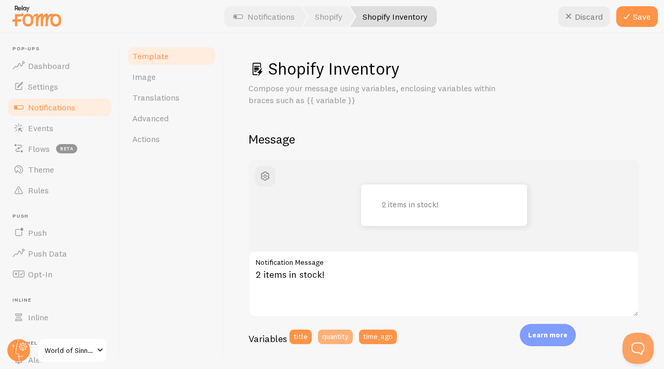
click at [329, 334] on button "quantity" at bounding box center [335, 337] width 35 height 15
click at [304, 338] on button "title" at bounding box center [300, 337] width 22 height 15
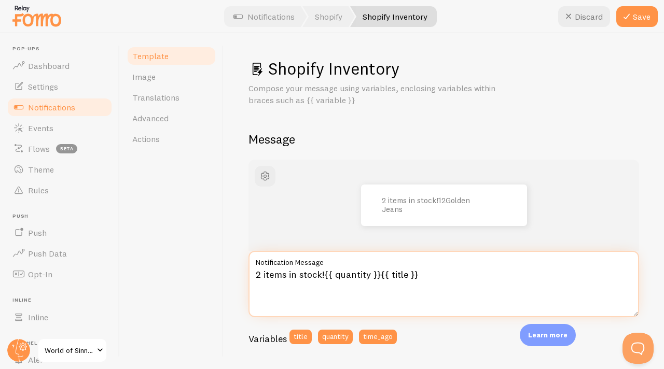
click at [362, 275] on textarea "2 items in stock!{{ quantity }}{{ title }}" at bounding box center [443, 284] width 390 height 66
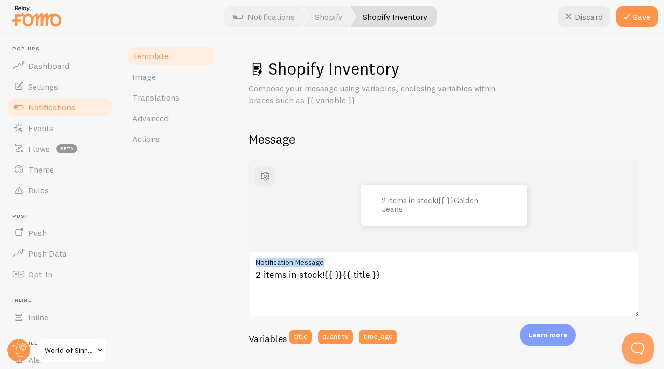
drag, startPoint x: 389, startPoint y: 268, endPoint x: 344, endPoint y: 281, distance: 47.4
click at [344, 280] on div "2 items in stock!{{ }}{{ title }} Notification Message" at bounding box center [443, 284] width 390 height 66
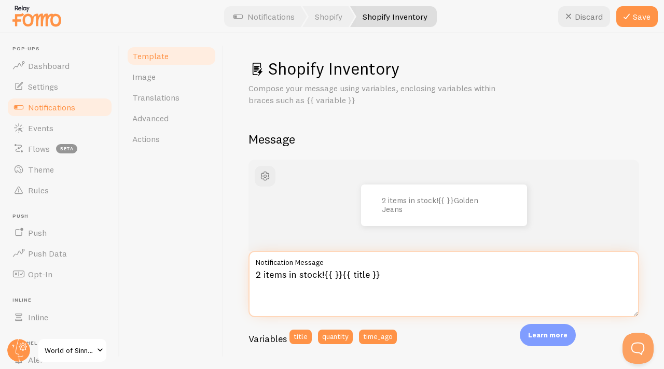
click at [387, 276] on textarea "2 items in stock!{{ }}{{ title }}" at bounding box center [443, 284] width 390 height 66
drag, startPoint x: 387, startPoint y: 276, endPoint x: 323, endPoint y: 276, distance: 64.3
click at [323, 276] on textarea "2 items in stock!{{ }}{{ title }}" at bounding box center [443, 284] width 390 height 66
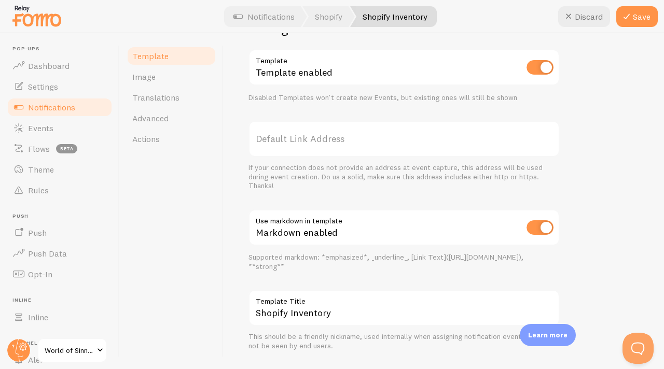
scroll to position [380, 0]
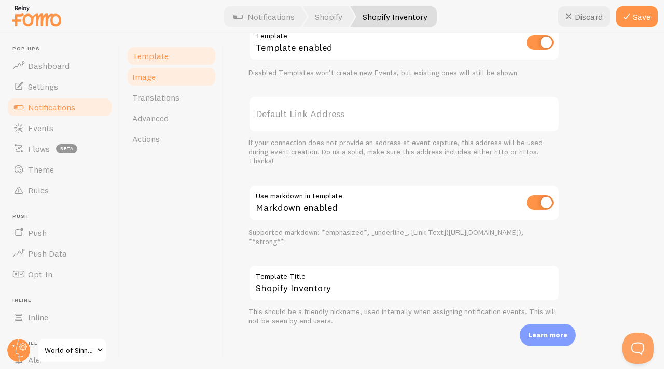
type textarea "2 items in stock!"
click at [138, 82] on link "Image" at bounding box center [171, 76] width 91 height 21
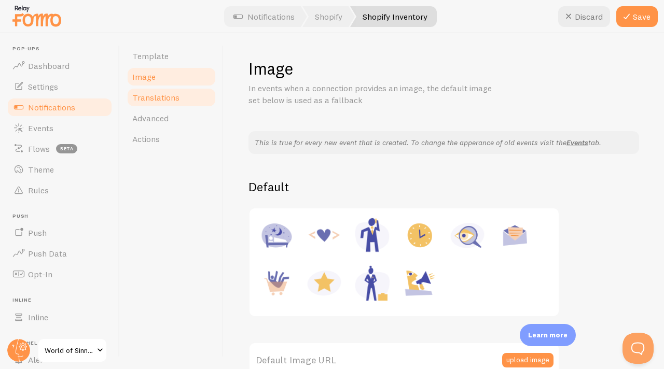
click at [188, 104] on link "Translations" at bounding box center [171, 97] width 91 height 21
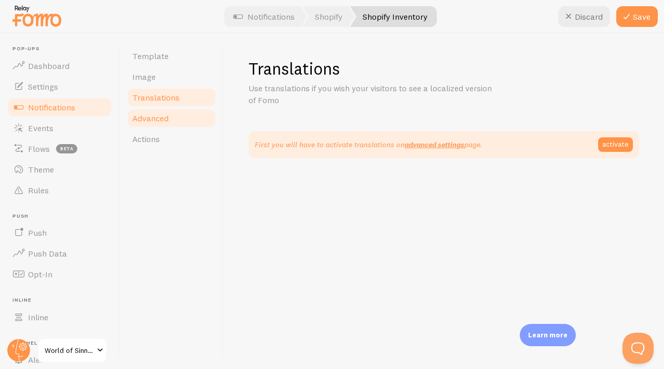
click at [184, 117] on link "Advanced" at bounding box center [171, 118] width 91 height 21
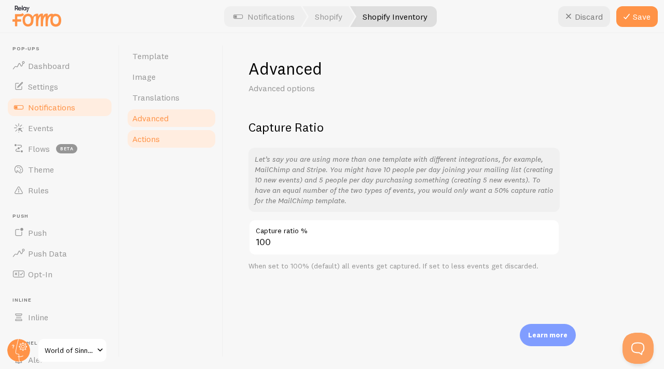
click at [173, 136] on link "Actions" at bounding box center [171, 139] width 91 height 21
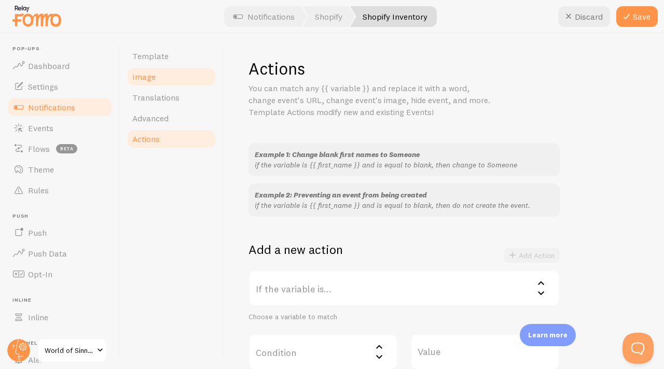
click at [170, 66] on link "Image" at bounding box center [171, 76] width 91 height 21
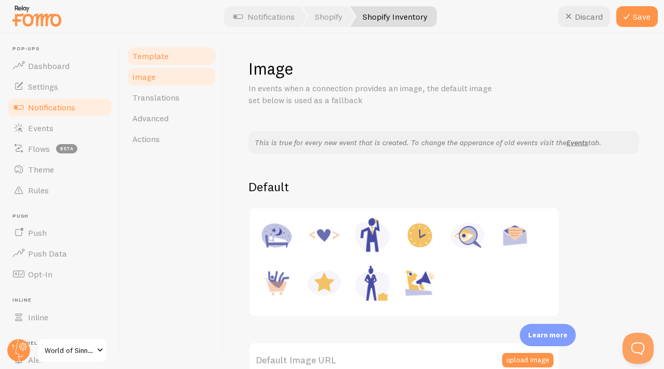
click at [189, 61] on link "Template" at bounding box center [171, 56] width 91 height 21
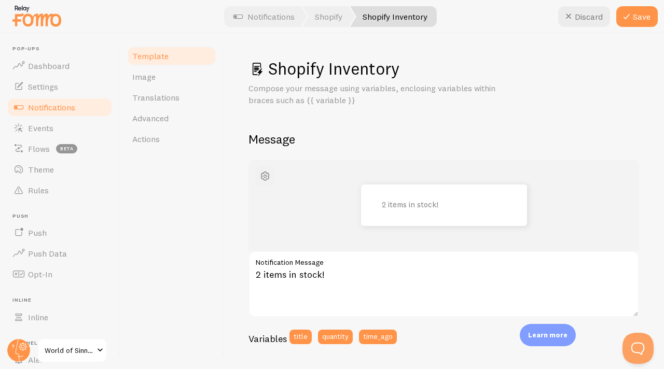
click at [263, 180] on span "button" at bounding box center [265, 176] width 12 height 12
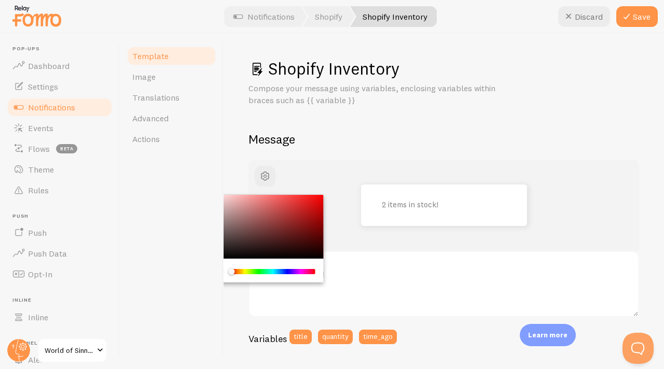
click at [380, 141] on h2 "Message" at bounding box center [443, 139] width 390 height 16
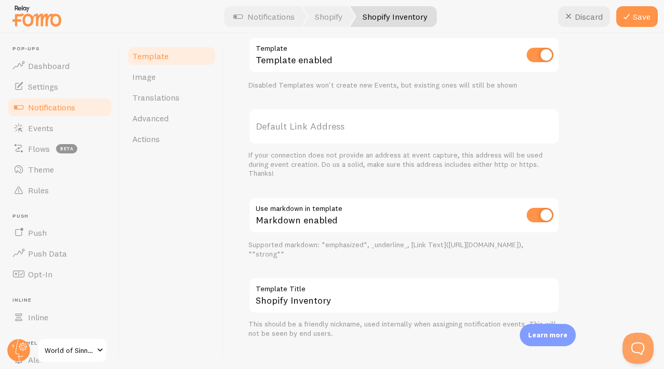
scroll to position [380, 0]
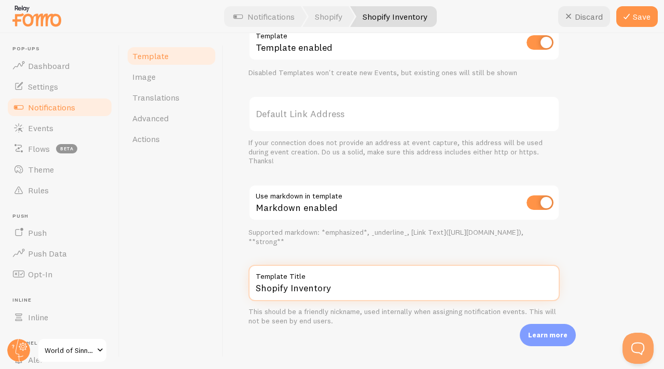
click at [333, 286] on input "Shopify Inventory" at bounding box center [403, 283] width 311 height 36
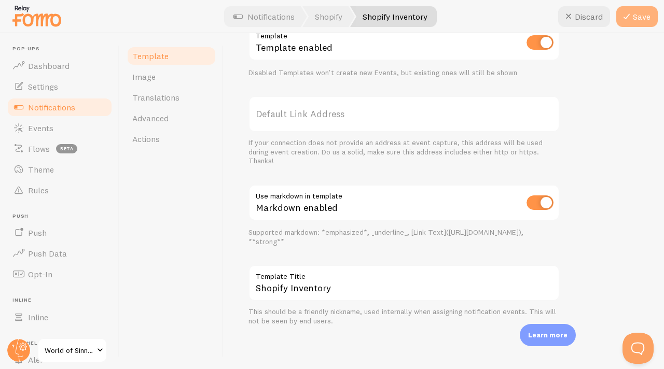
click at [625, 14] on icon at bounding box center [626, 16] width 12 height 12
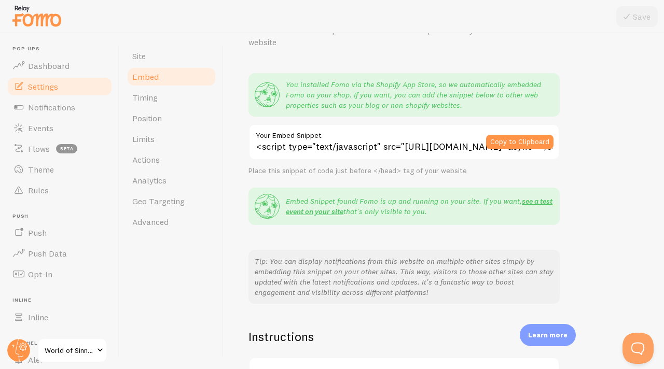
scroll to position [36, 0]
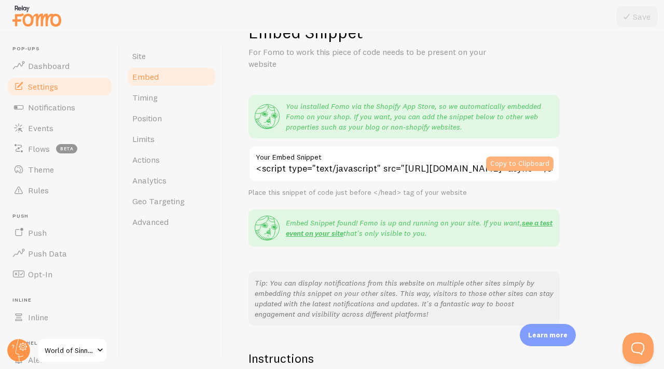
click at [517, 161] on button "Copy to Clipboard" at bounding box center [519, 164] width 67 height 15
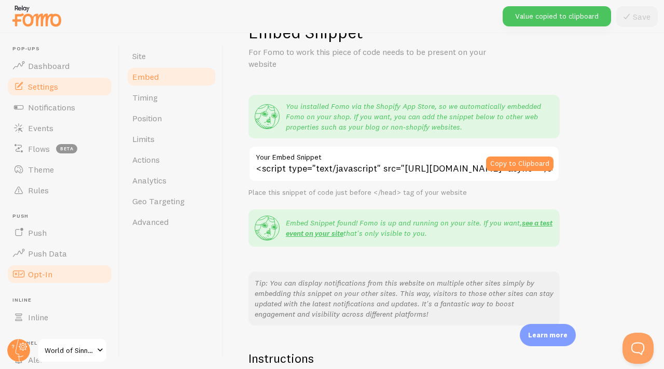
click at [41, 269] on span "Opt-In" at bounding box center [40, 274] width 24 height 10
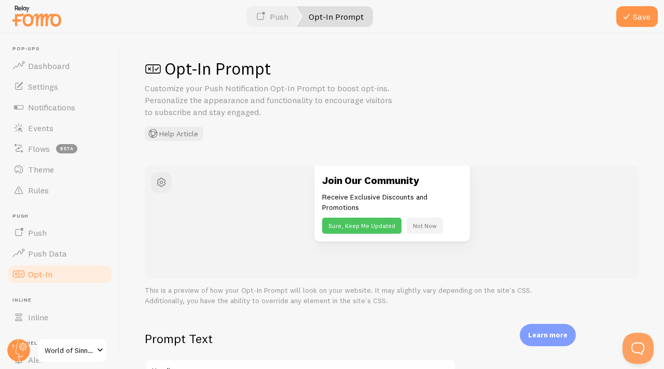
scroll to position [80, 0]
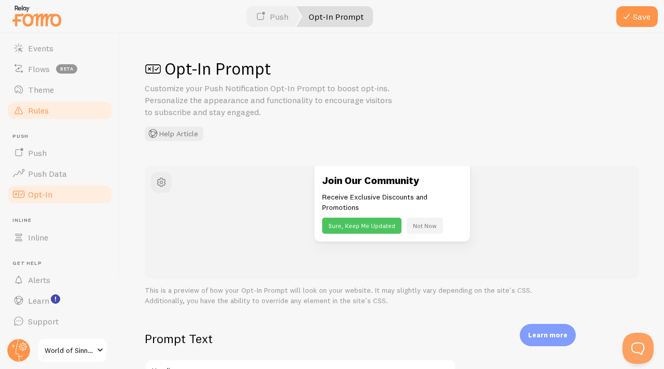
click at [61, 106] on link "Rules" at bounding box center [59, 110] width 107 height 21
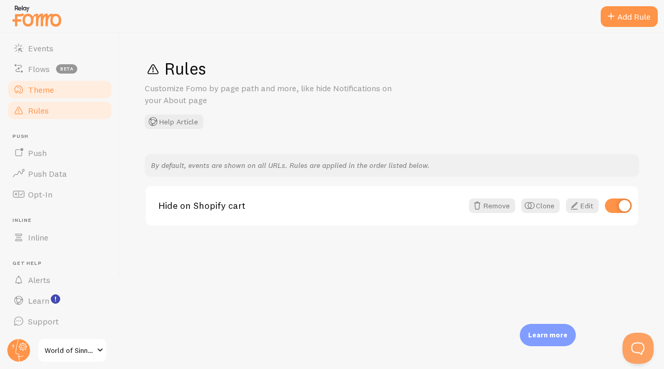
click at [62, 85] on link "Theme" at bounding box center [59, 89] width 107 height 21
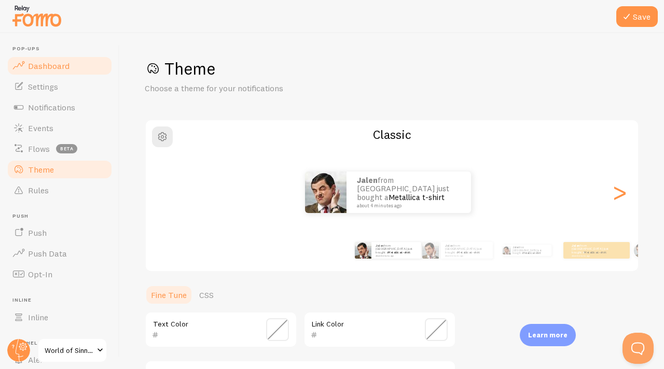
click at [64, 63] on span "Dashboard" at bounding box center [48, 66] width 41 height 10
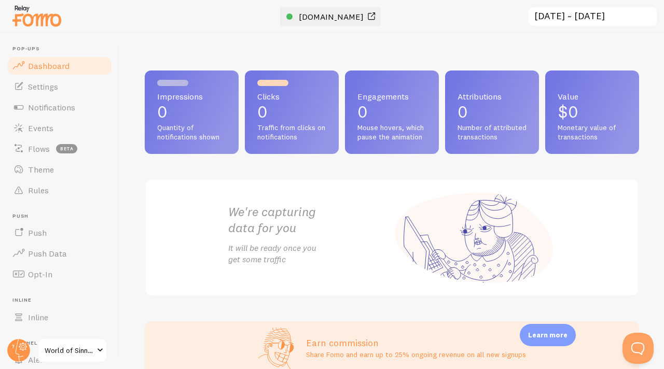
click at [354, 15] on span "wrldofsinners.com" at bounding box center [331, 16] width 65 height 10
click at [68, 93] on link "Settings" at bounding box center [59, 86] width 107 height 21
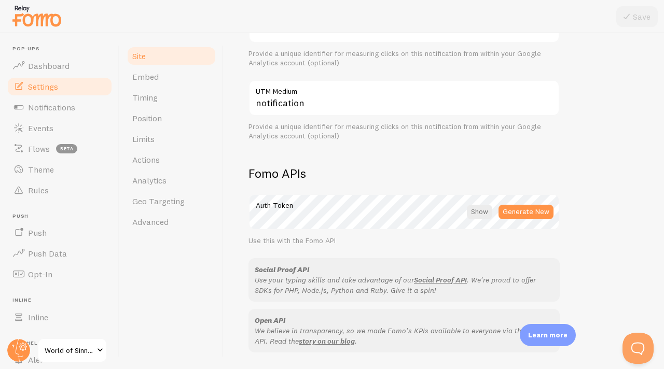
scroll to position [610, 0]
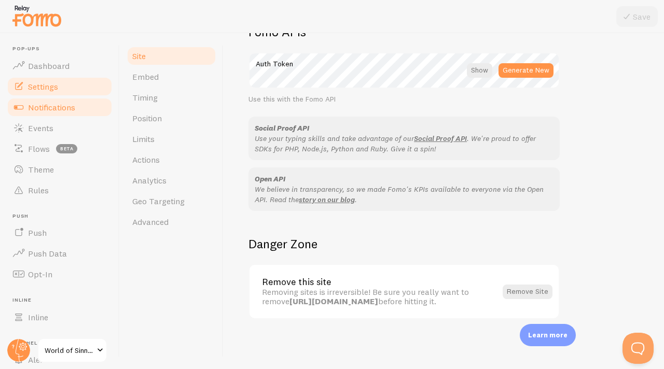
click at [60, 115] on link "Notifications" at bounding box center [59, 107] width 107 height 21
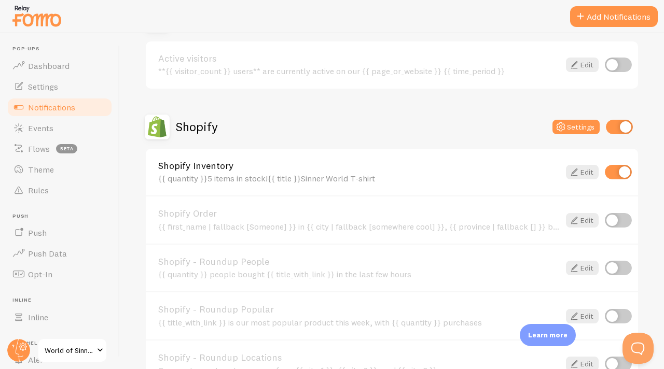
scroll to position [291, 0]
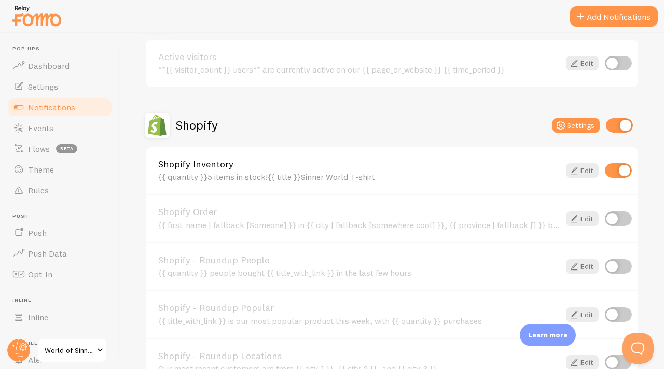
click at [611, 170] on input "checkbox" at bounding box center [618, 170] width 27 height 15
checkbox input "false"
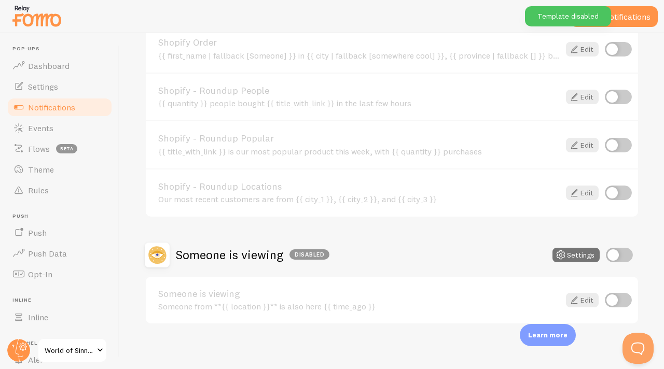
scroll to position [466, 0]
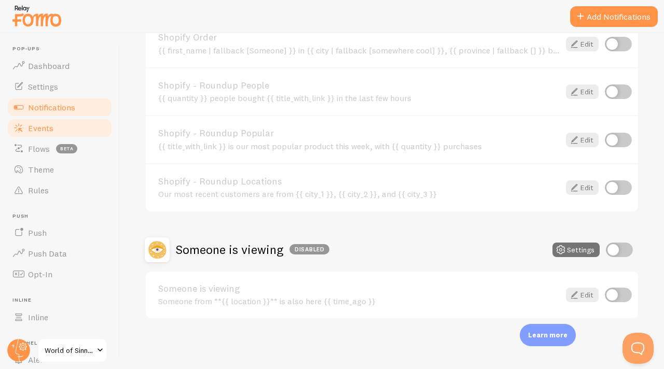
click at [47, 134] on link "Events" at bounding box center [59, 128] width 107 height 21
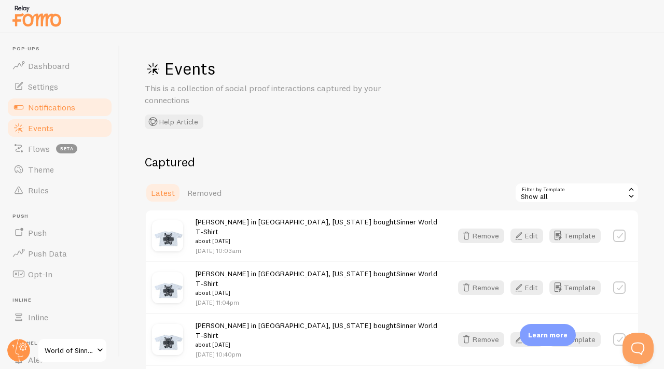
click at [47, 106] on span "Notifications" at bounding box center [51, 107] width 47 height 10
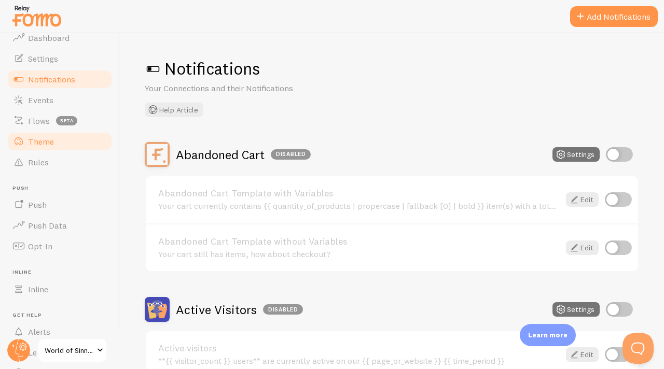
scroll to position [36, 0]
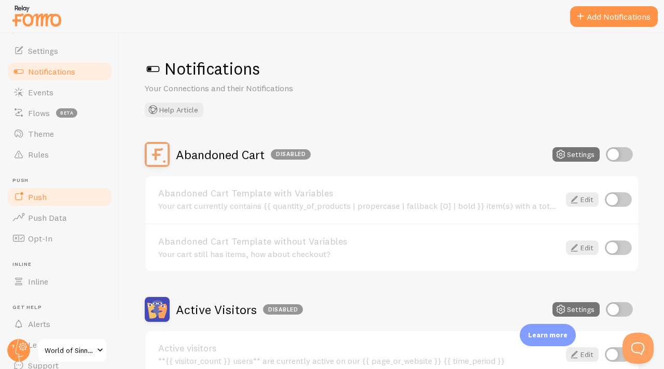
click at [64, 194] on link "Push" at bounding box center [59, 197] width 107 height 21
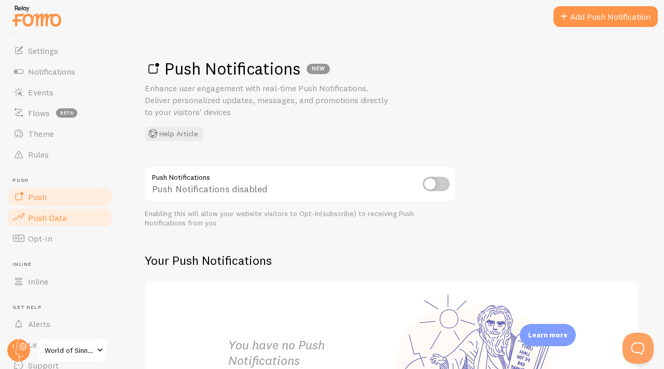
click at [58, 214] on span "Push Data" at bounding box center [47, 218] width 39 height 10
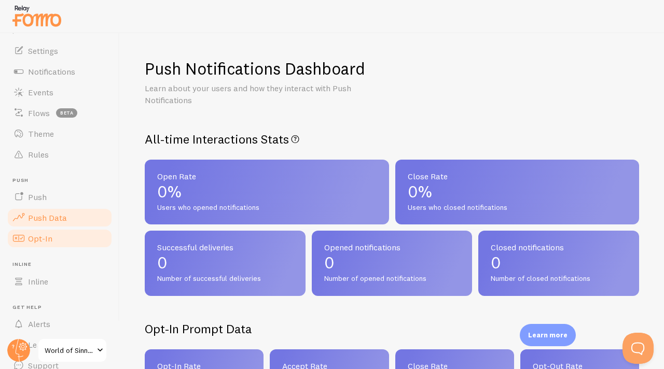
click at [55, 231] on link "Opt-In" at bounding box center [59, 238] width 107 height 21
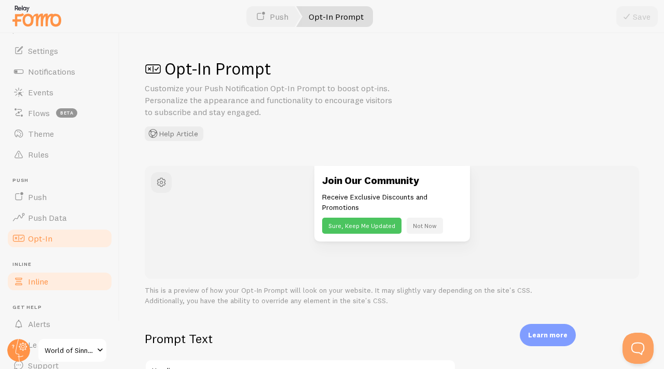
click at [33, 278] on span "Inline" at bounding box center [38, 281] width 20 height 10
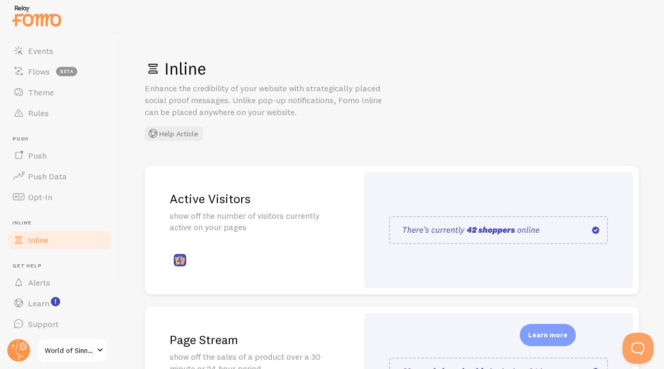
scroll to position [80, 0]
click at [51, 51] on span "Events" at bounding box center [40, 48] width 25 height 10
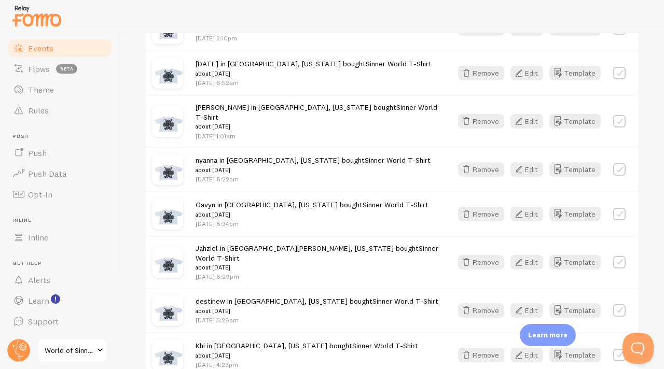
scroll to position [560, 0]
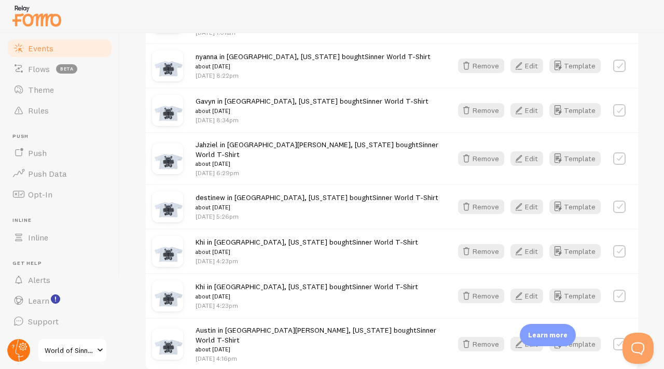
click at [21, 349] on icon at bounding box center [23, 347] width 6 height 6
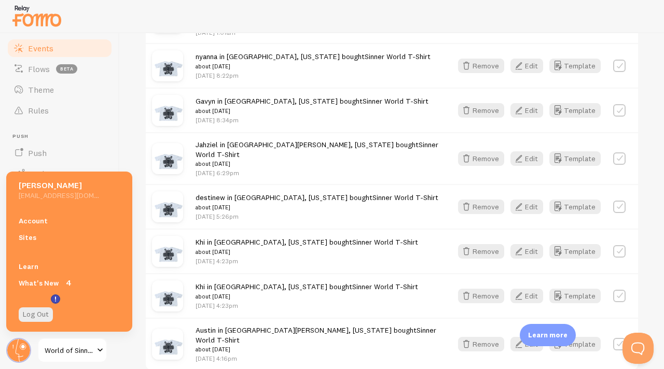
click at [73, 198] on h5 "sinnerworldusa@gmail.com" at bounding box center [59, 195] width 80 height 9
click at [56, 217] on link "Account" at bounding box center [69, 221] width 126 height 17
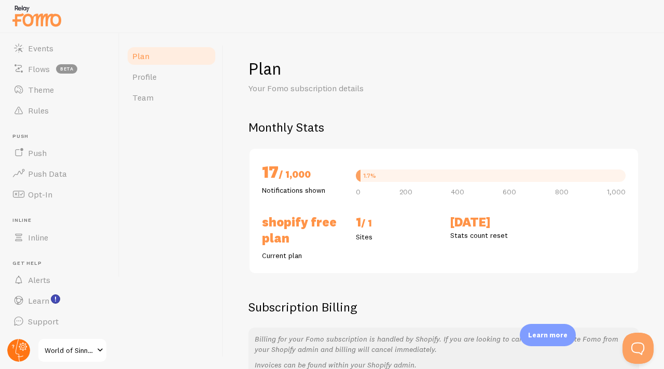
click at [24, 347] on icon at bounding box center [23, 347] width 4 height 4
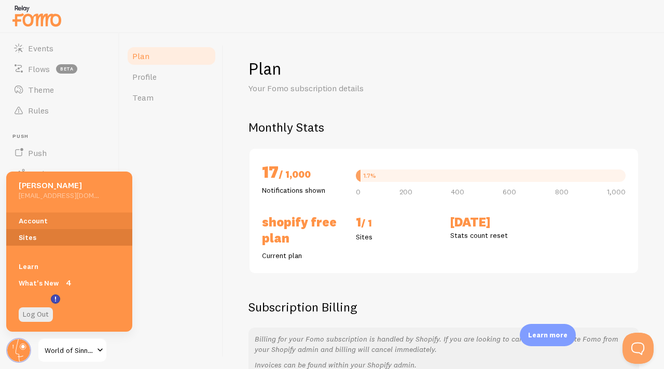
click at [47, 240] on link "Sites" at bounding box center [69, 237] width 126 height 17
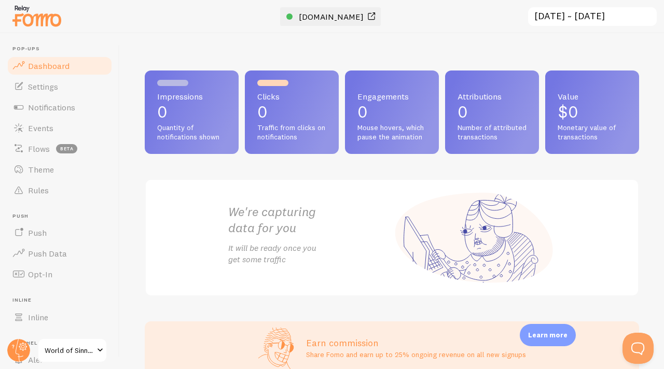
click at [370, 13] on span at bounding box center [371, 16] width 12 height 12
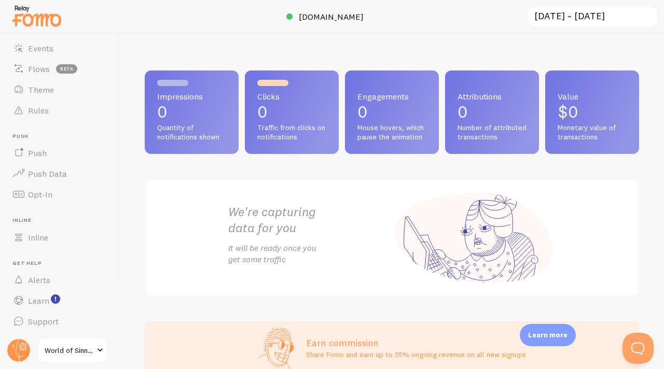
click at [77, 352] on span "World of Sinners" at bounding box center [69, 350] width 49 height 12
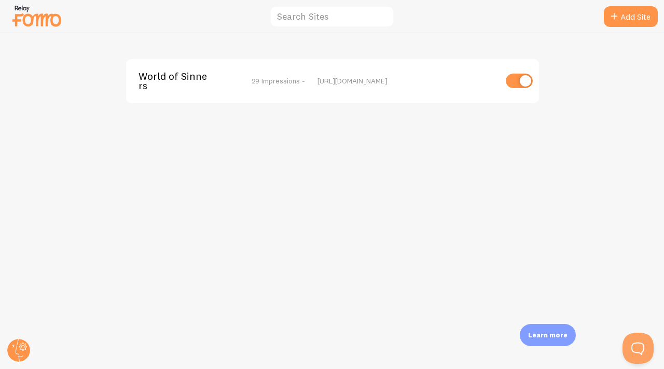
click at [514, 83] on input "checkbox" at bounding box center [519, 81] width 27 height 15
checkbox input "false"
click at [23, 345] on icon at bounding box center [23, 347] width 4 height 4
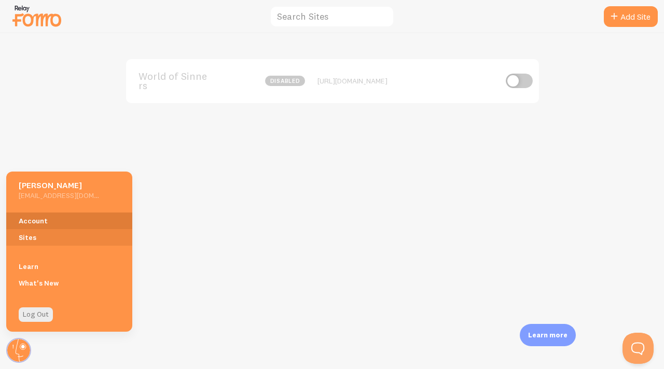
click at [47, 224] on link "Account" at bounding box center [69, 221] width 126 height 17
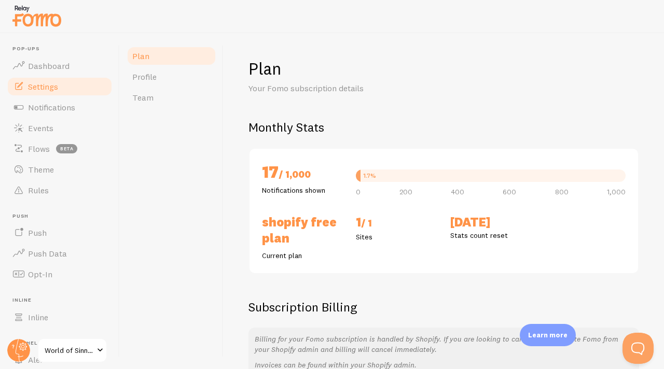
click at [55, 93] on link "Settings" at bounding box center [59, 86] width 107 height 21
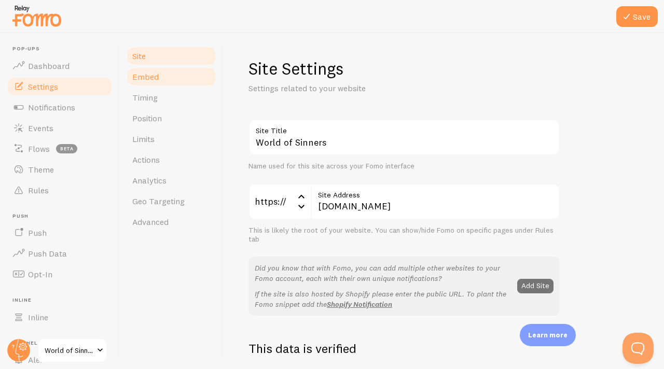
click at [154, 79] on span "Embed" at bounding box center [145, 77] width 26 height 10
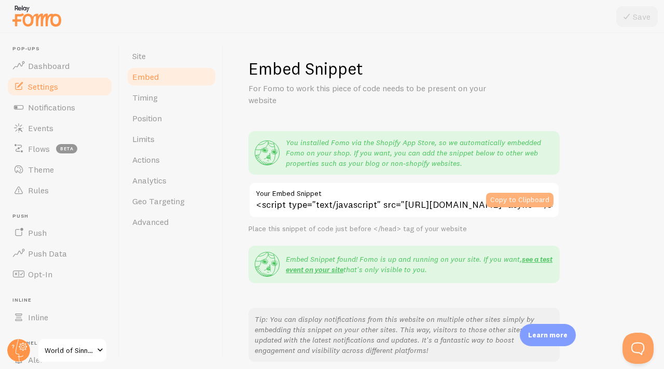
click at [519, 198] on button "Copy to Clipboard" at bounding box center [519, 200] width 67 height 15
click at [44, 128] on span "Events" at bounding box center [40, 128] width 25 height 10
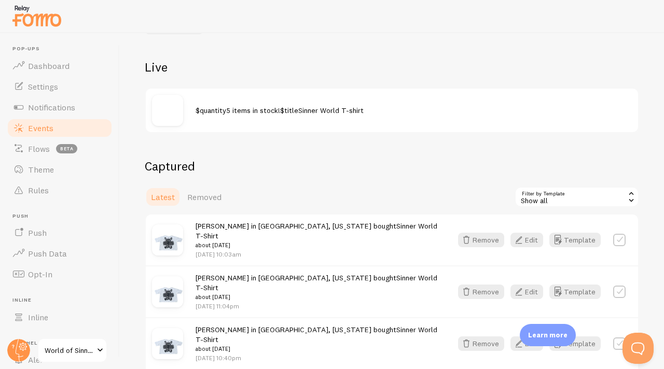
scroll to position [66, 0]
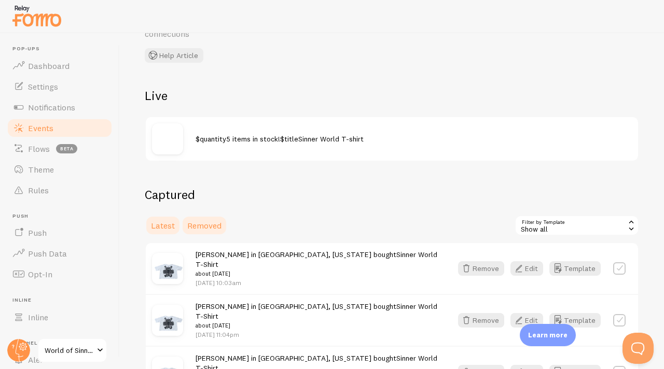
click at [214, 227] on span "Removed" at bounding box center [204, 225] width 34 height 10
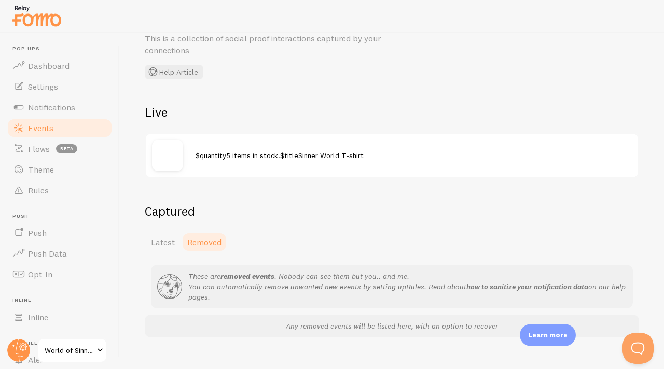
scroll to position [67, 0]
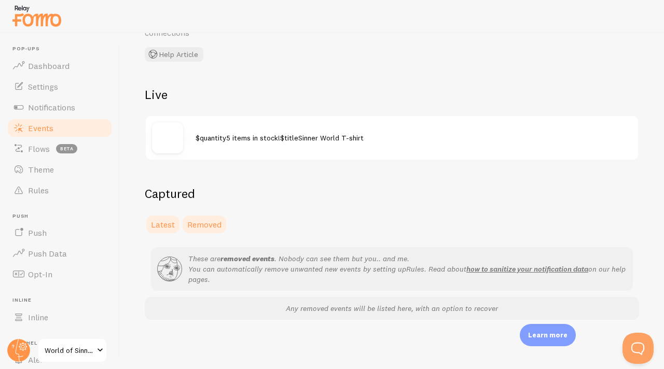
click at [145, 227] on link "Latest" at bounding box center [163, 224] width 36 height 21
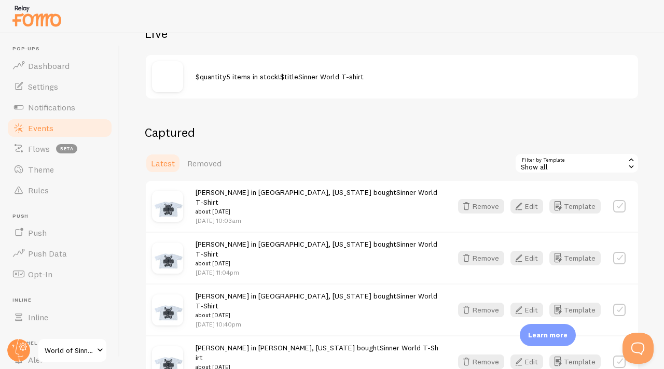
scroll to position [132, 0]
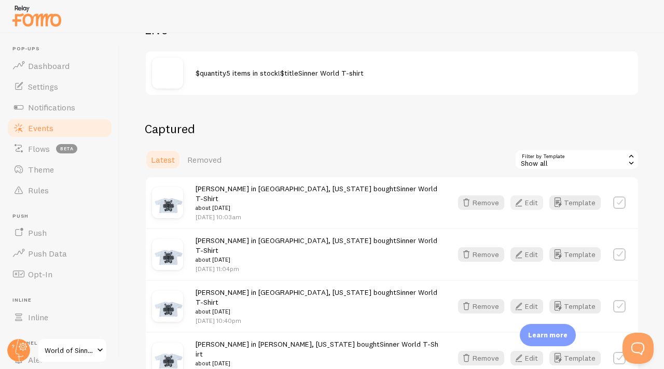
click at [512, 199] on icon "button" at bounding box center [518, 203] width 12 height 12
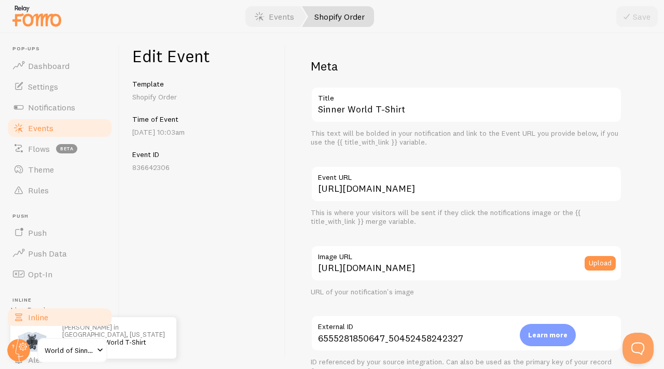
click at [55, 322] on link "Inline" at bounding box center [59, 317] width 107 height 21
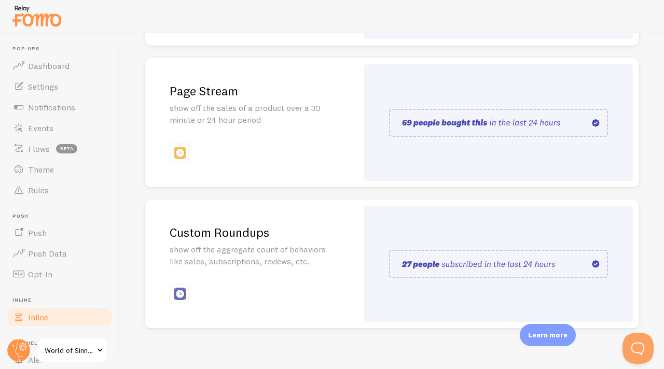
scroll to position [258, 0]
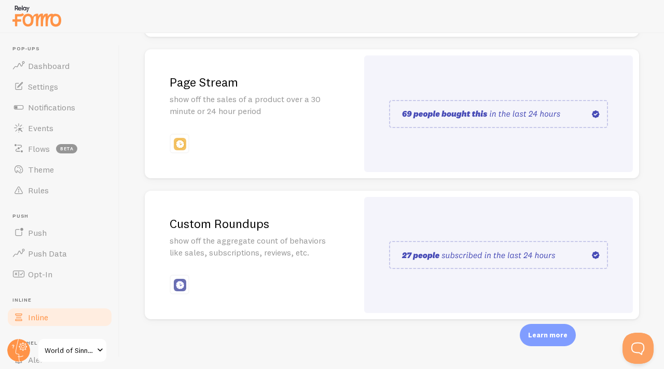
click at [459, 117] on img at bounding box center [498, 114] width 219 height 28
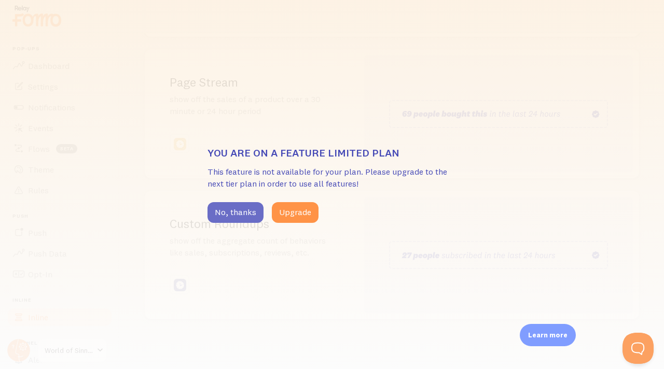
click at [244, 205] on button "No, thanks" at bounding box center [235, 212] width 56 height 21
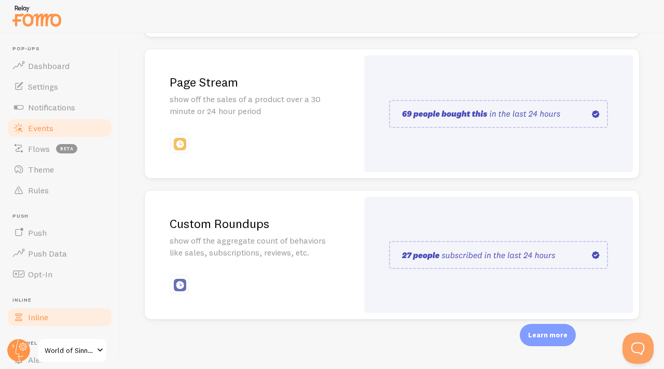
click at [63, 129] on link "Events" at bounding box center [59, 128] width 107 height 21
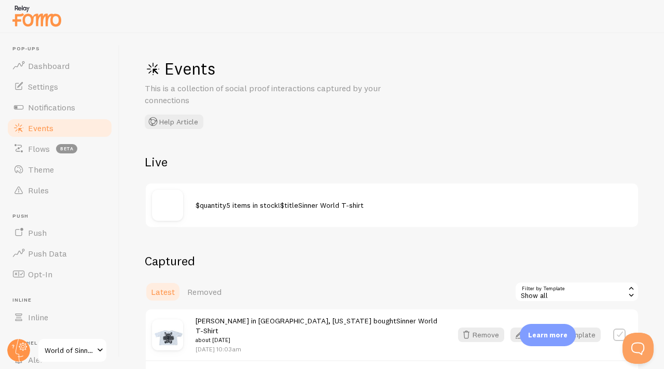
scroll to position [26, 0]
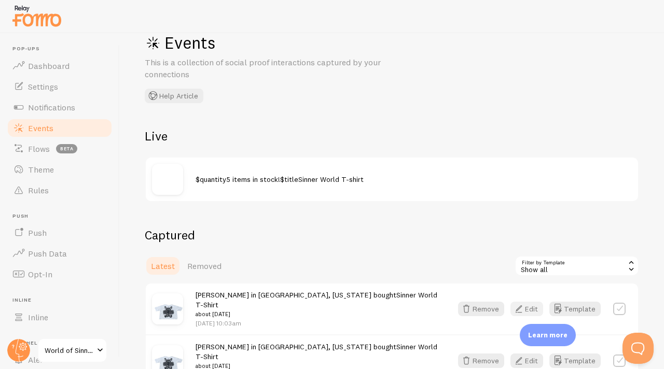
click at [524, 308] on button "Edit" at bounding box center [526, 309] width 33 height 15
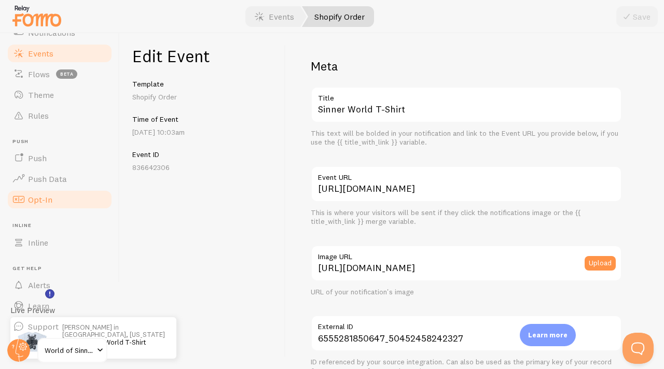
scroll to position [80, 0]
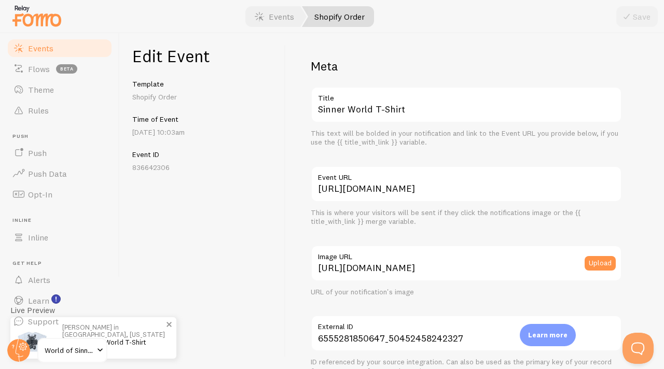
click at [122, 329] on p "Jeremiah in Blacklick, Ohio bought Sinner World T-Shirt about 1 day ago" at bounding box center [114, 338] width 104 height 29
click at [151, 338] on p "Jeremiah in Blacklick, Ohio bought Sinner World T-Shirt about 1 day ago" at bounding box center [114, 338] width 104 height 29
click at [173, 323] on span at bounding box center [169, 325] width 18 height 18
click at [171, 323] on span at bounding box center [169, 325] width 18 height 18
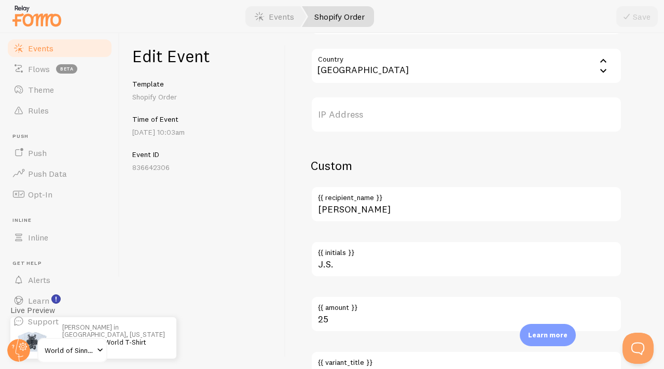
scroll to position [638, 0]
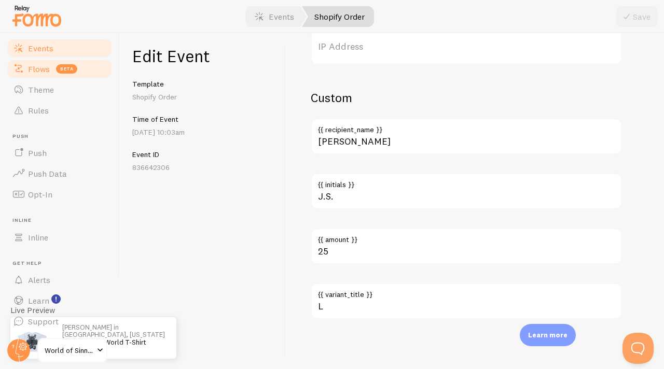
click at [47, 68] on span "Flows" at bounding box center [39, 69] width 22 height 10
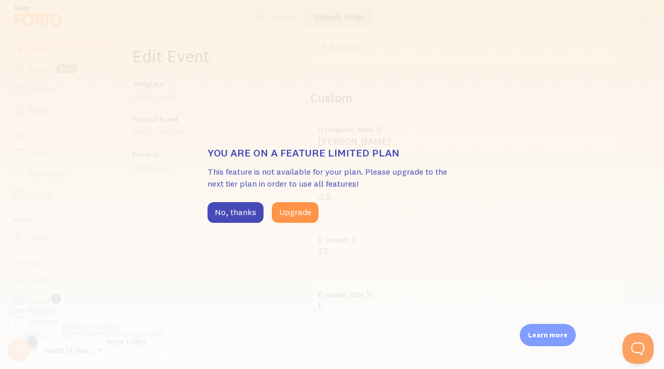
click at [227, 200] on div "You are on a feature limited plan This feature is not available for your plan. …" at bounding box center [331, 184] width 249 height 76
click at [227, 220] on button "No, thanks" at bounding box center [235, 212] width 56 height 21
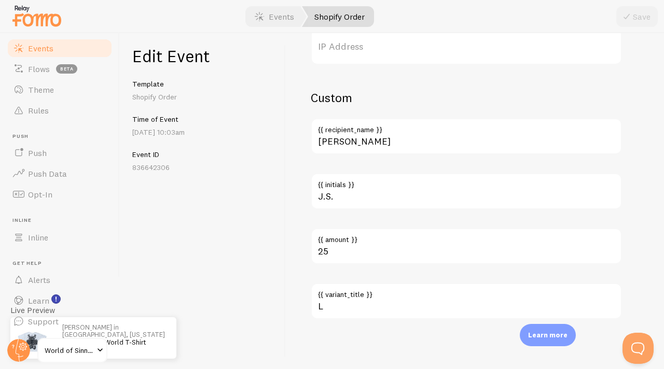
click at [58, 49] on link "Events" at bounding box center [59, 48] width 107 height 21
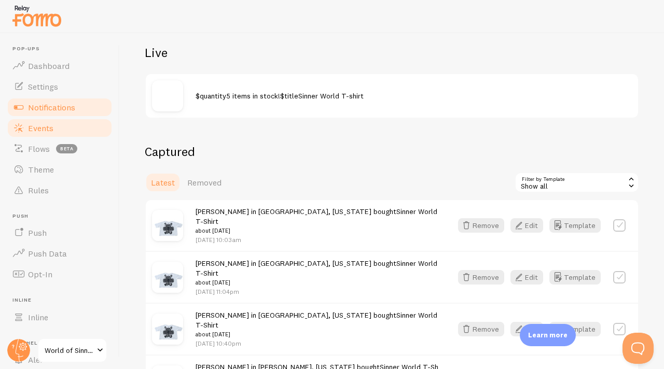
click at [65, 110] on span "Notifications" at bounding box center [51, 107] width 47 height 10
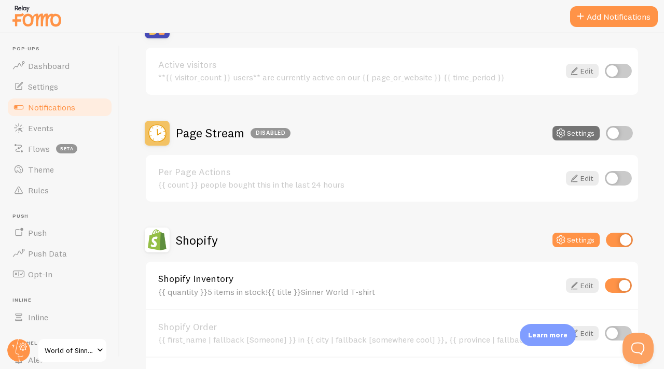
scroll to position [288, 0]
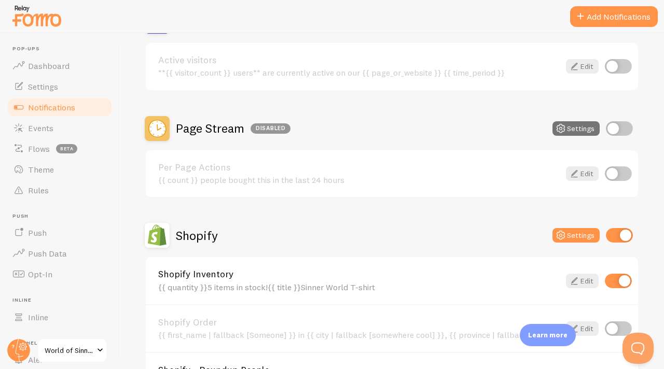
click at [605, 282] on input "checkbox" at bounding box center [618, 281] width 27 height 15
checkbox input "false"
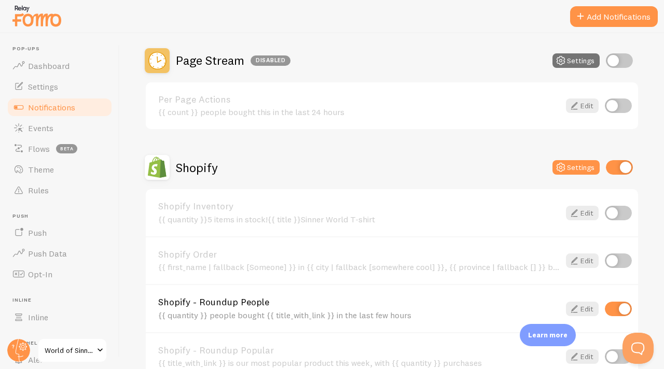
scroll to position [352, 0]
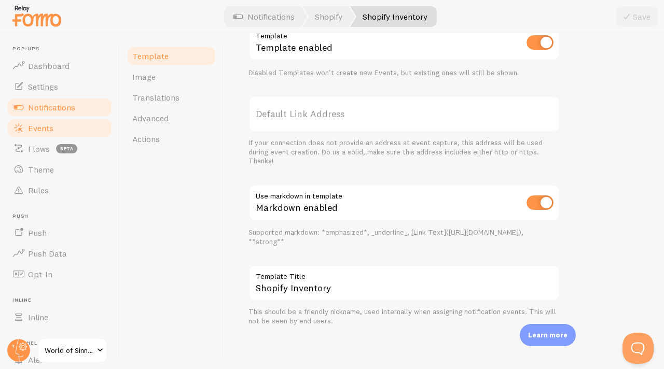
click at [50, 125] on span "Events" at bounding box center [40, 128] width 25 height 10
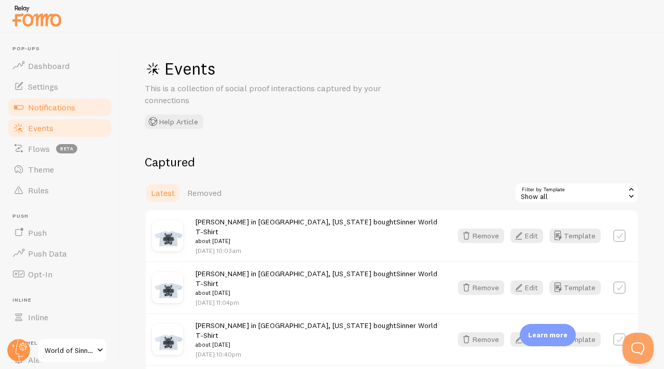
click at [66, 106] on span "Notifications" at bounding box center [51, 107] width 47 height 10
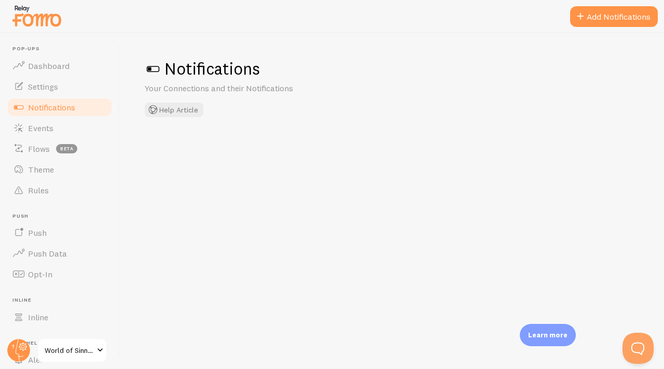
checkbox input "true"
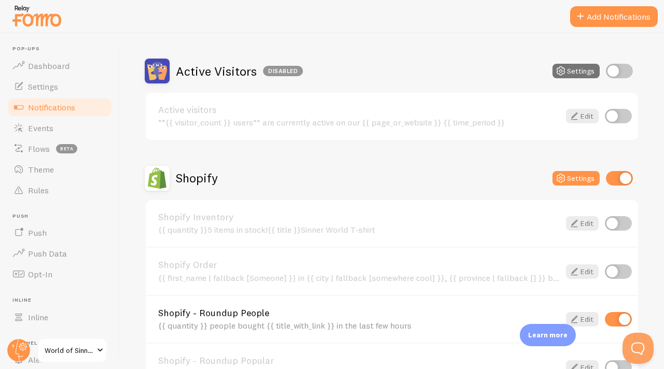
scroll to position [246, 0]
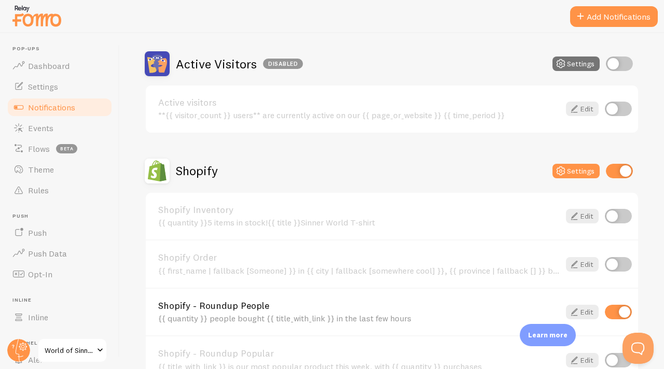
click at [615, 219] on input "checkbox" at bounding box center [618, 216] width 27 height 15
checkbox input "true"
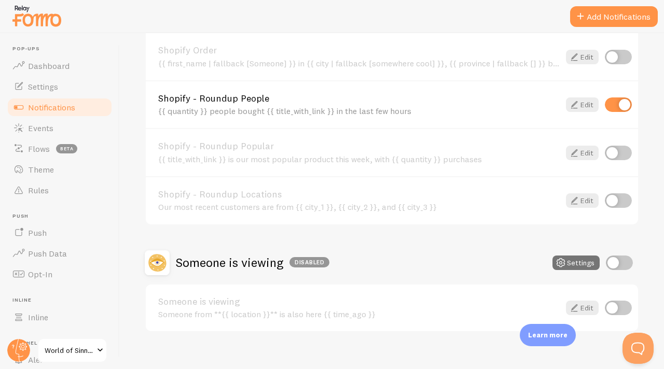
scroll to position [466, 0]
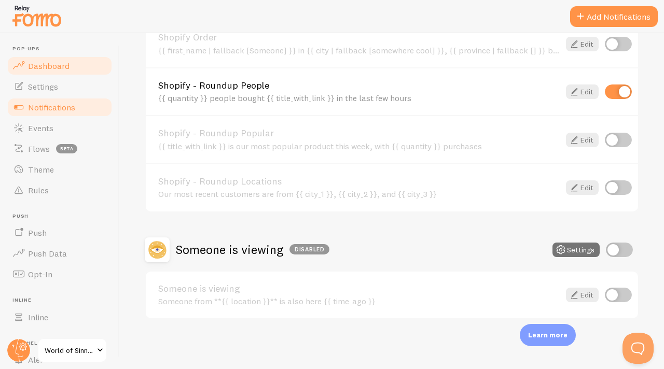
click at [15, 62] on span at bounding box center [18, 66] width 12 height 12
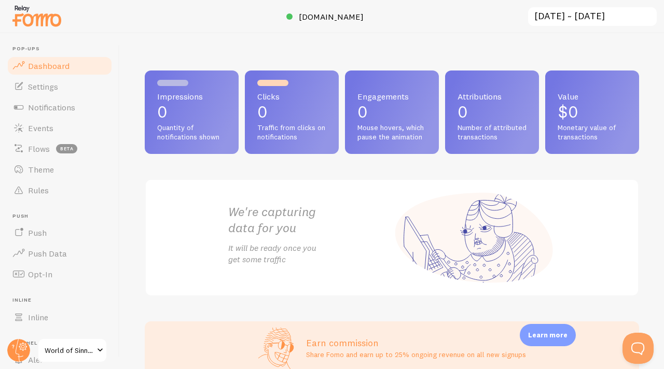
click at [206, 128] on span "Quantity of notifications shown" at bounding box center [191, 132] width 69 height 18
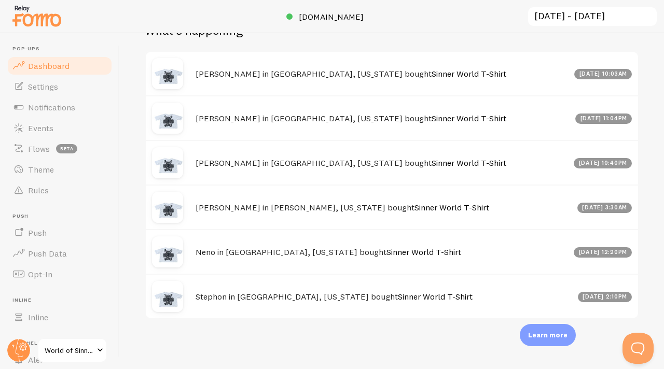
scroll to position [468, 0]
click at [317, 104] on div "[PERSON_NAME] in [GEOGRAPHIC_DATA], [US_STATE] bought Sinner World T-Shirt [DAT…" at bounding box center [392, 117] width 492 height 45
click at [320, 75] on h4 "[PERSON_NAME] in [GEOGRAPHIC_DATA], [US_STATE] bought Sinner World T-Shirt" at bounding box center [382, 73] width 372 height 11
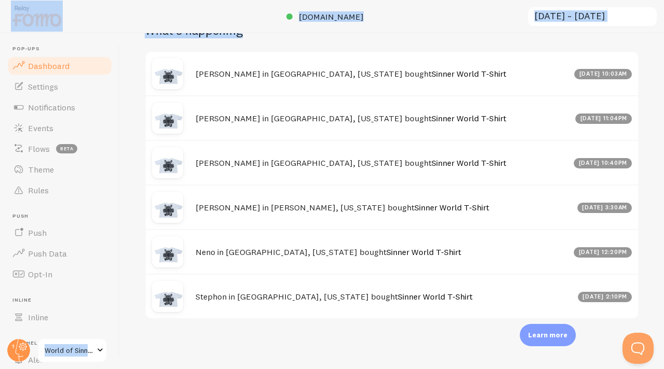
scroll to position [465, 0]
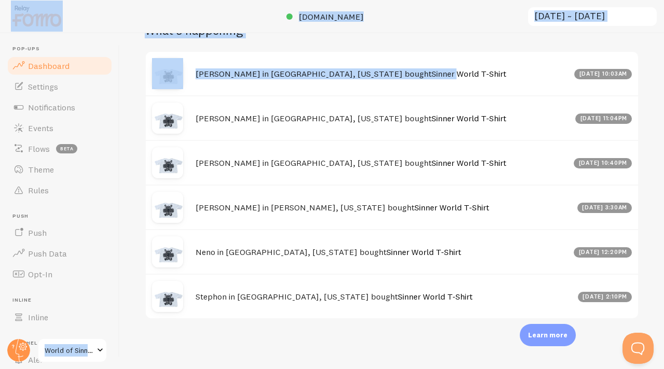
drag, startPoint x: 347, startPoint y: 23, endPoint x: 353, endPoint y: 75, distance: 52.6
click at [353, 77] on div "Pop-ups Dashboard Settings Notifications Events Flows beta Theme Rules [GEOGRAP…" at bounding box center [332, 184] width 664 height 369
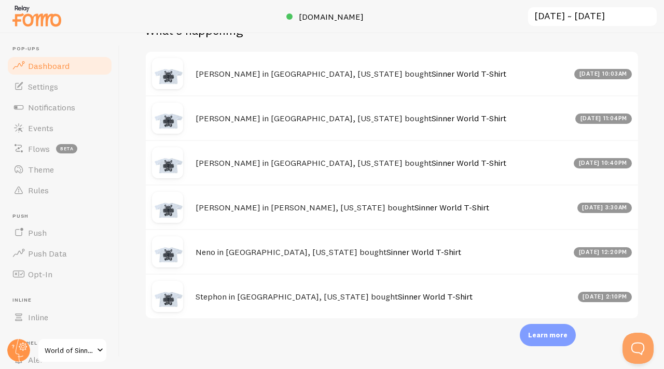
click at [574, 77] on div "[DATE] 10:03am" at bounding box center [603, 74] width 58 height 10
click at [43, 83] on span "Settings" at bounding box center [43, 86] width 30 height 10
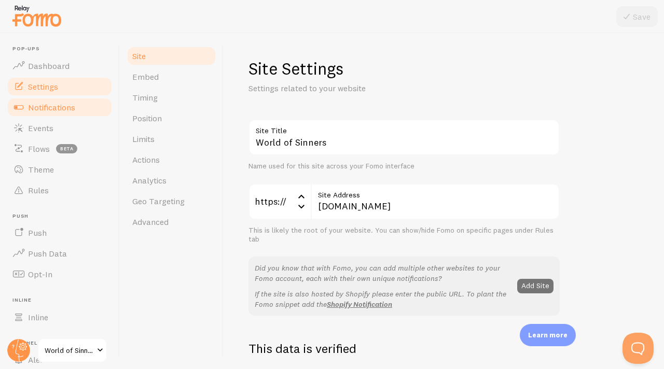
click at [48, 113] on link "Notifications" at bounding box center [59, 107] width 107 height 21
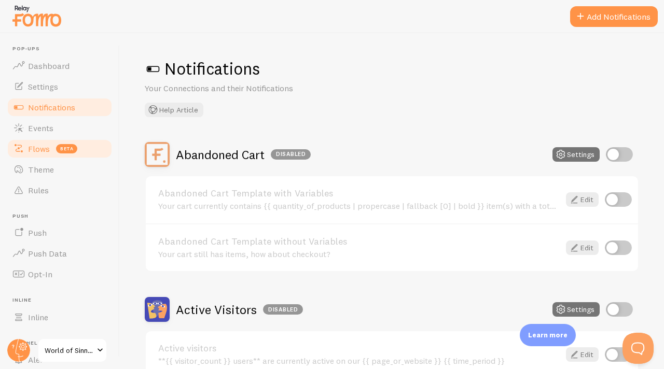
click at [46, 145] on span "Flows" at bounding box center [39, 149] width 22 height 10
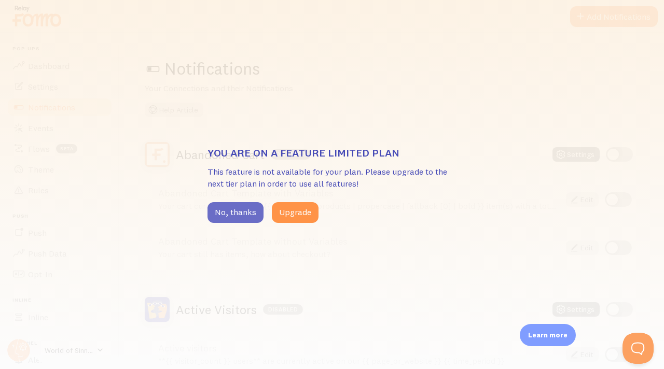
click at [240, 209] on button "No, thanks" at bounding box center [235, 212] width 56 height 21
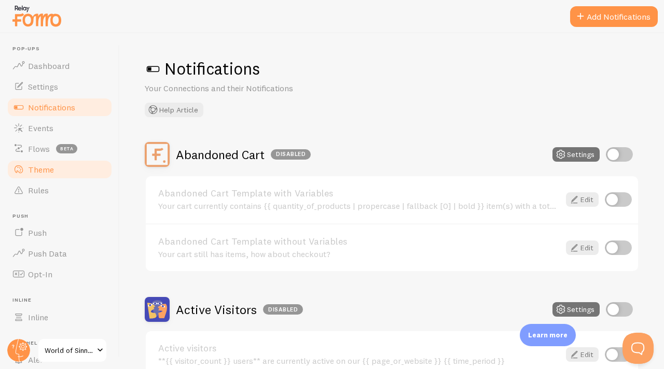
click at [39, 159] on link "Theme" at bounding box center [59, 169] width 107 height 21
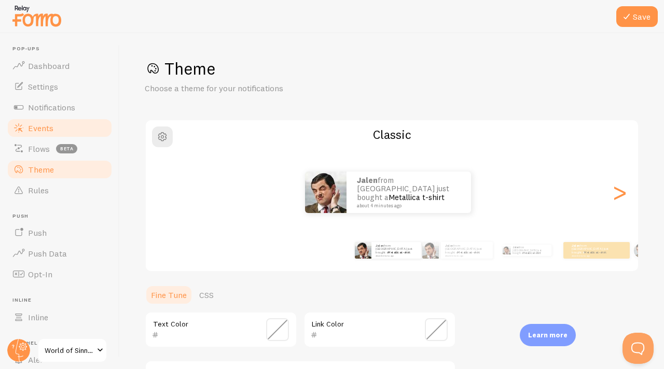
click at [51, 134] on link "Events" at bounding box center [59, 128] width 107 height 21
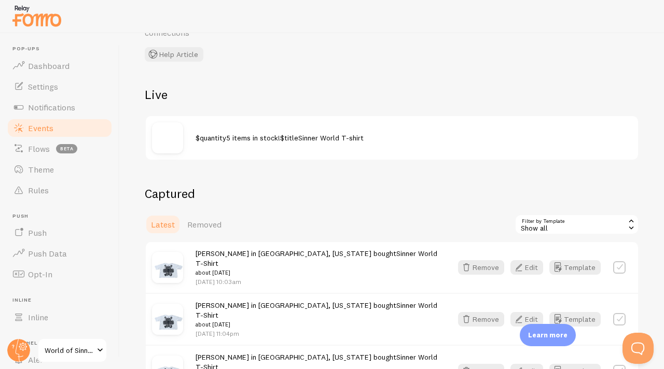
scroll to position [81, 0]
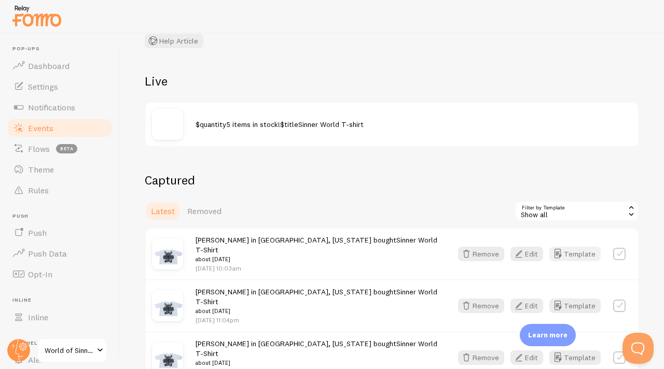
click at [582, 253] on button "Template" at bounding box center [574, 254] width 51 height 15
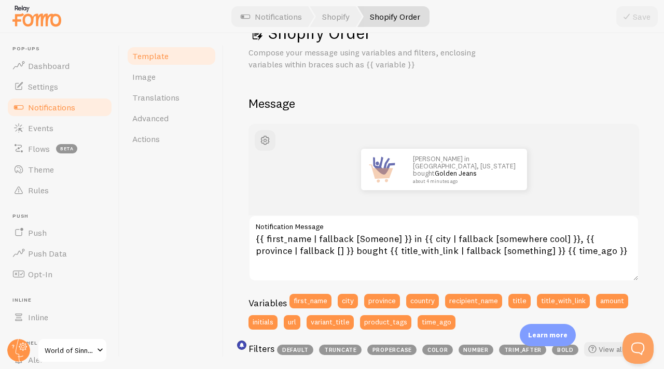
scroll to position [39, 0]
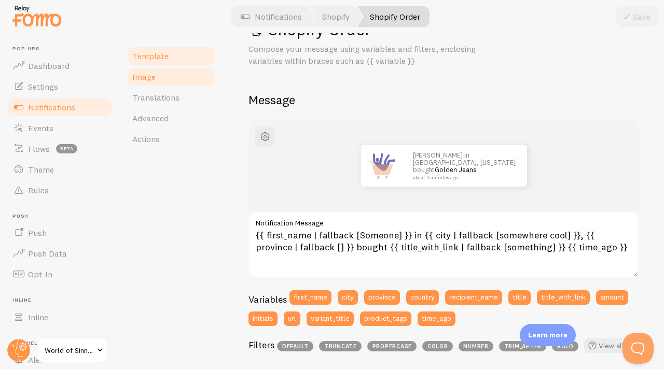
click at [156, 78] on link "Image" at bounding box center [171, 76] width 91 height 21
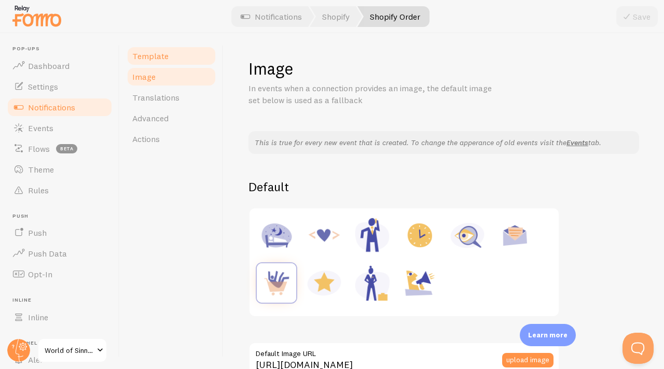
click at [158, 63] on link "Template" at bounding box center [171, 56] width 91 height 21
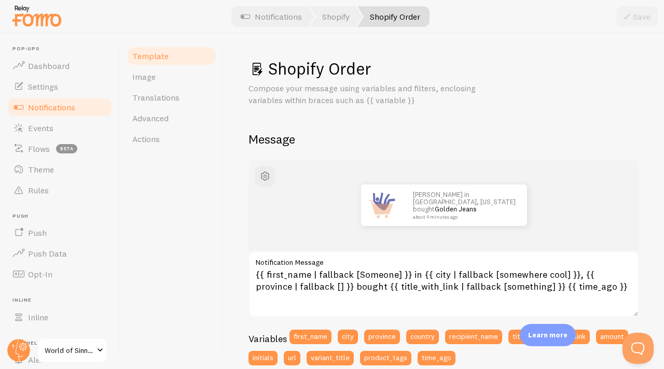
click at [72, 113] on link "Notifications" at bounding box center [59, 107] width 107 height 21
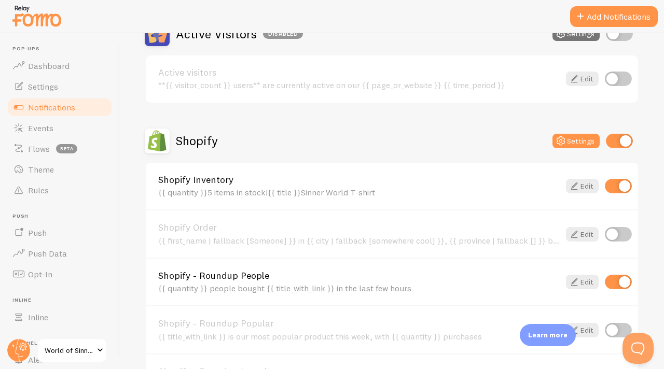
scroll to position [281, 0]
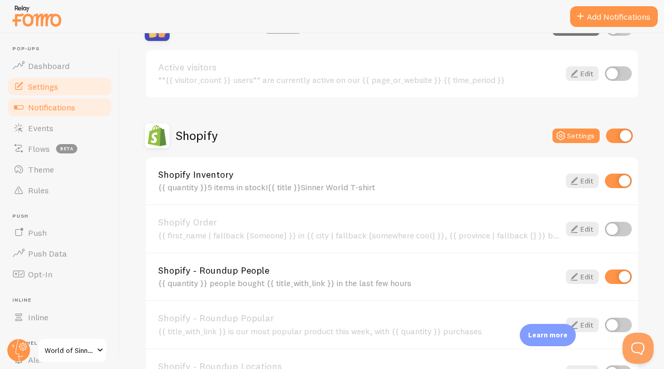
click at [78, 84] on link "Settings" at bounding box center [59, 86] width 107 height 21
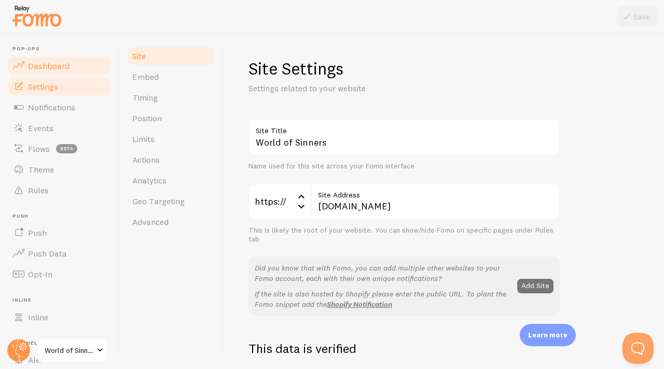
click at [76, 64] on link "Dashboard" at bounding box center [59, 65] width 107 height 21
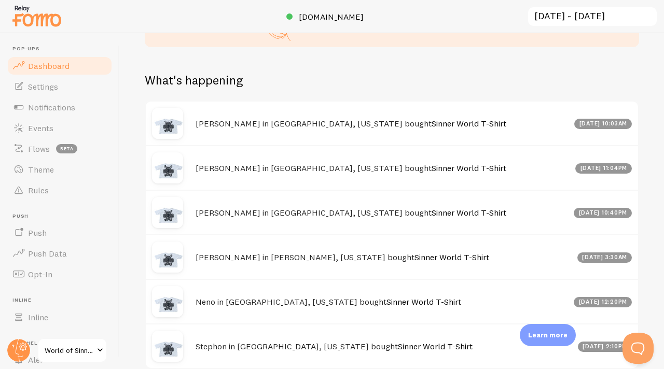
scroll to position [339, 0]
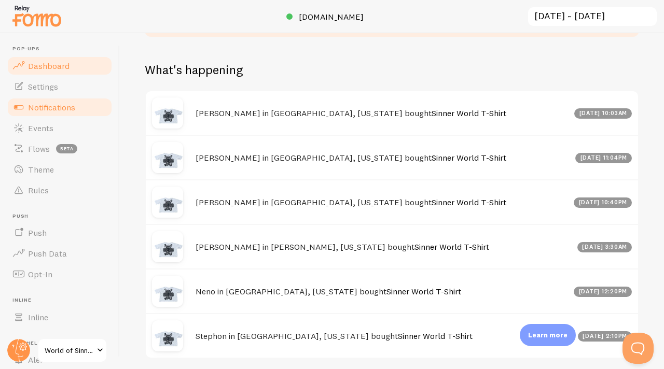
click at [61, 111] on span "Notifications" at bounding box center [51, 107] width 47 height 10
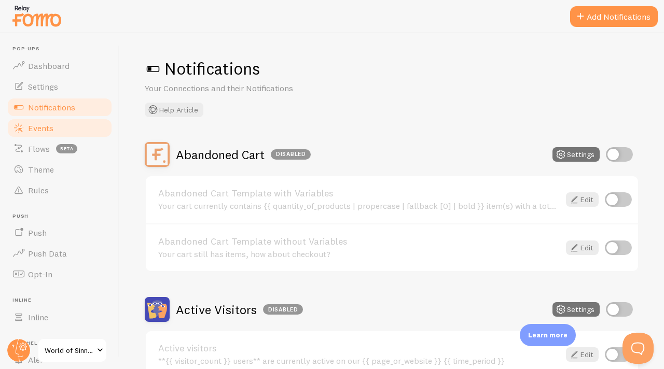
click at [60, 127] on link "Events" at bounding box center [59, 128] width 107 height 21
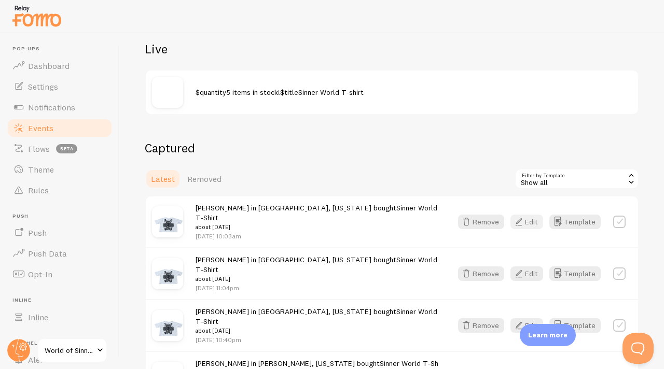
scroll to position [116, 0]
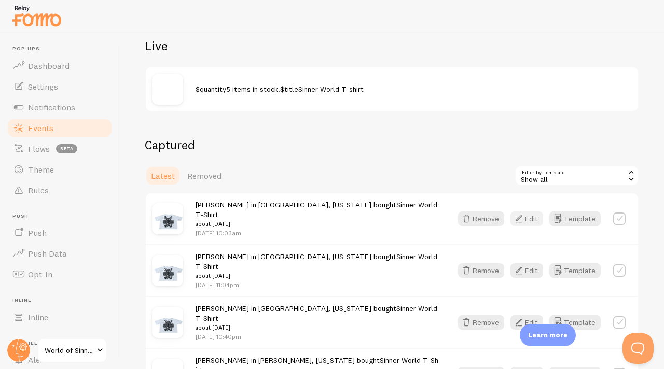
click at [528, 212] on button "Edit" at bounding box center [526, 219] width 33 height 15
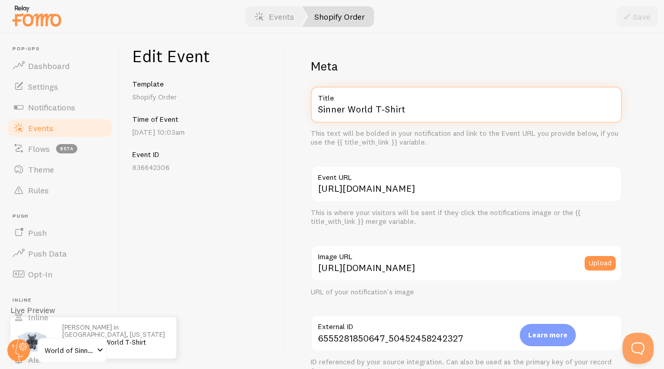
click at [502, 111] on input "Sinner World T-Shirt" at bounding box center [466, 105] width 311 height 36
type input "Sinner World T-Shirt"
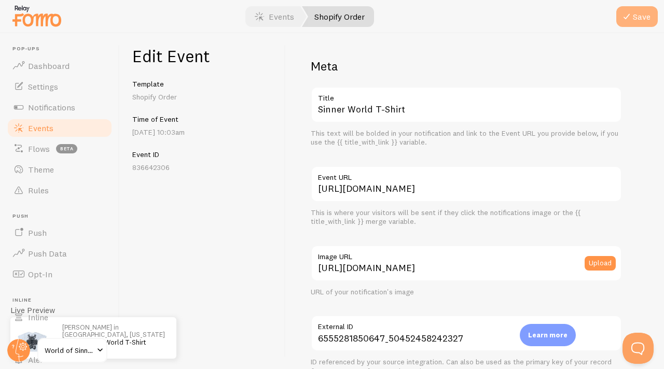
click at [622, 21] on icon "submit" at bounding box center [626, 16] width 12 height 12
click at [48, 134] on link "Events" at bounding box center [59, 128] width 107 height 21
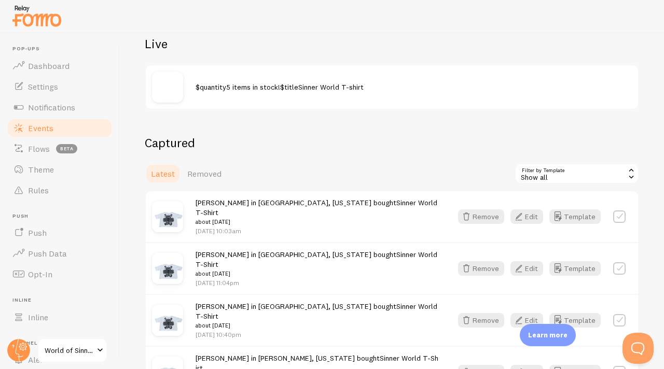
scroll to position [122, 0]
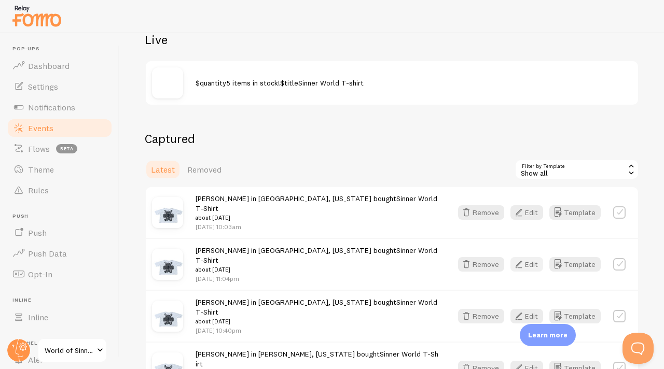
click at [528, 259] on button "Edit" at bounding box center [526, 264] width 33 height 15
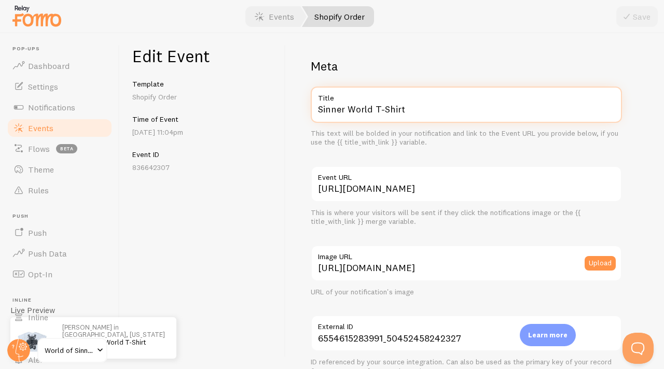
click at [397, 106] on input "Sinner World T-Shirt" at bounding box center [466, 105] width 311 height 36
click at [417, 106] on input "Sinner World T-Shirt" at bounding box center [466, 105] width 311 height 36
type input "Sinner World T-Shirt"
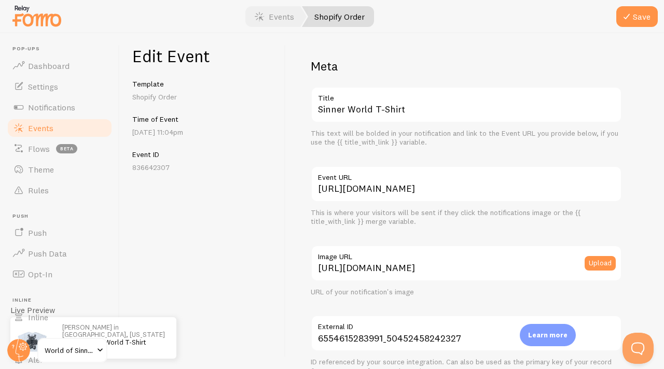
click at [647, 2] on div at bounding box center [332, 16] width 664 height 33
click at [645, 11] on button "Save" at bounding box center [636, 16] width 41 height 21
click at [51, 128] on span "Events" at bounding box center [40, 128] width 25 height 10
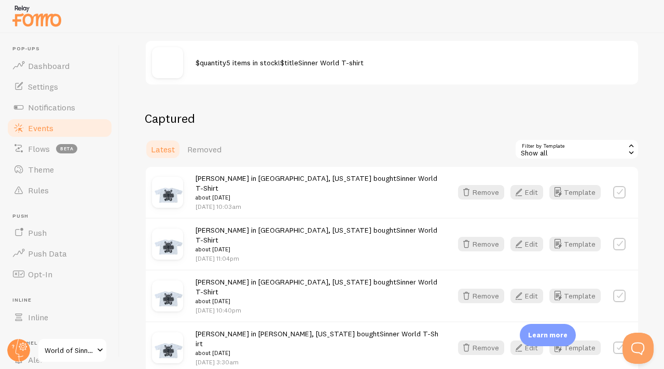
scroll to position [145, 0]
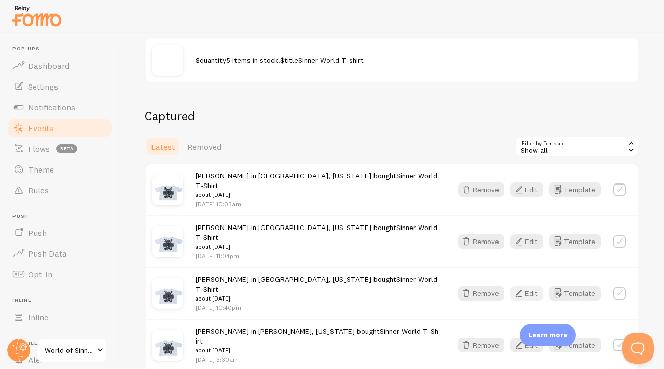
click at [523, 286] on button "Edit" at bounding box center [526, 293] width 33 height 15
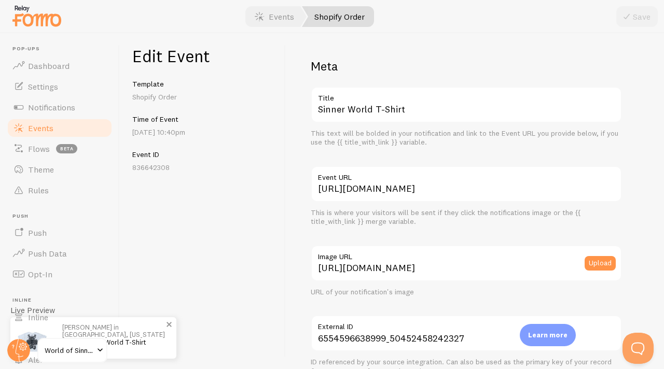
click at [173, 339] on div "[PERSON_NAME] in [GEOGRAPHIC_DATA], [US_STATE] bought Sinner World T-Shirt abou…" at bounding box center [114, 337] width 124 height 41
click at [137, 328] on p "[PERSON_NAME] in [GEOGRAPHIC_DATA], [US_STATE] bought Sinner World T-Shirt abou…" at bounding box center [114, 338] width 104 height 29
click at [94, 355] on span at bounding box center [100, 350] width 12 height 12
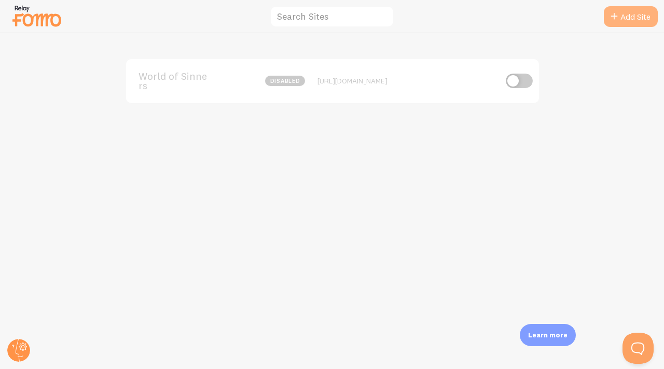
click at [616, 16] on icon at bounding box center [614, 16] width 12 height 12
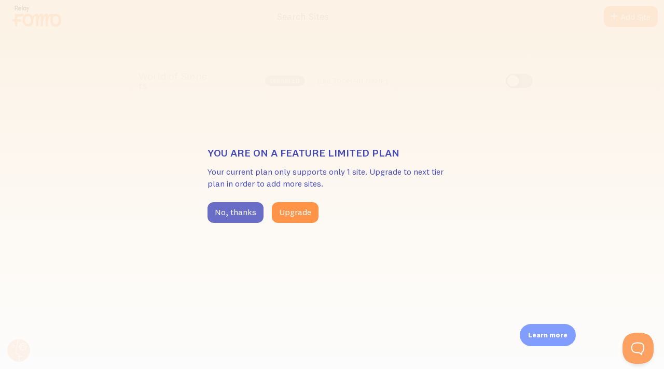
click at [242, 218] on button "No, thanks" at bounding box center [235, 212] width 56 height 21
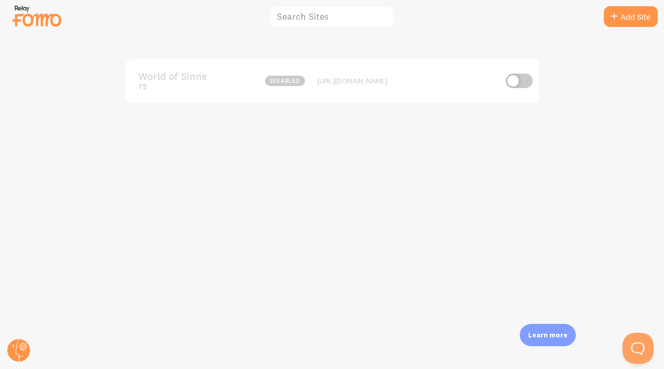
click at [21, 20] on img at bounding box center [37, 16] width 52 height 26
click at [22, 20] on img at bounding box center [37, 16] width 52 height 26
click at [25, 334] on div "World of Sinners disabled [URL][DOMAIN_NAME]" at bounding box center [332, 201] width 663 height 336
click at [21, 347] on icon at bounding box center [23, 347] width 4 height 4
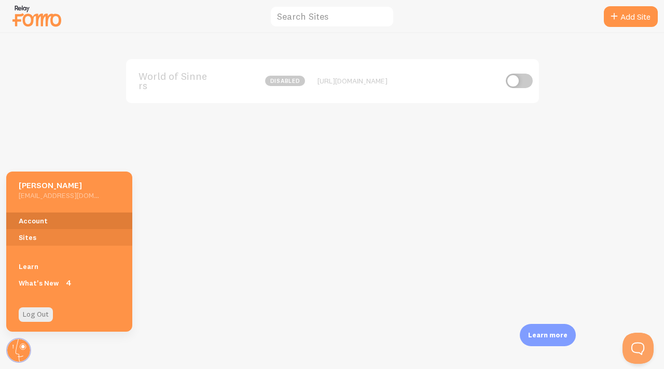
click at [57, 221] on link "Account" at bounding box center [69, 221] width 126 height 17
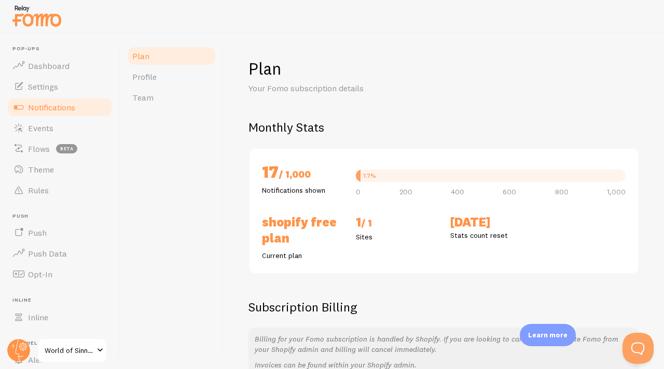
click at [66, 103] on span "Notifications" at bounding box center [51, 107] width 47 height 10
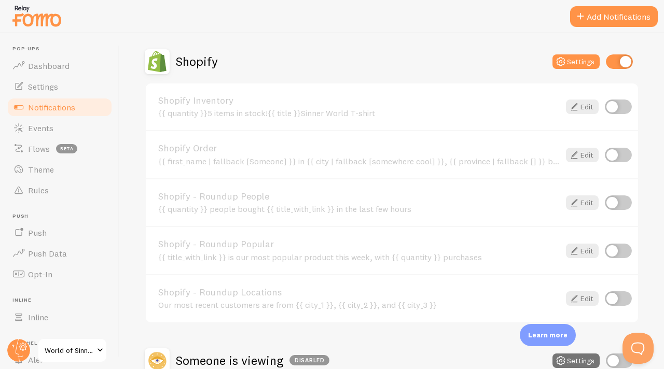
scroll to position [369, 0]
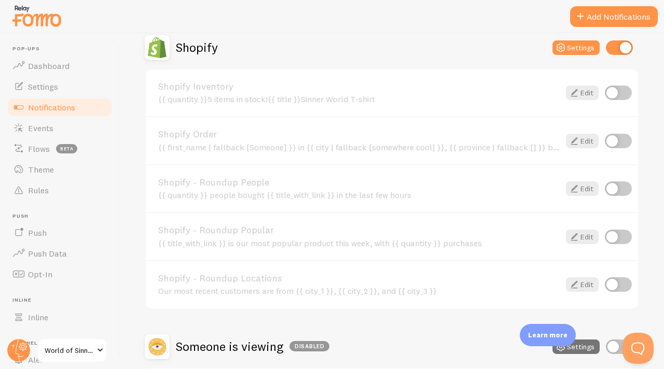
click at [615, 177] on div "Shopify - Roundup People {{ quantity }} people bought {{ title_with_link }} in …" at bounding box center [392, 188] width 492 height 48
click at [609, 196] on div "Shopify - Roundup People {{ quantity }} people bought {{ title_with_link }} in …" at bounding box center [392, 188] width 492 height 48
click at [610, 187] on input "checkbox" at bounding box center [618, 189] width 27 height 15
checkbox input "true"
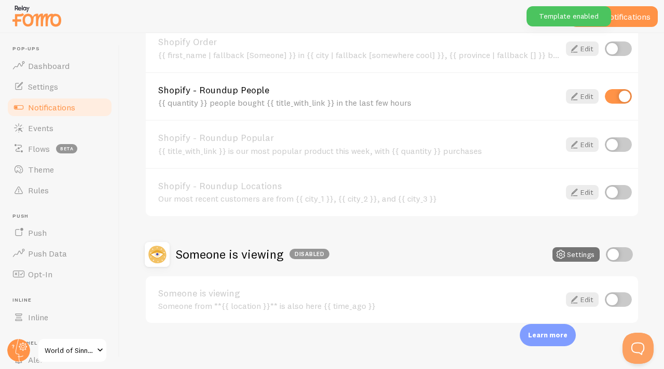
scroll to position [466, 0]
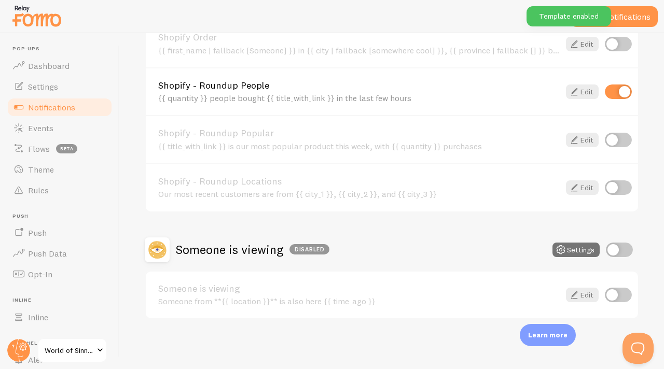
click at [60, 54] on li "Pop-ups Dashboard" at bounding box center [59, 61] width 107 height 31
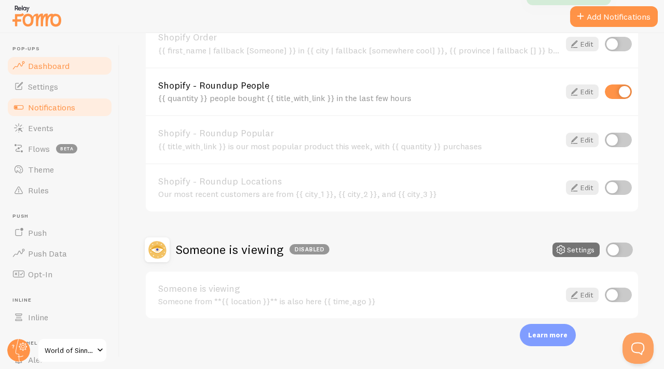
click at [60, 55] on link "Dashboard" at bounding box center [59, 65] width 107 height 21
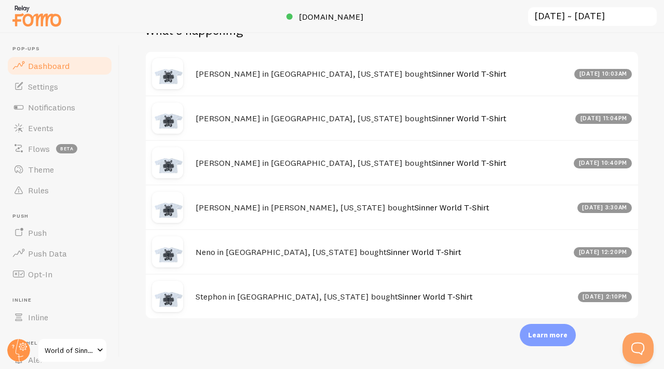
scroll to position [468, 0]
click at [86, 93] on link "Settings" at bounding box center [59, 86] width 107 height 21
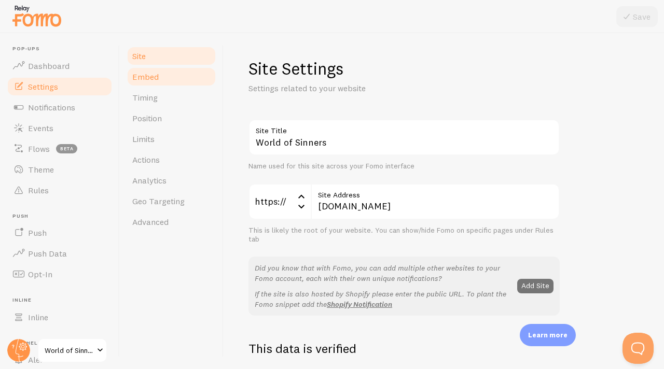
click at [151, 82] on link "Embed" at bounding box center [171, 76] width 91 height 21
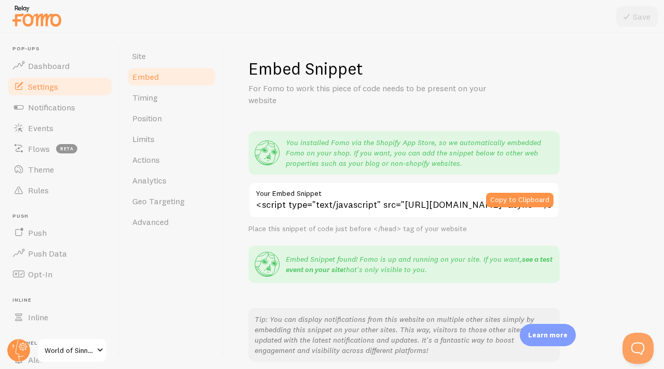
click at [318, 271] on link "see a test event on your site" at bounding box center [419, 265] width 267 height 20
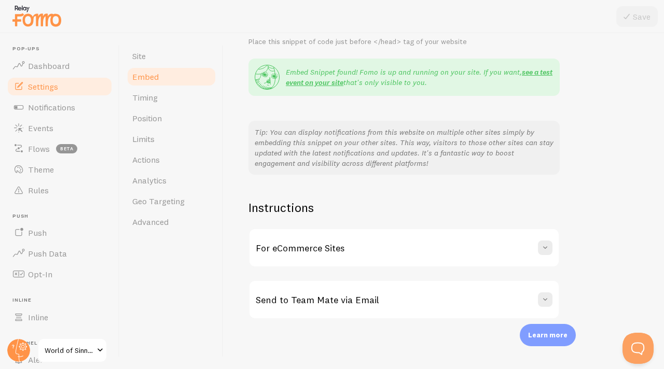
scroll to position [186, 0]
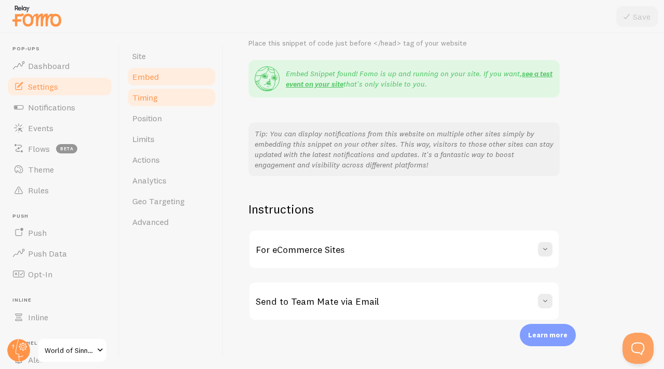
click at [157, 99] on link "Timing" at bounding box center [171, 97] width 91 height 21
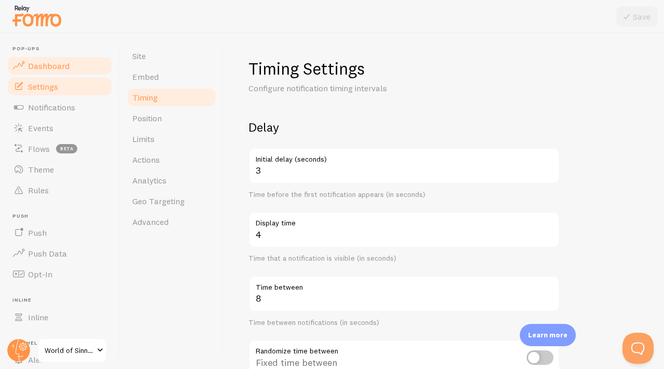
click at [88, 66] on link "Dashboard" at bounding box center [59, 65] width 107 height 21
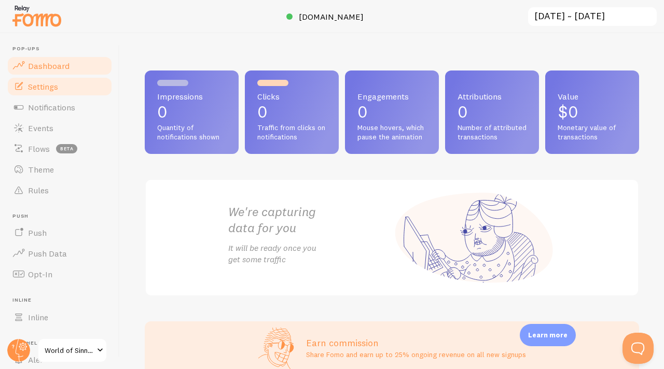
click at [44, 82] on span "Settings" at bounding box center [43, 86] width 30 height 10
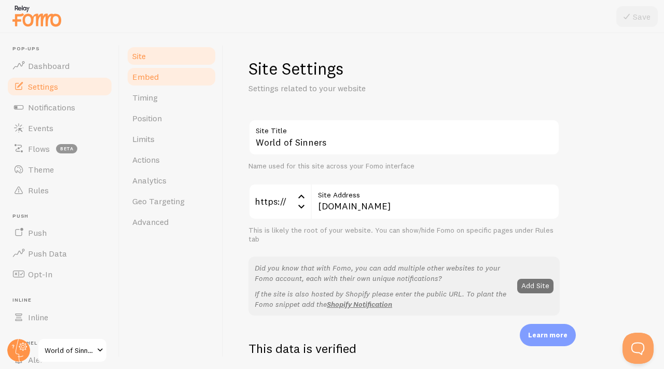
click at [157, 78] on span "Embed" at bounding box center [145, 77] width 26 height 10
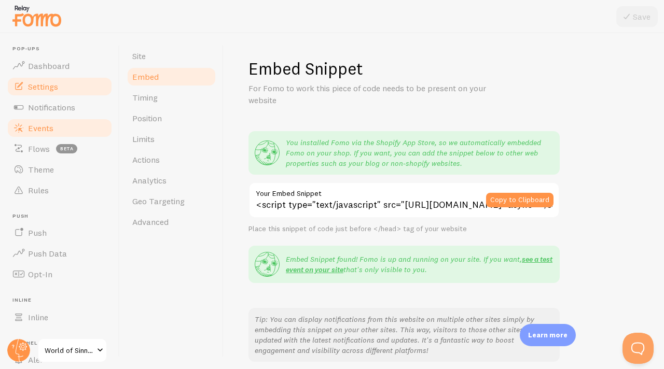
click at [53, 132] on link "Events" at bounding box center [59, 128] width 107 height 21
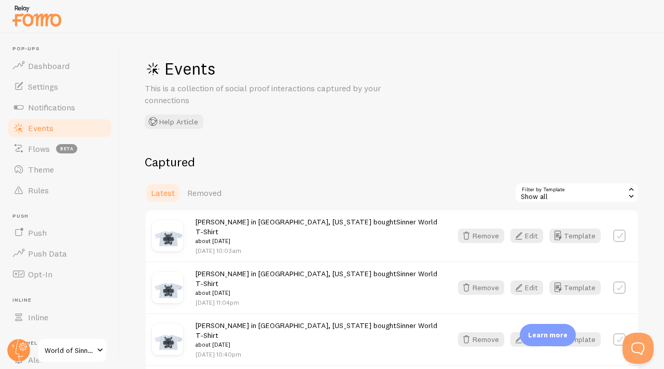
click at [615, 230] on label at bounding box center [619, 236] width 12 height 12
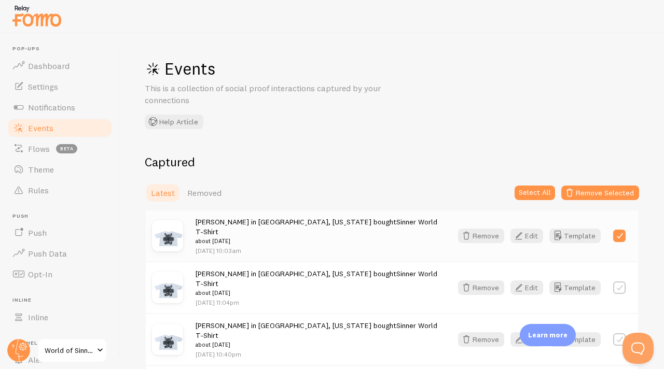
click at [616, 234] on label at bounding box center [619, 236] width 12 height 12
checkbox input "false"
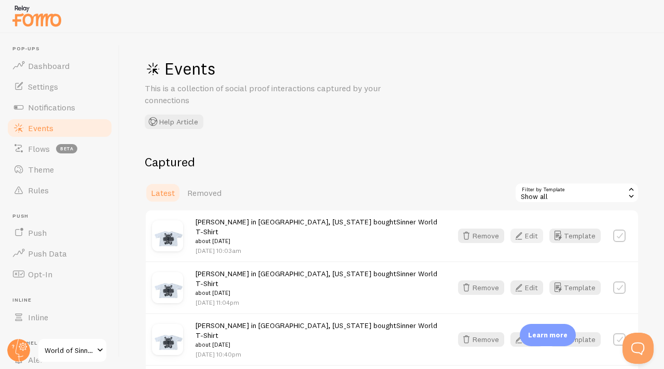
click at [522, 229] on button "Edit" at bounding box center [526, 236] width 33 height 15
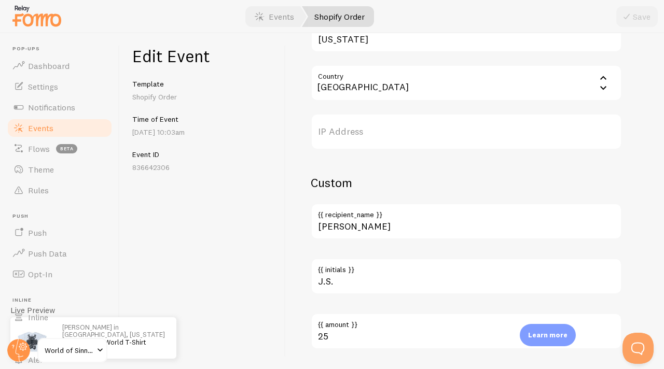
scroll to position [526, 0]
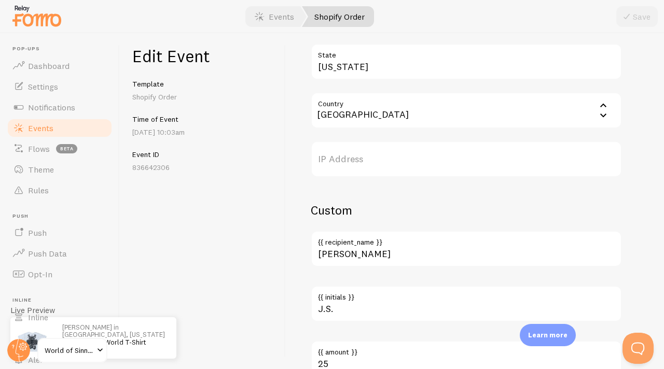
click at [368, 20] on link "Shopify Order" at bounding box center [338, 16] width 72 height 21
click at [356, 11] on link "Shopify Order" at bounding box center [338, 16] width 72 height 21
click at [278, 9] on link "Events" at bounding box center [274, 16] width 64 height 21
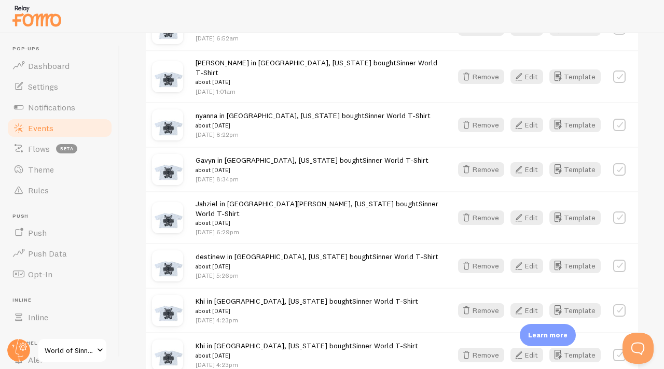
scroll to position [560, 0]
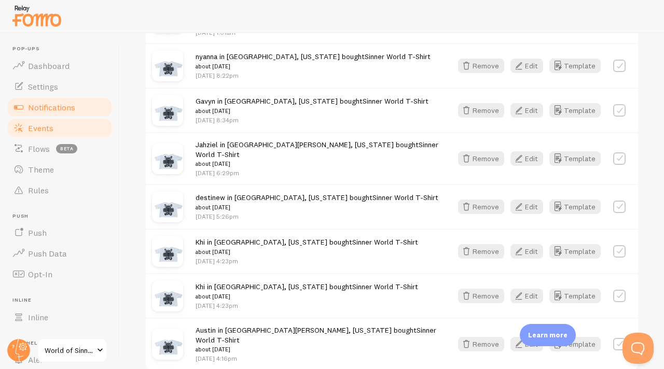
click at [59, 100] on link "Notifications" at bounding box center [59, 107] width 107 height 21
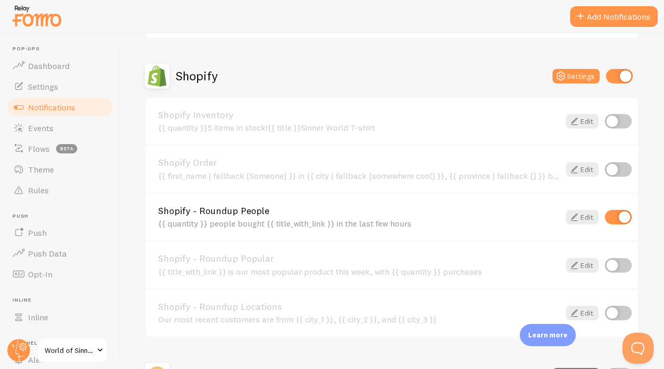
scroll to position [343, 0]
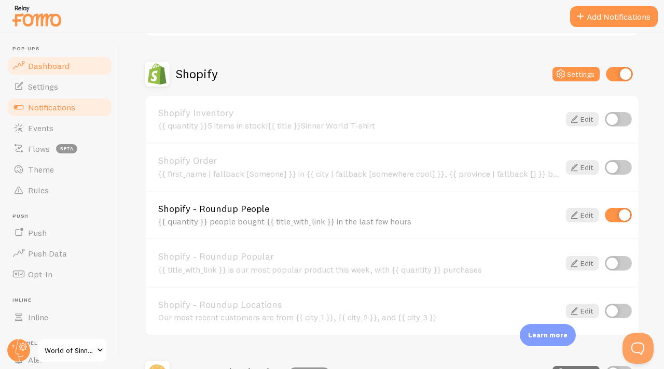
click at [53, 67] on span "Dashboard" at bounding box center [48, 66] width 41 height 10
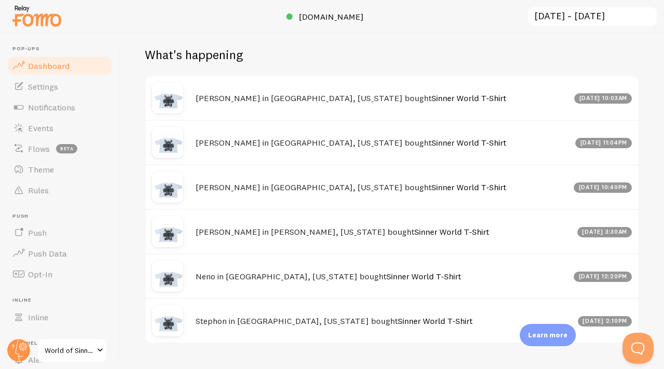
scroll to position [362, 0]
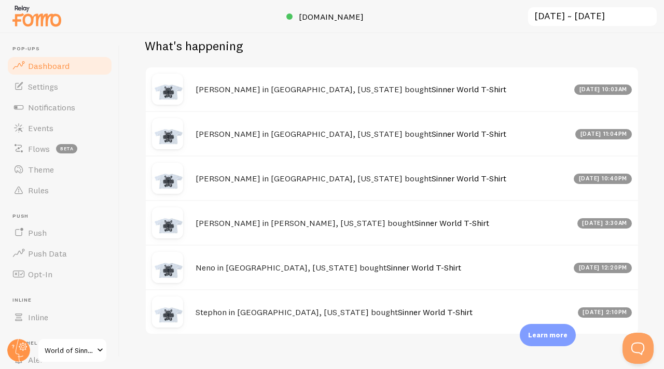
click at [313, 111] on div "[PERSON_NAME] in [GEOGRAPHIC_DATA], [US_STATE] bought Sinner World T-Shirt [DAT…" at bounding box center [392, 89] width 492 height 44
click at [314, 95] on h4 "[PERSON_NAME] in [GEOGRAPHIC_DATA], [US_STATE] bought Sinner World T-Shirt" at bounding box center [382, 89] width 372 height 11
click at [61, 83] on link "Settings" at bounding box center [59, 86] width 107 height 21
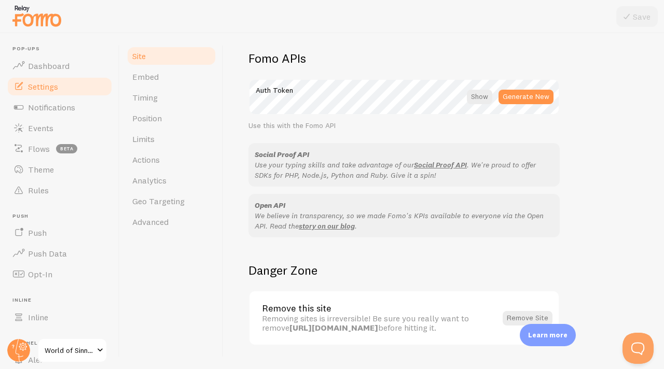
scroll to position [610, 0]
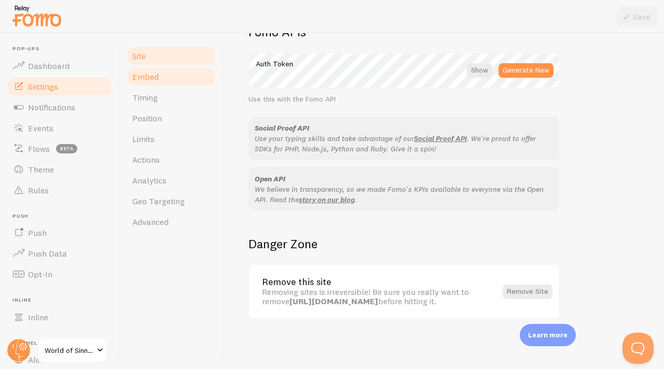
click at [173, 80] on link "Embed" at bounding box center [171, 76] width 91 height 21
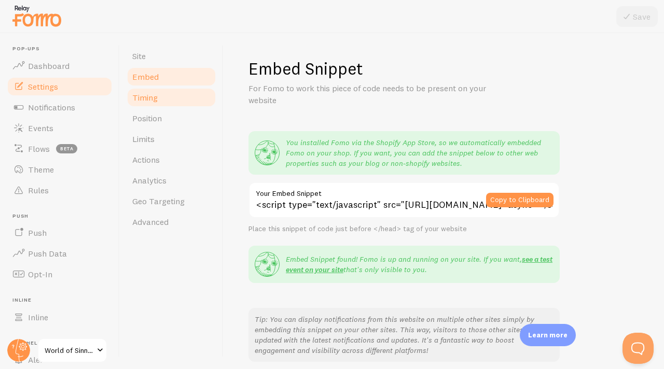
click at [173, 97] on link "Timing" at bounding box center [171, 97] width 91 height 21
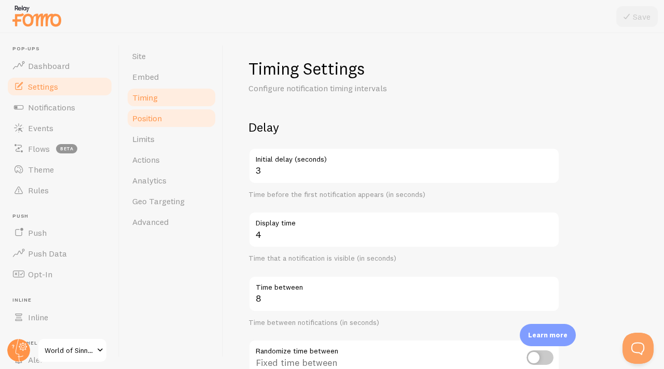
click at [167, 123] on link "Position" at bounding box center [171, 118] width 91 height 21
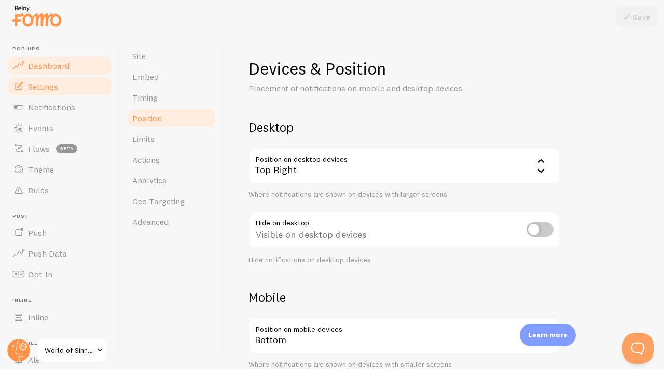
click at [52, 61] on span "Dashboard" at bounding box center [48, 66] width 41 height 10
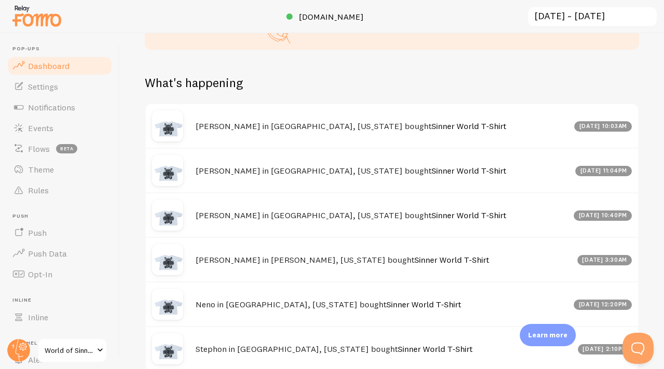
scroll to position [339, 0]
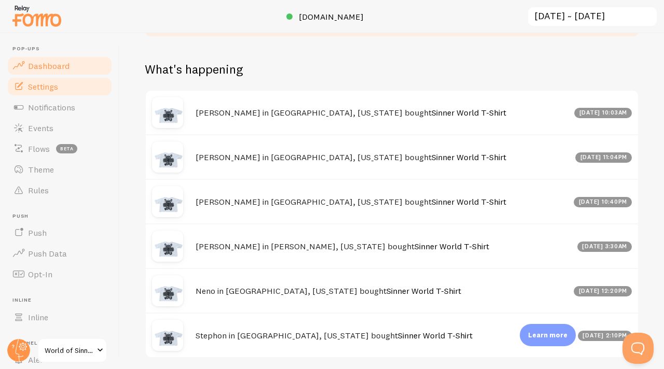
click at [68, 86] on link "Settings" at bounding box center [59, 86] width 107 height 21
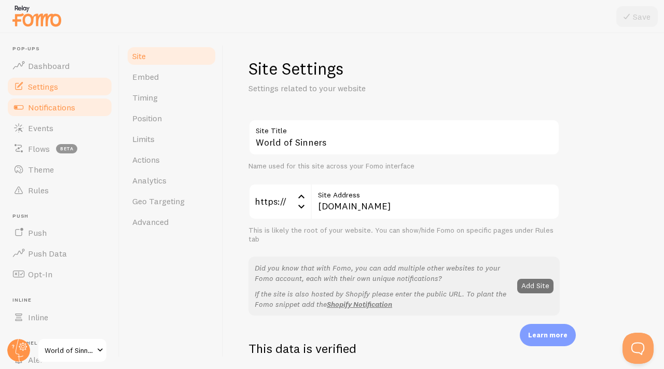
click at [62, 101] on link "Notifications" at bounding box center [59, 107] width 107 height 21
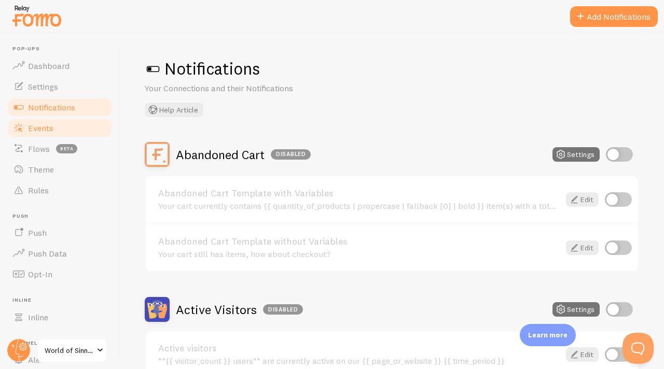
click at [58, 132] on link "Events" at bounding box center [59, 128] width 107 height 21
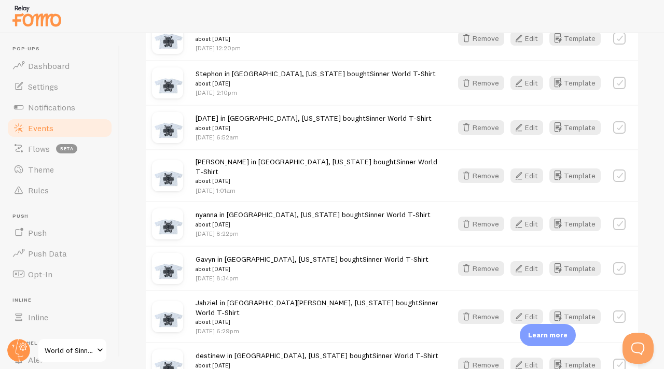
scroll to position [560, 0]
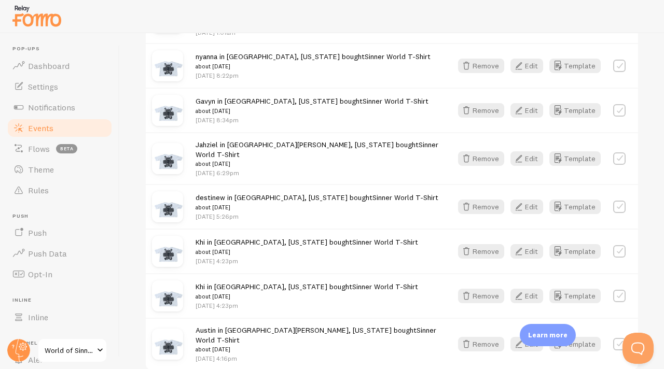
click at [613, 338] on label at bounding box center [619, 344] width 12 height 12
checkbox input "true"
click at [613, 290] on label at bounding box center [619, 296] width 12 height 12
checkbox input "true"
click at [610, 229] on div "Khi in Millington, Tennessee bought Sinner World T-Shirt about 1 month ago Jul …" at bounding box center [392, 251] width 492 height 45
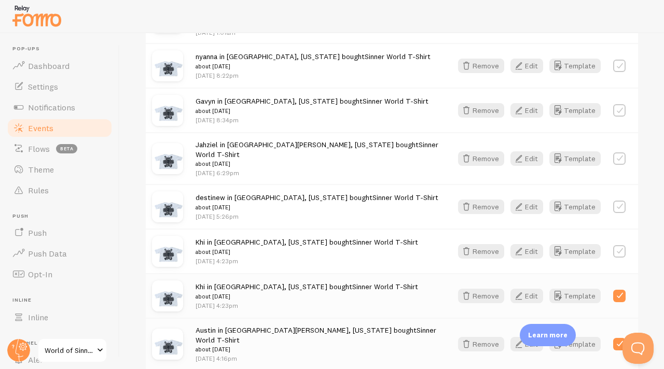
click at [613, 245] on label at bounding box center [619, 251] width 12 height 12
checkbox input "true"
click at [613, 201] on label at bounding box center [619, 207] width 12 height 12
checkbox input "true"
click at [615, 132] on div "Jahziel in Santa Teresa, New Mexico bought Sinner World T-Shirt about 1 month a…" at bounding box center [392, 158] width 492 height 52
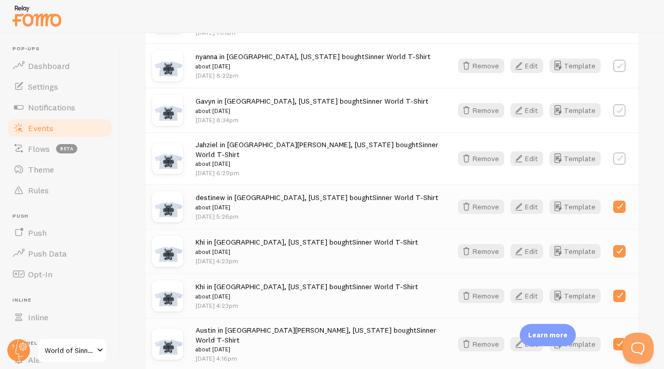
click at [615, 90] on div "Gavyn in Chester, Virginia bought Sinner World T-Shirt about 1 month ago Jul 11…" at bounding box center [392, 110] width 492 height 45
click at [615, 104] on label at bounding box center [619, 110] width 12 height 12
checkbox input "true"
click at [612, 132] on div "Jahziel in Santa Teresa, New Mexico bought Sinner World T-Shirt about 1 month a…" at bounding box center [392, 158] width 492 height 52
click at [613, 152] on label at bounding box center [619, 158] width 12 height 12
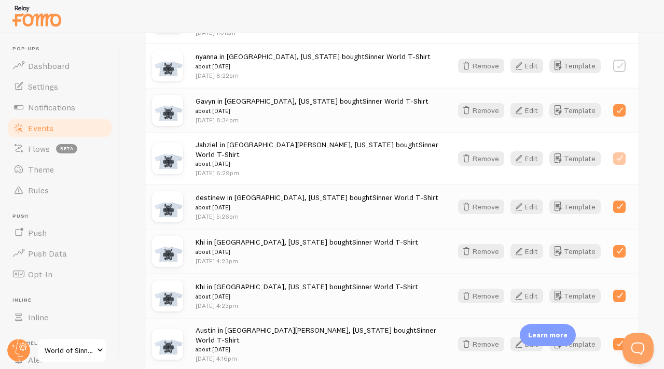
checkbox input "true"
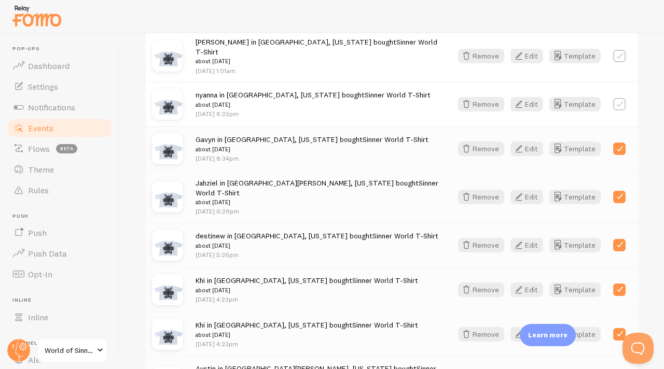
scroll to position [497, 0]
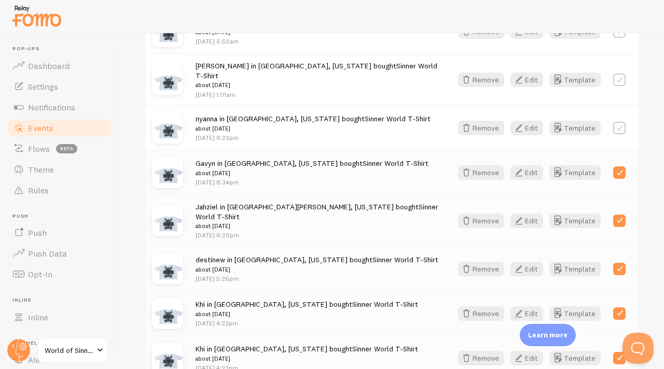
click at [618, 105] on div "nyanna in Houston, Texas bought Sinner World T-Shirt about 1 month ago Jul 22nd…" at bounding box center [392, 127] width 492 height 45
click at [615, 122] on label at bounding box center [619, 128] width 12 height 12
checkbox input "true"
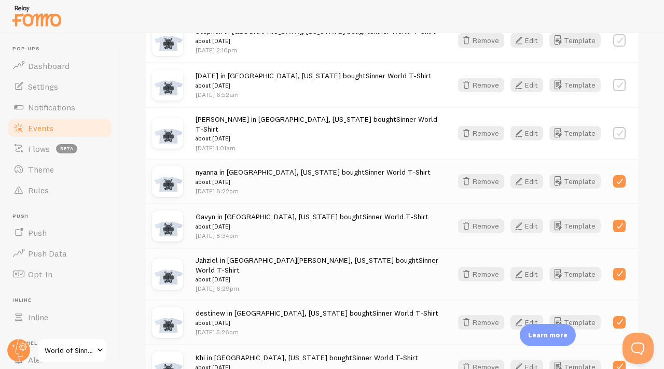
scroll to position [437, 0]
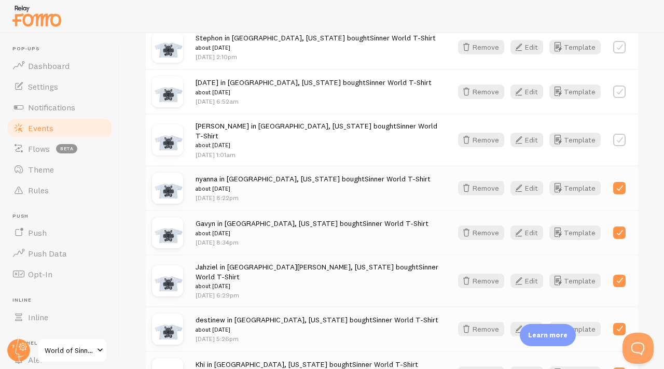
click at [613, 86] on label at bounding box center [619, 92] width 12 height 12
checkbox input "true"
click at [613, 134] on label at bounding box center [619, 140] width 12 height 12
checkbox input "true"
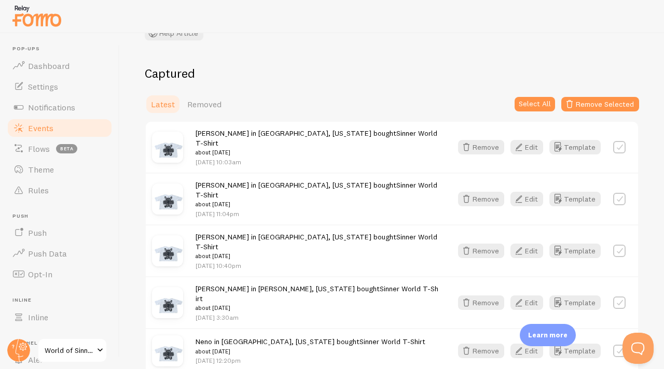
scroll to position [86, 0]
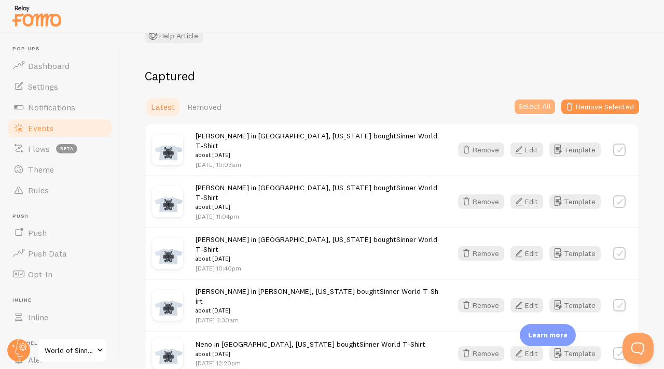
click at [543, 107] on button "Select All" at bounding box center [534, 107] width 40 height 15
checkbox input "true"
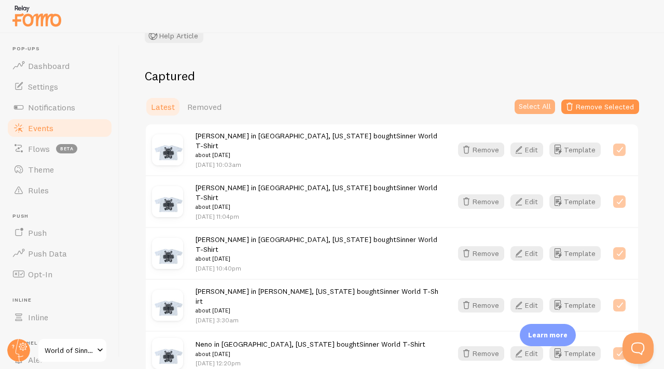
checkbox input "true"
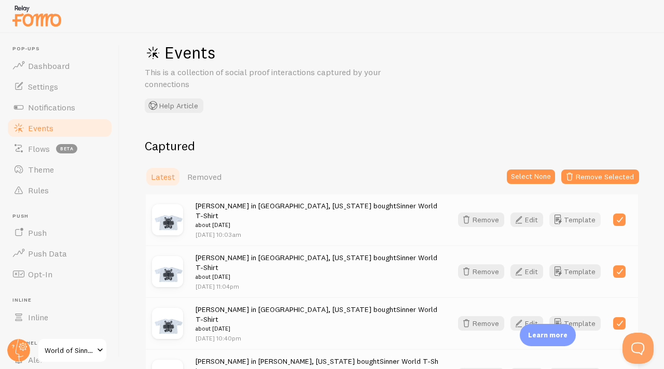
scroll to position [0, 0]
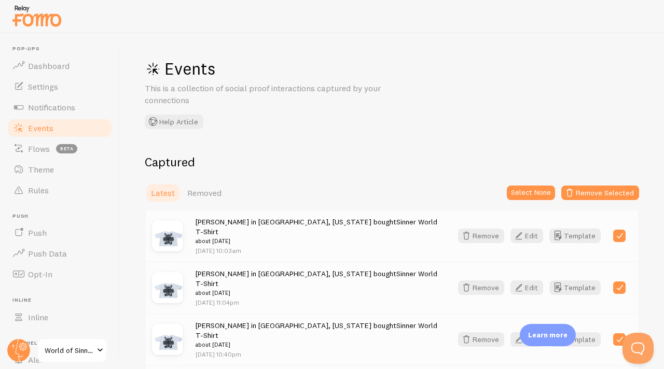
click at [546, 330] on p "Learn more" at bounding box center [547, 335] width 39 height 10
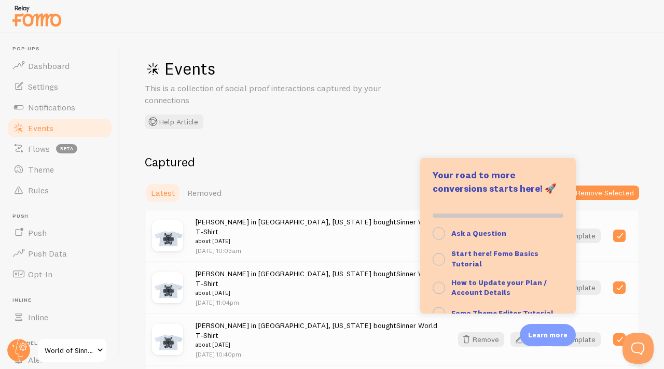
click at [520, 148] on div "Events This is a collection of social proof interactions captured by your conne…" at bounding box center [392, 201] width 544 height 336
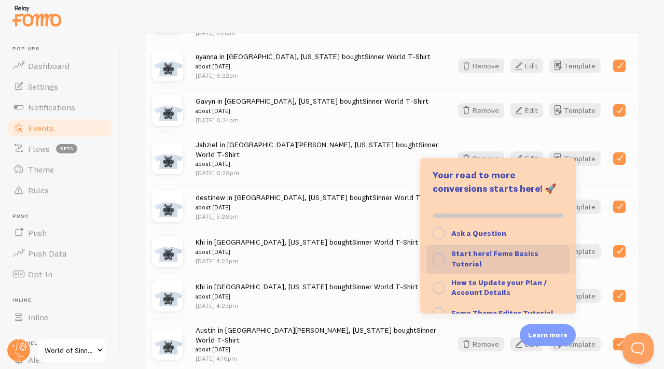
scroll to position [106, 0]
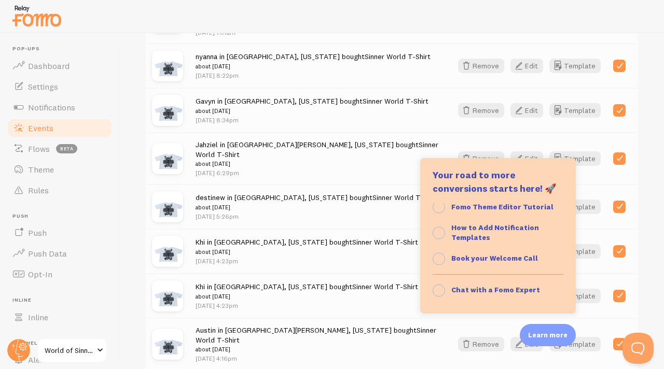
click at [390, 327] on div "Events This is a collection of social proof interactions captured by your conne…" at bounding box center [392, 201] width 544 height 336
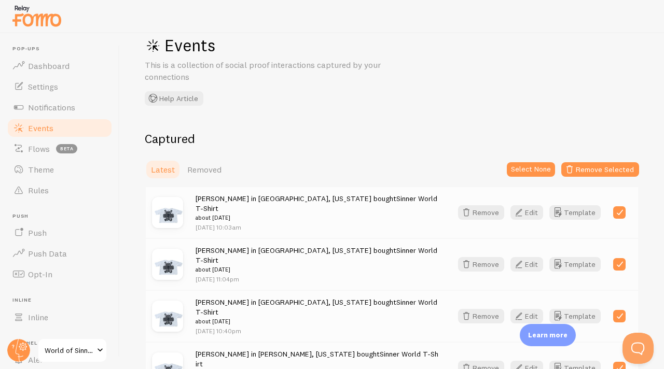
scroll to position [27, 0]
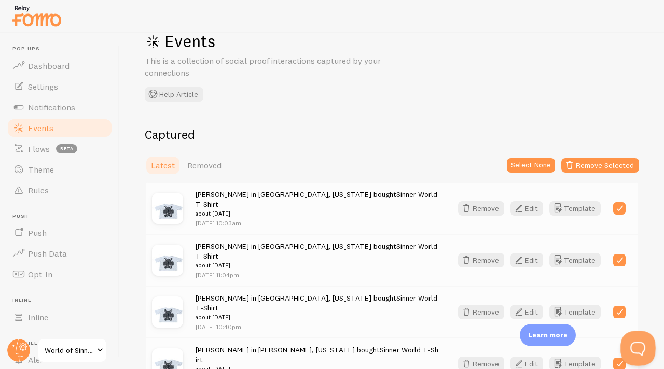
click at [641, 355] on button "Open Beacon popover" at bounding box center [635, 346] width 31 height 31
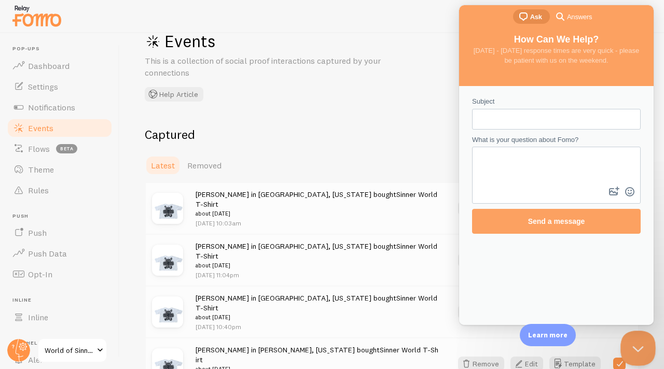
scroll to position [0, 0]
click at [567, 178] on textarea "What is your question about Fomo?" at bounding box center [556, 166] width 166 height 37
type textarea "how do i add he events to homepage"
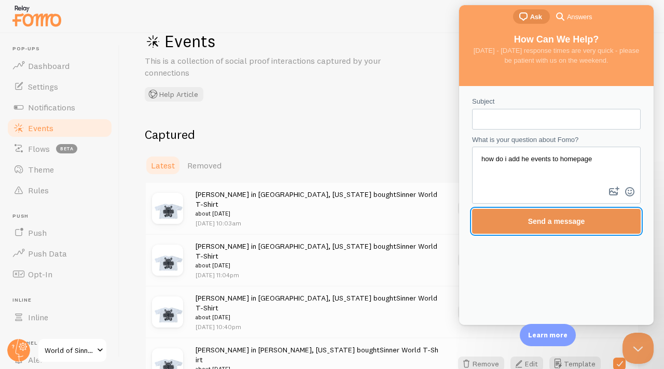
click at [593, 233] on span "Send a message" at bounding box center [556, 222] width 146 height 24
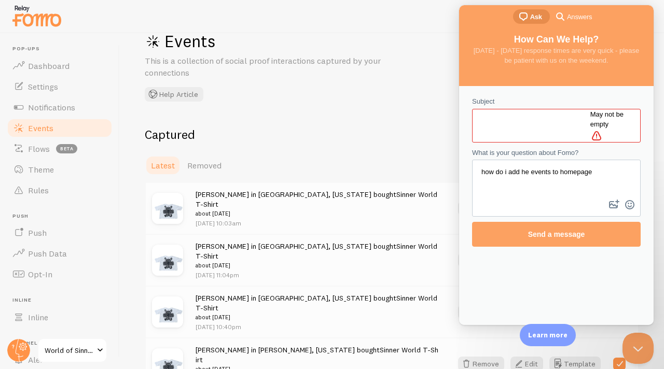
click at [487, 129] on div "Contact form" at bounding box center [556, 126] width 169 height 34
click at [487, 125] on input "Subject" at bounding box center [535, 125] width 110 height 19
type input "event"
click at [545, 242] on div "Subject event May not be empty alert What is your question about Fomo? how do i…" at bounding box center [556, 205] width 194 height 239
click at [545, 234] on div "Subject event May not be empty alert What is your question about Fomo? how do i…" at bounding box center [556, 171] width 188 height 161
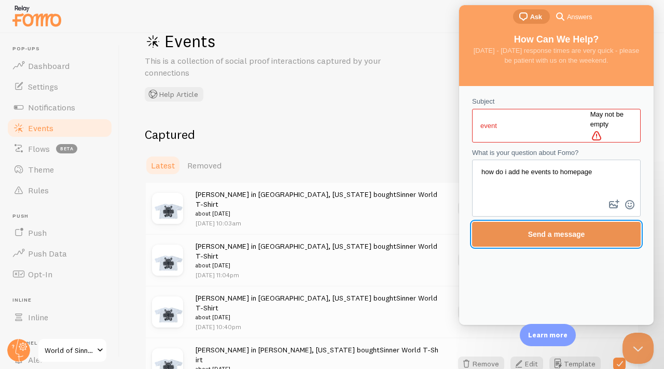
click at [545, 230] on span "Send a message" at bounding box center [556, 234] width 146 height 24
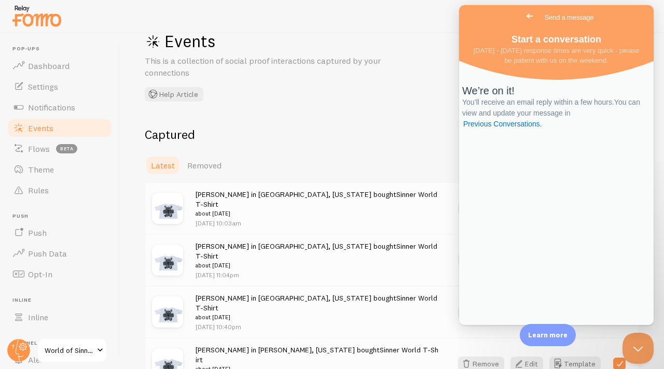
click at [523, 19] on span "Go back" at bounding box center [529, 16] width 12 height 12
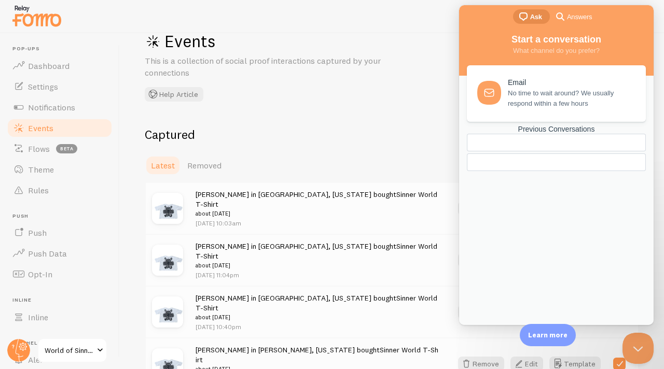
click at [569, 22] on div "search-medium Answers" at bounding box center [573, 16] width 38 height 12
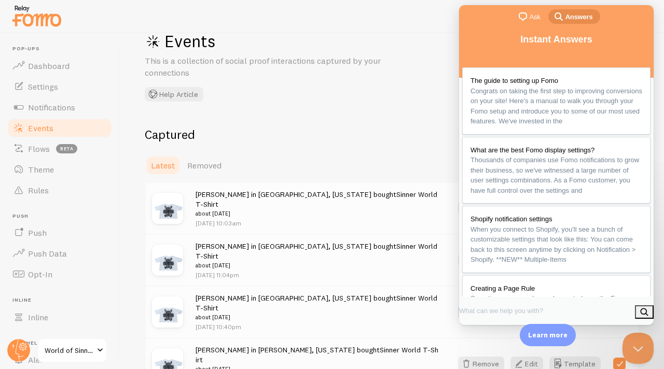
click at [409, 70] on div "Events This is a collection of social proof interactions captured by your conne…" at bounding box center [300, 66] width 311 height 71
click at [369, 129] on h2 "Captured" at bounding box center [392, 135] width 494 height 16
drag, startPoint x: 369, startPoint y: 129, endPoint x: 370, endPoint y: 115, distance: 14.0
click at [369, 120] on div "Events This is a collection of social proof interactions captured by your conne…" at bounding box center [392, 201] width 544 height 336
click at [370, 115] on div "Events This is a collection of social proof interactions captured by your conne…" at bounding box center [392, 201] width 544 height 336
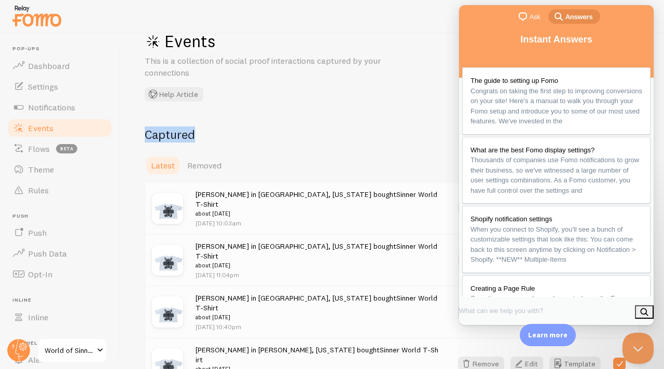
drag, startPoint x: 370, startPoint y: 115, endPoint x: 431, endPoint y: 169, distance: 81.6
click at [375, 112] on div "Events This is a collection of social proof interactions captured by your conne…" at bounding box center [392, 201] width 544 height 336
click at [600, 261] on span "When you connect to Shopify, you'll see a bunch of customizable settings that l…" at bounding box center [552, 245] width 165 height 38
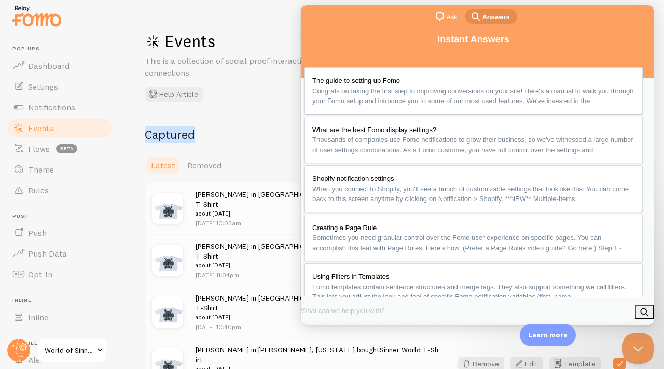
click at [322, 330] on button "Close" at bounding box center [312, 336] width 19 height 13
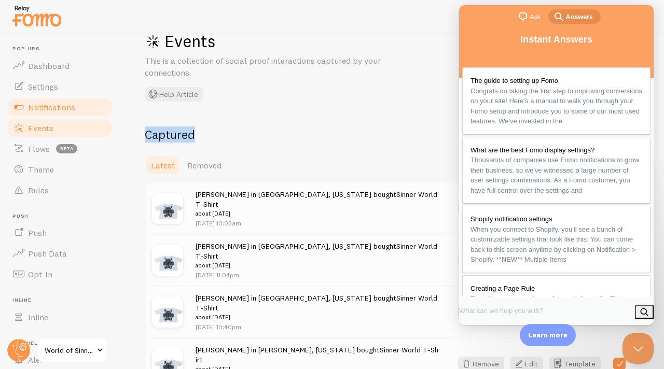
click at [33, 109] on span "Notifications" at bounding box center [51, 107] width 47 height 10
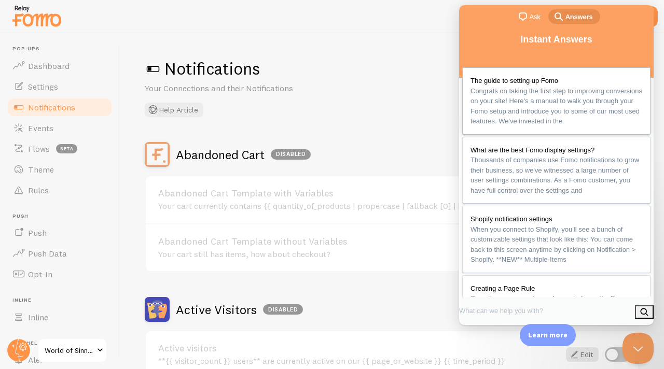
click at [553, 93] on span "Congrats on taking the first step to improving conversions on your site! Here's…" at bounding box center [556, 106] width 172 height 38
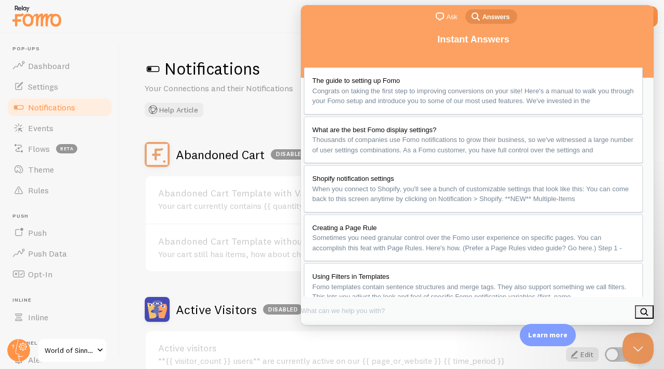
click at [637, 330] on div "Close" at bounding box center [476, 337] width 347 height 15
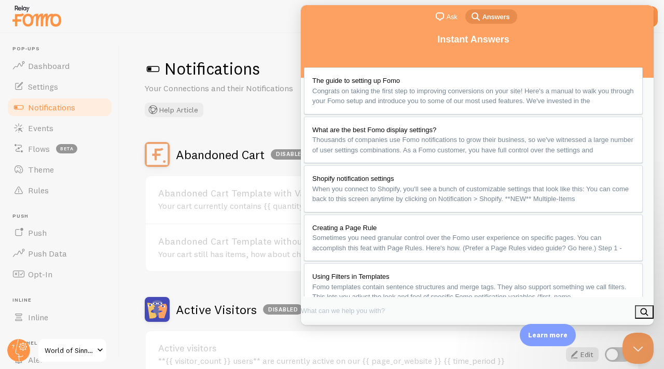
click at [322, 330] on button "Close" at bounding box center [312, 336] width 19 height 13
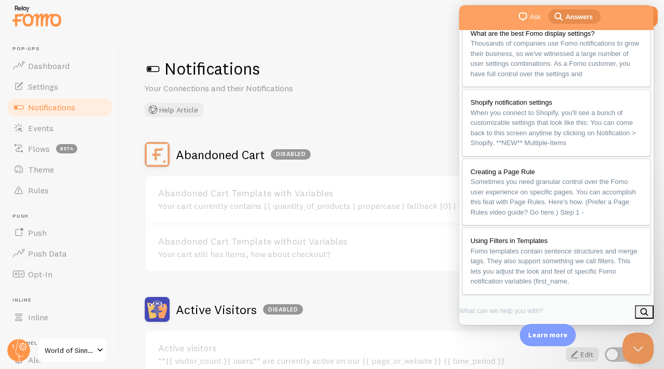
scroll to position [197, 0]
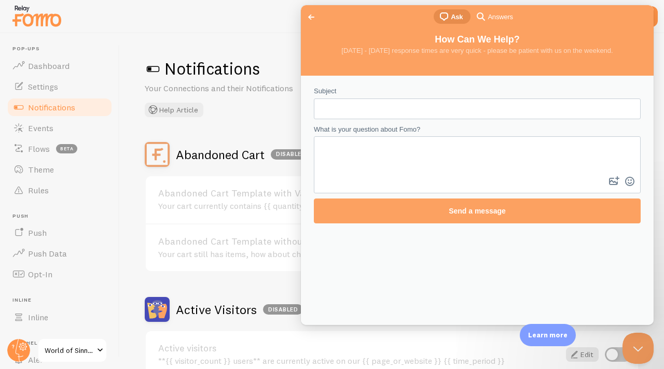
click at [292, 22] on div at bounding box center [332, 16] width 664 height 33
click at [309, 18] on span "Go back" at bounding box center [311, 17] width 12 height 12
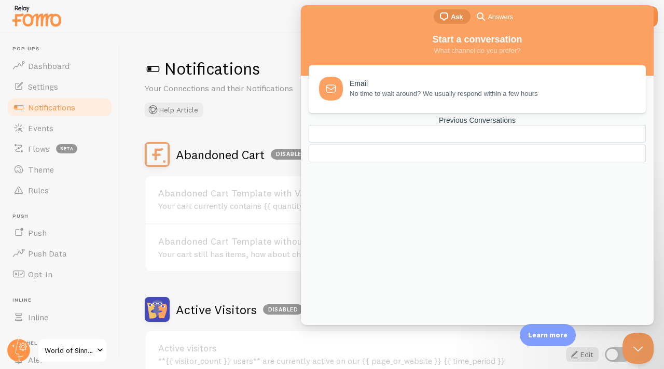
click at [577, 67] on div "Start a conversation What channel do you prefer?" at bounding box center [477, 53] width 353 height 46
drag, startPoint x: 473, startPoint y: 25, endPoint x: 473, endPoint y: 36, distance: 10.4
click at [474, 36] on div "chat-square Ask search-medium Answers Start a conversation What channel do you …" at bounding box center [477, 165] width 353 height 320
click at [383, 41] on h2 "Start a conversation" at bounding box center [477, 38] width 332 height 16
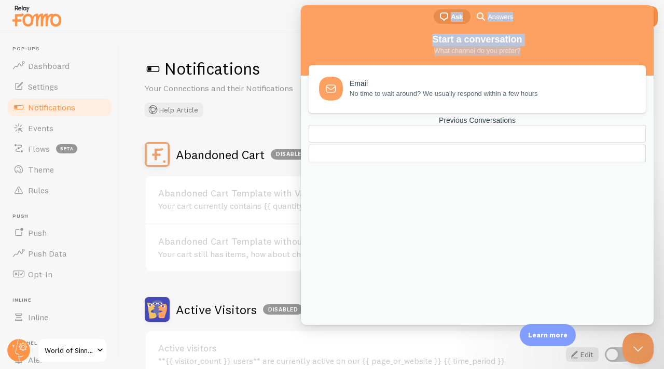
drag, startPoint x: 371, startPoint y: 15, endPoint x: 388, endPoint y: 64, distance: 52.5
click at [388, 64] on div "chat-square Ask search-medium Answers Start a conversation What channel do you …" at bounding box center [477, 165] width 353 height 320
click at [269, 76] on h1 "Notifications" at bounding box center [392, 68] width 494 height 21
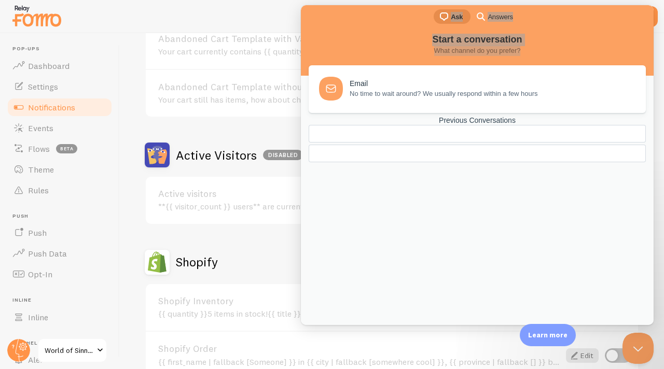
scroll to position [159, 0]
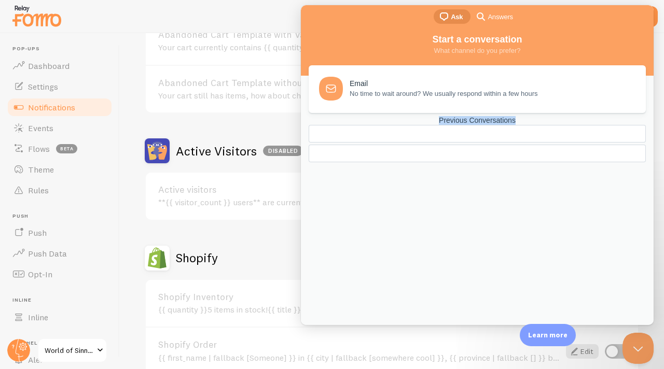
drag, startPoint x: 329, startPoint y: 243, endPoint x: 231, endPoint y: 311, distance: 118.5
click at [301, 311] on html "chat-square Ask search-medium Answers Start a conversation What channel do you …" at bounding box center [477, 165] width 353 height 320
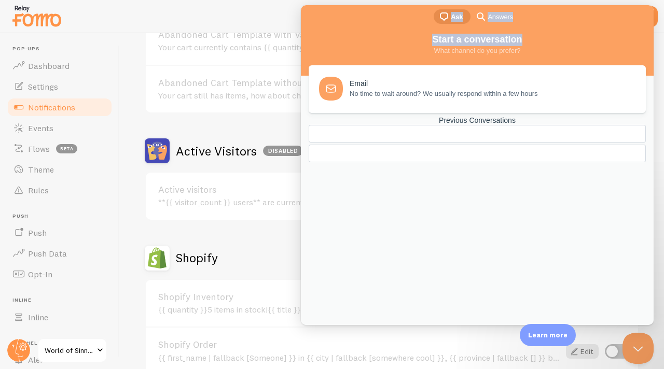
drag, startPoint x: 417, startPoint y: 16, endPoint x: 364, endPoint y: 53, distance: 65.9
click at [357, 55] on div "chat-square Ask search-medium Answers Start a conversation What channel do you …" at bounding box center [477, 165] width 353 height 320
click at [362, 162] on div at bounding box center [477, 143] width 337 height 37
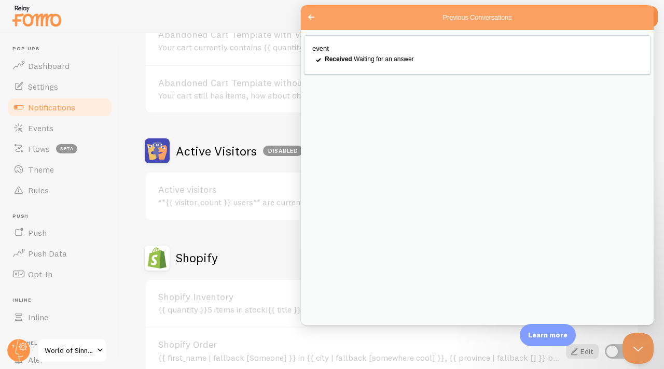
click at [301, 32] on div "event checkmark Received . Waiting for an answer" at bounding box center [477, 177] width 353 height 295
click at [290, 9] on div at bounding box center [332, 16] width 664 height 33
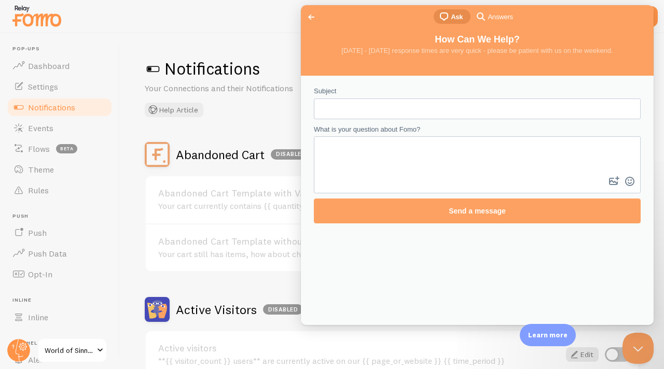
click at [306, 13] on span "Go back" at bounding box center [311, 17] width 12 height 12
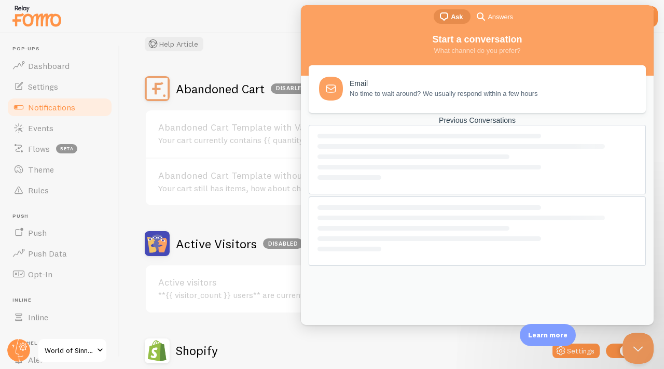
scroll to position [116, 0]
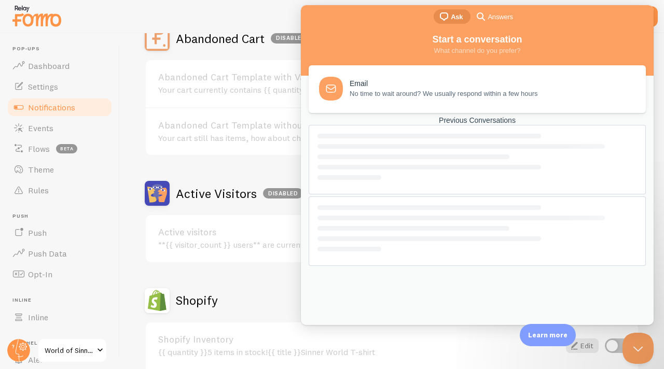
click at [452, 266] on div at bounding box center [477, 231] width 337 height 69
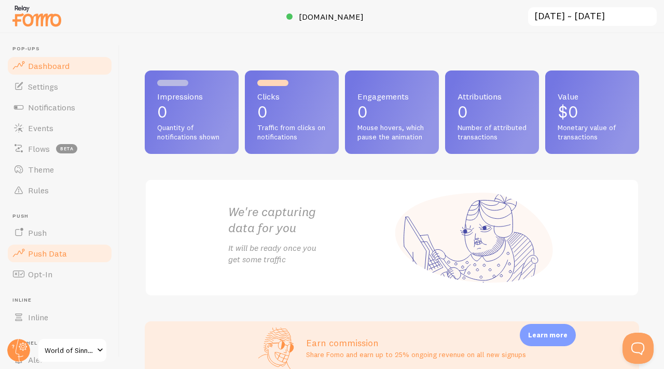
scroll to position [80, 0]
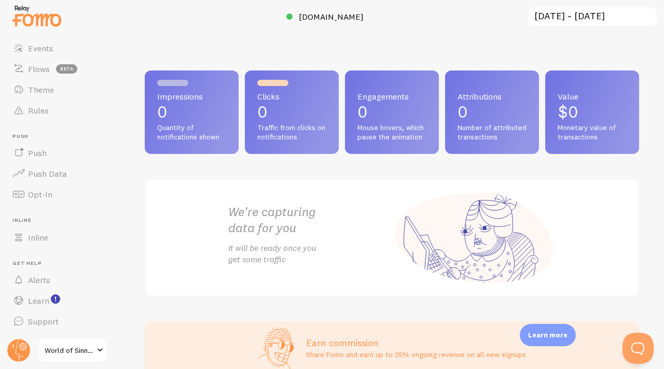
click at [80, 355] on span "World of Sinners" at bounding box center [69, 350] width 49 height 12
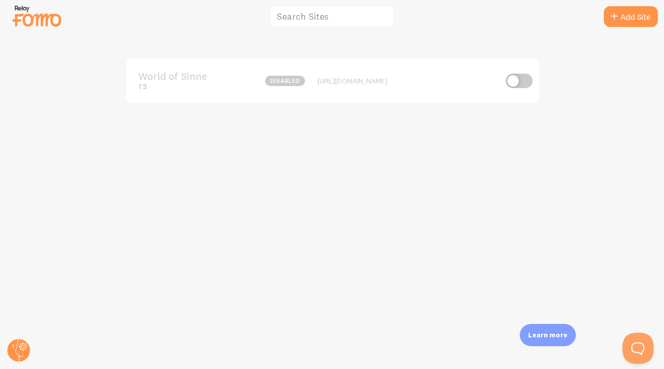
click at [525, 81] on input "checkbox" at bounding box center [519, 81] width 27 height 15
checkbox input "true"
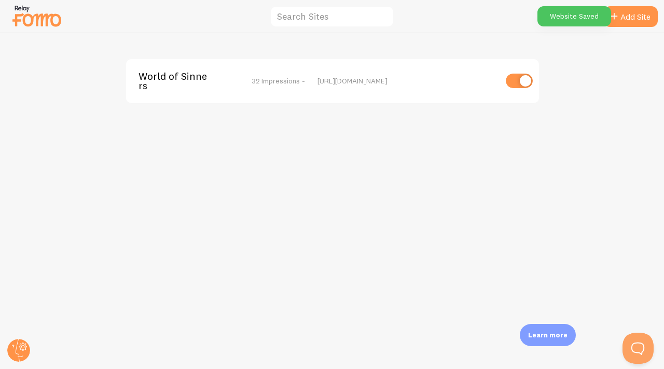
click at [558, 137] on div "World of Sinners 32 Impressions - https://wrldofsinners.com" at bounding box center [332, 201] width 663 height 336
click at [636, 39] on div "World of Sinners 32 Impressions - https://wrldofsinners.com" at bounding box center [332, 201] width 663 height 336
click at [636, 27] on div at bounding box center [332, 16] width 664 height 33
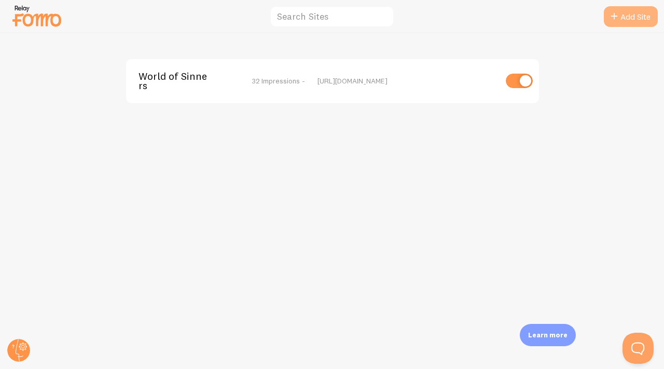
click at [636, 25] on link "Add Site" at bounding box center [631, 16] width 54 height 21
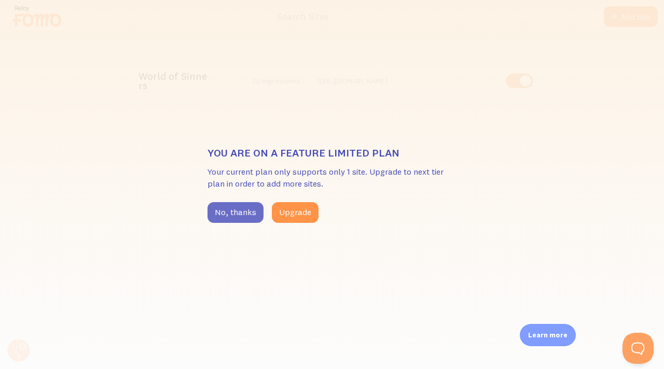
click at [235, 209] on button "No, thanks" at bounding box center [235, 212] width 56 height 21
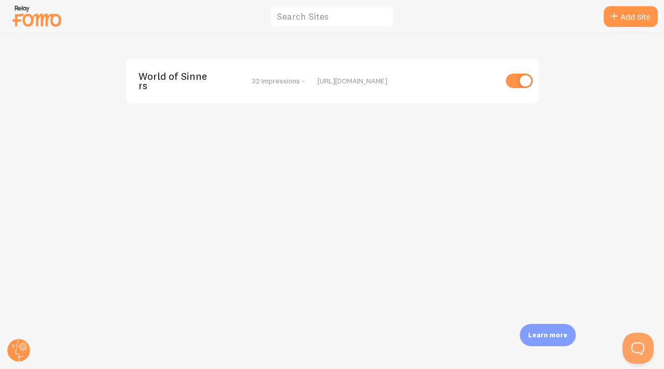
click at [39, 22] on img at bounding box center [37, 16] width 52 height 26
click at [43, 22] on img at bounding box center [37, 16] width 52 height 26
